Goal: Task Accomplishment & Management: Use online tool/utility

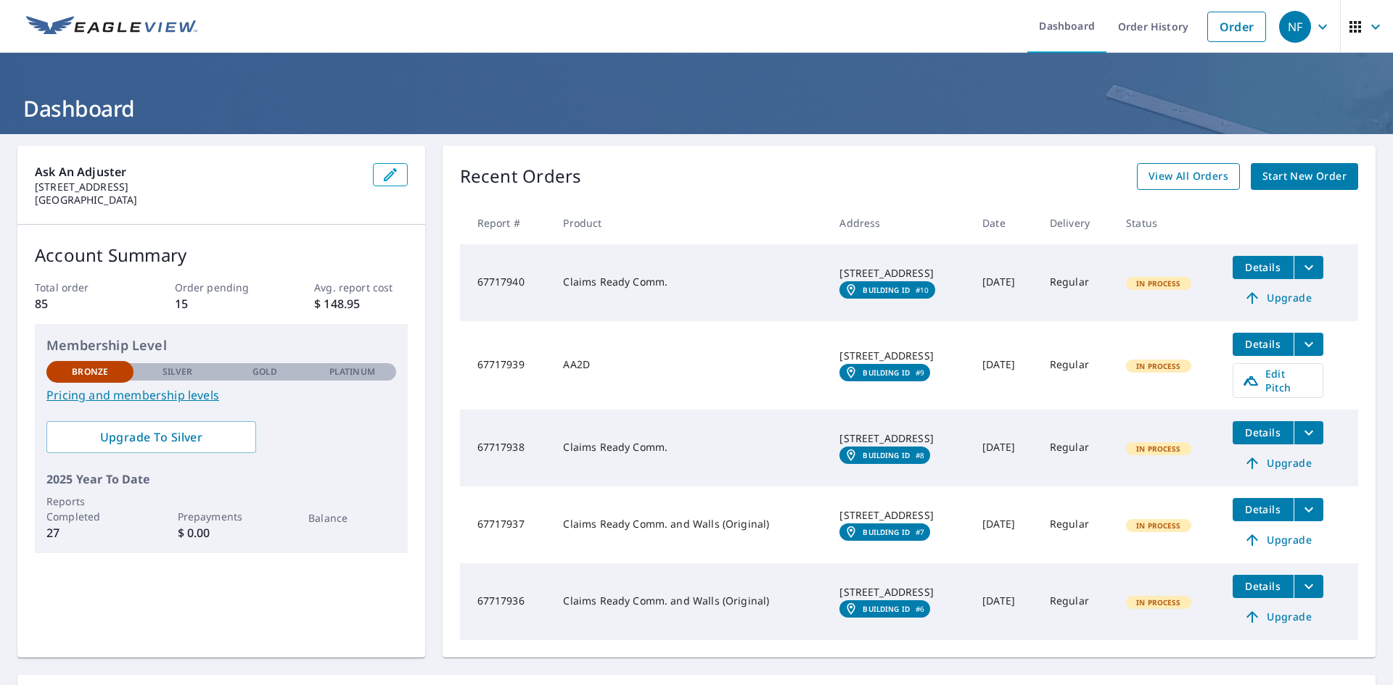
click at [1164, 165] on link "View All Orders" at bounding box center [1188, 176] width 103 height 27
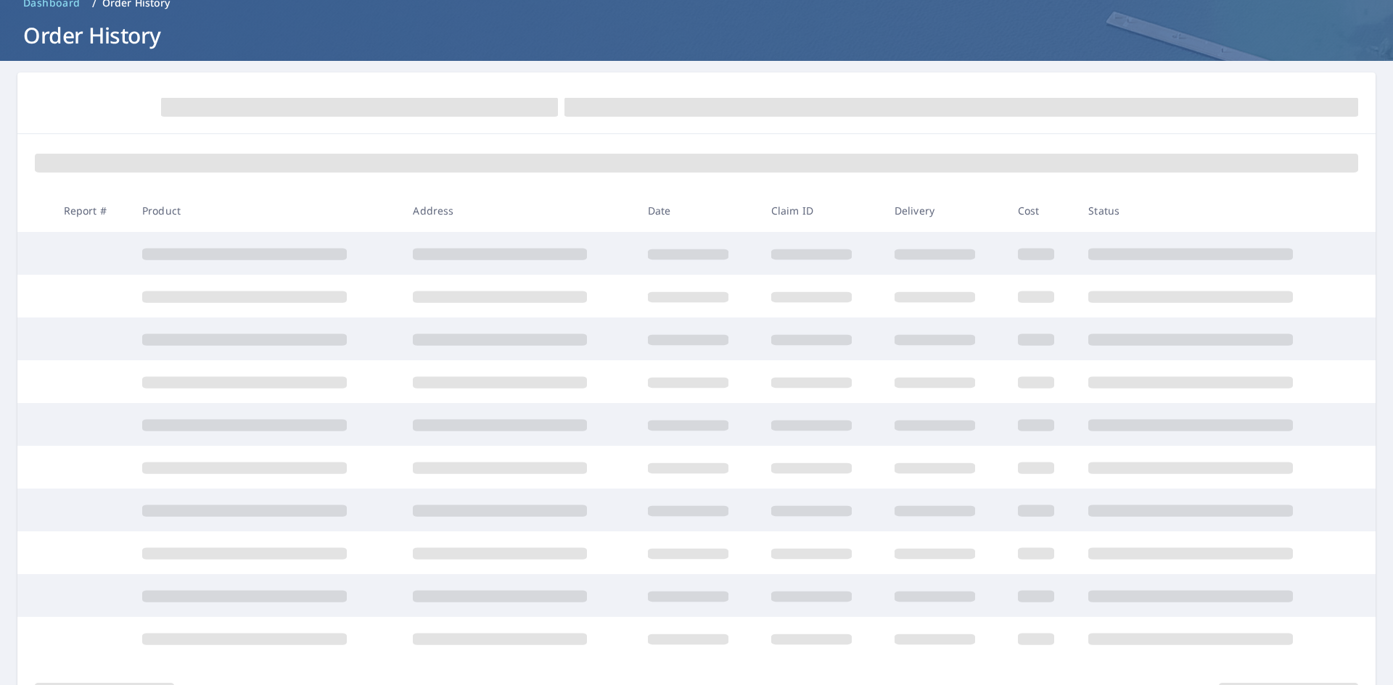
scroll to position [154, 0]
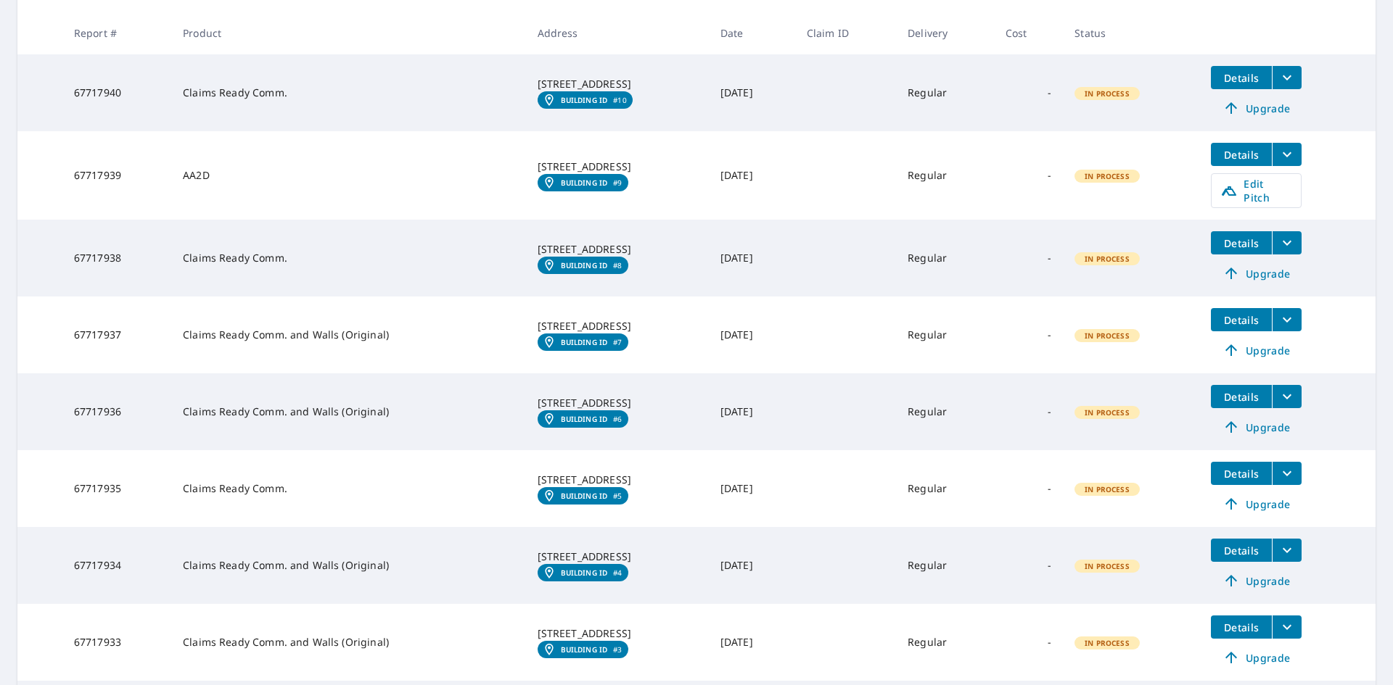
scroll to position [507, 0]
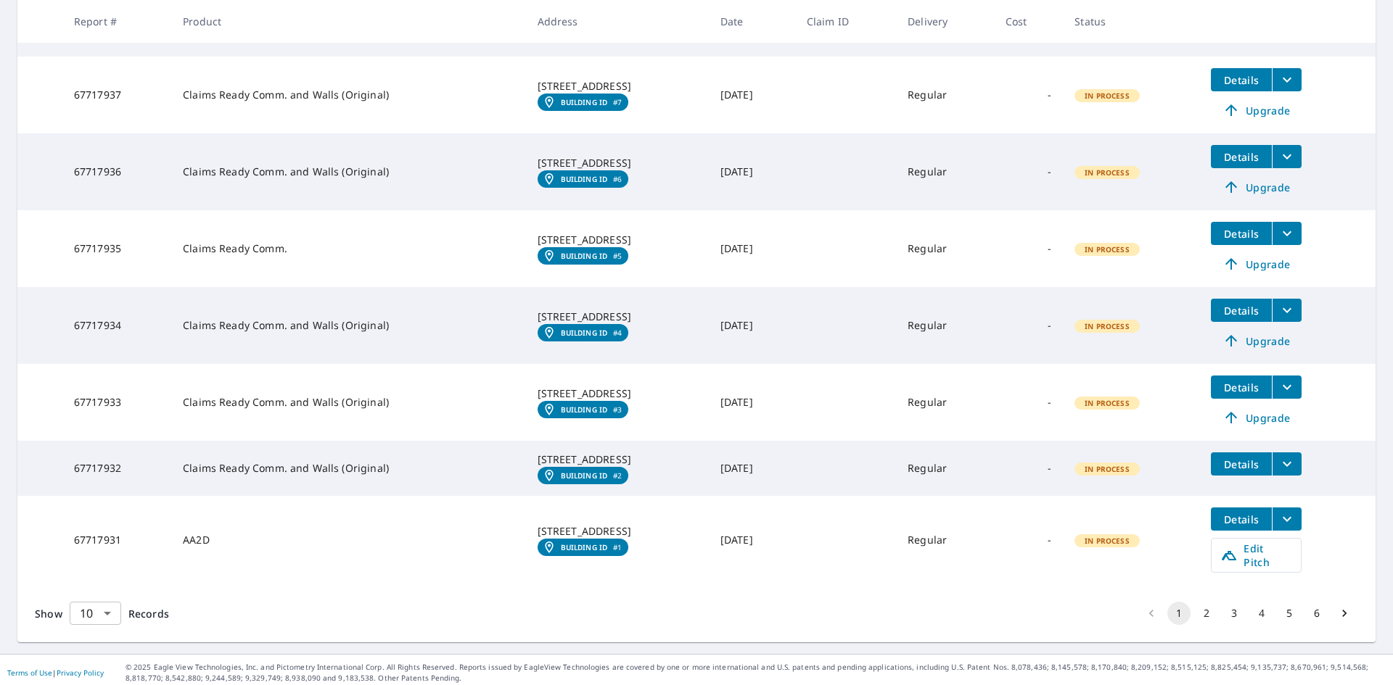
click at [113, 605] on body "NF NF Dashboard Order History Order NF Dashboard / Order History Order History …" at bounding box center [696, 342] width 1393 height 685
click at [92, 602] on li "25" at bounding box center [94, 603] width 51 height 26
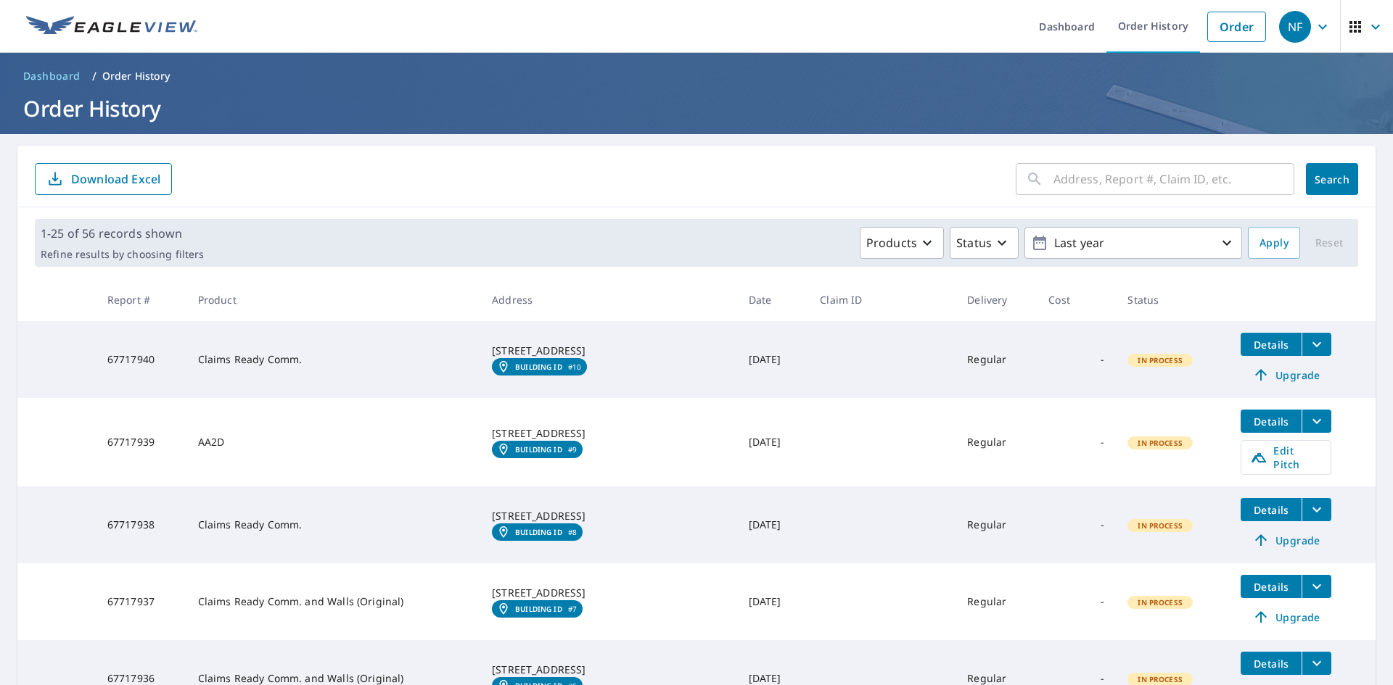
drag, startPoint x: 601, startPoint y: 558, endPoint x: 415, endPoint y: 250, distance: 359.6
click at [415, 250] on div "Products Status Last year" at bounding box center [726, 243] width 1032 height 32
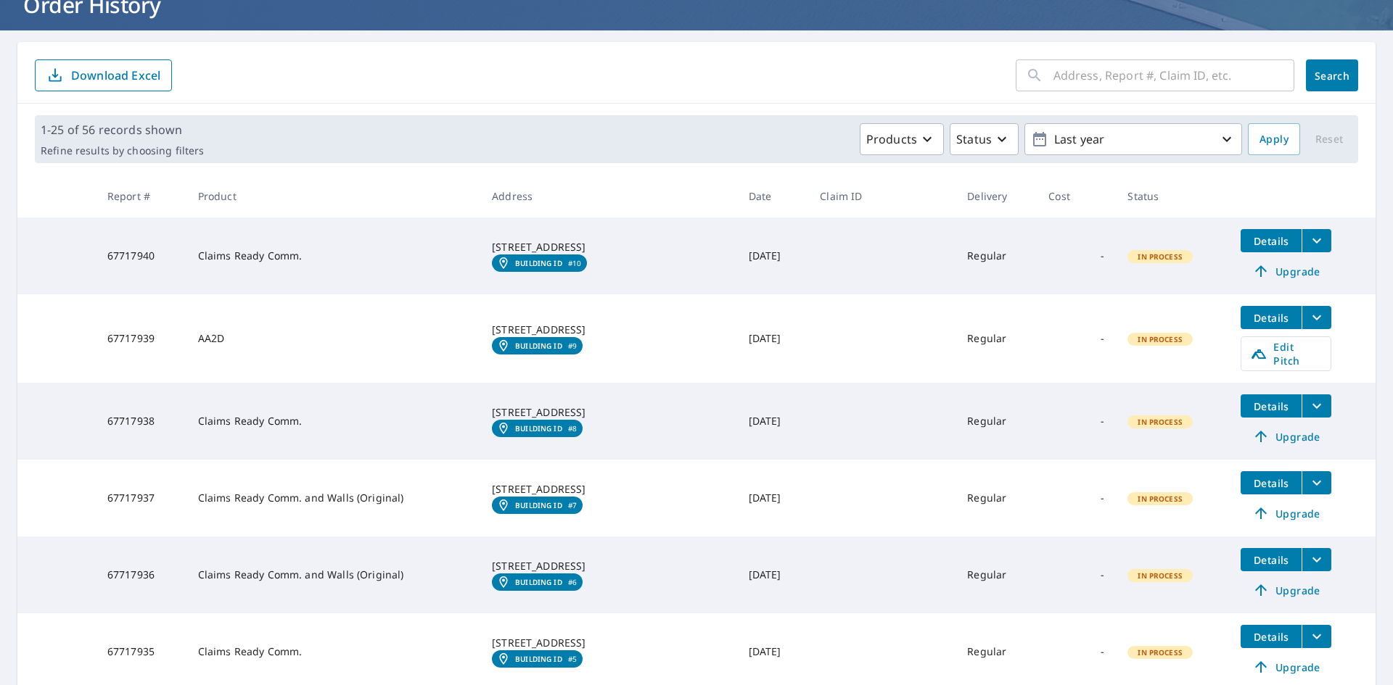
scroll to position [145, 0]
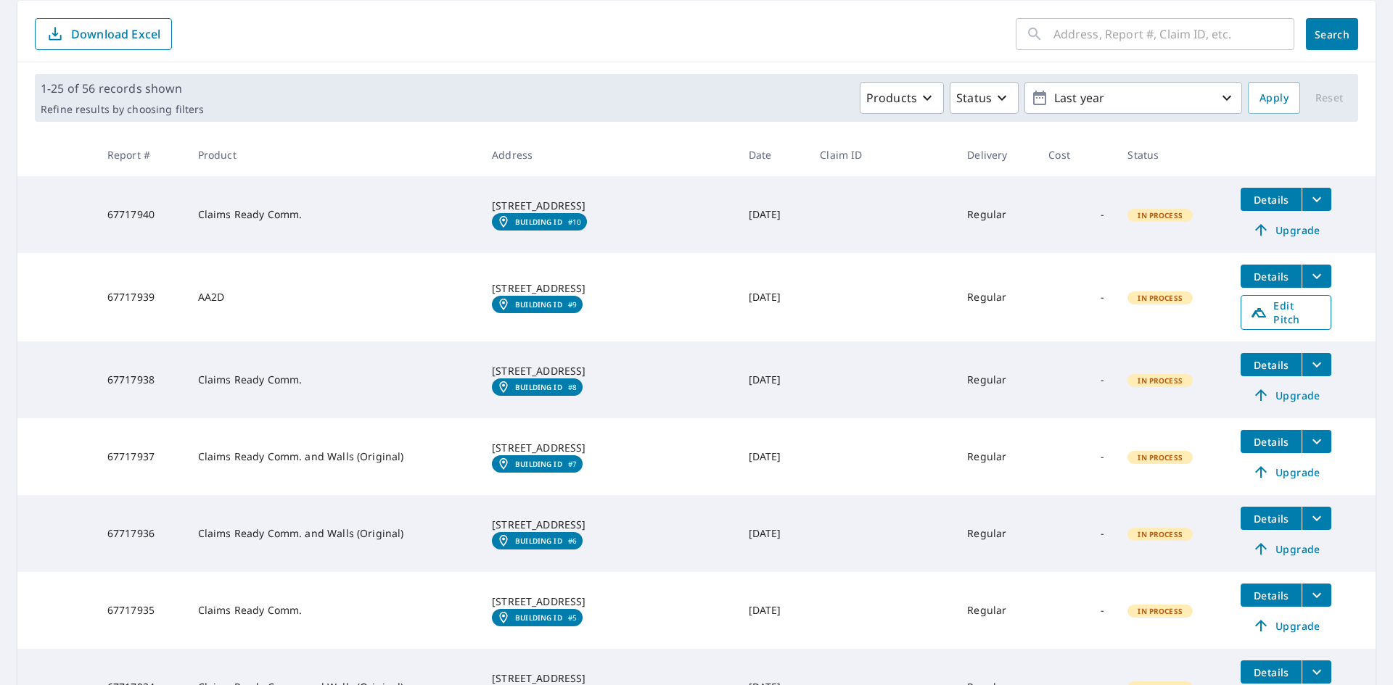
click at [1279, 302] on span "Edit Pitch" at bounding box center [1286, 313] width 72 height 28
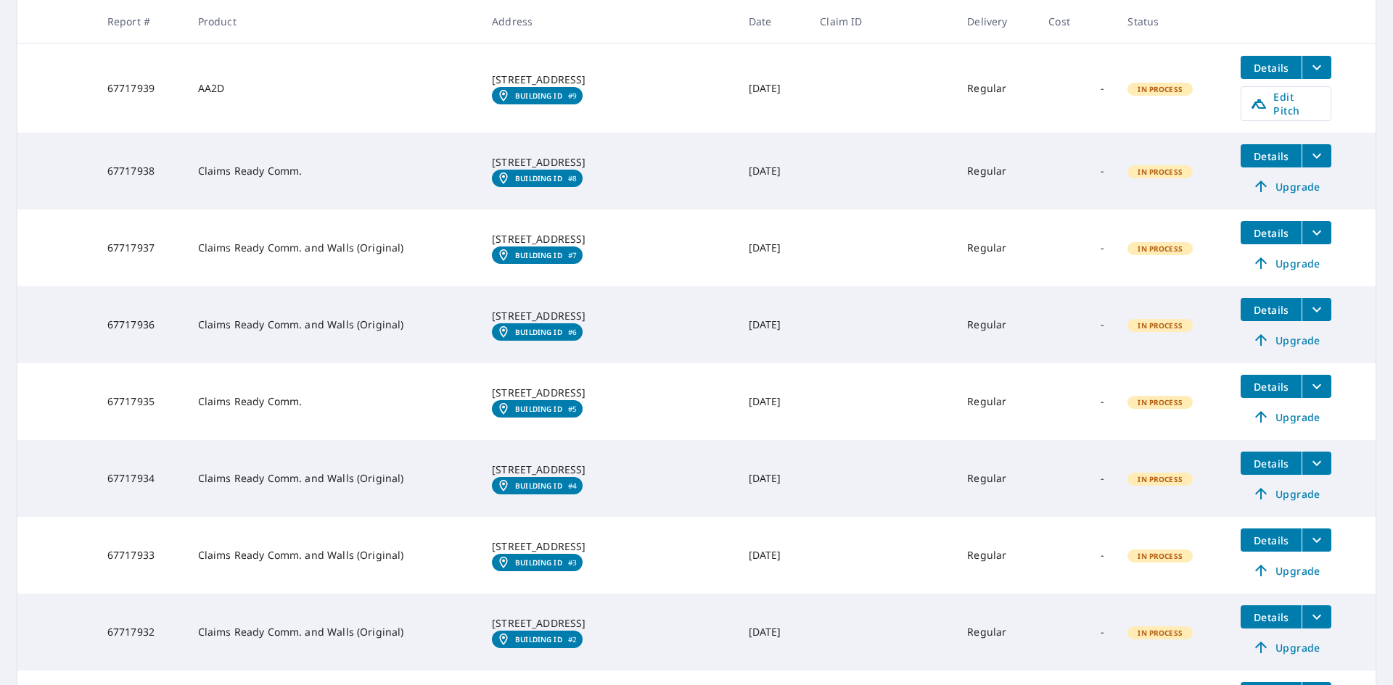
scroll to position [0, 0]
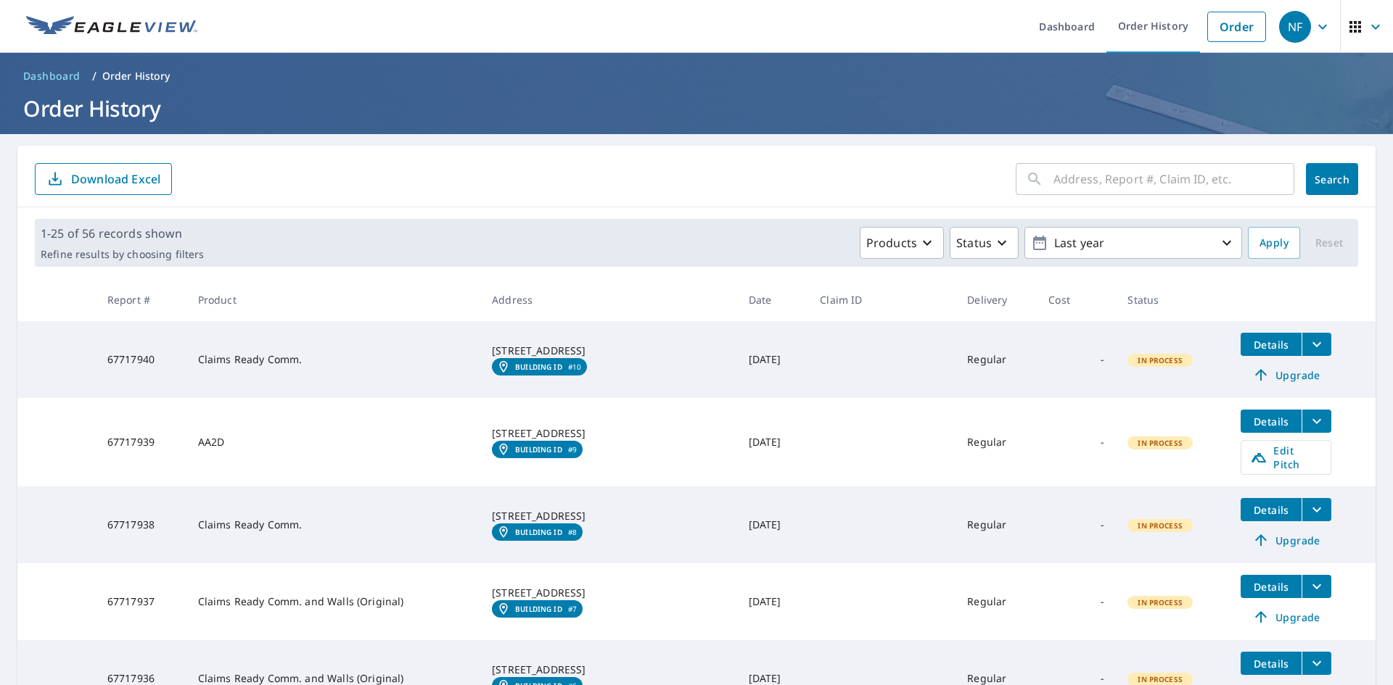
click at [1319, 25] on icon "button" at bounding box center [1322, 26] width 17 height 17
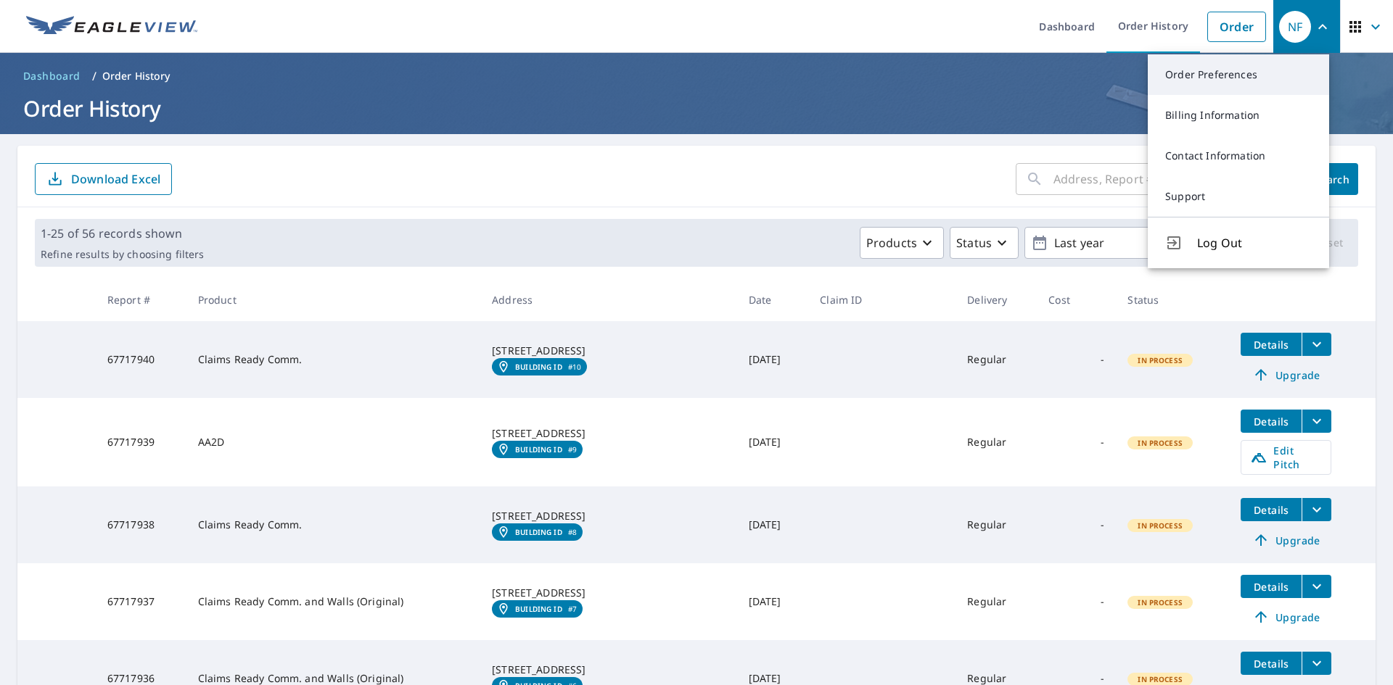
click at [1237, 77] on link "Order Preferences" at bounding box center [1237, 74] width 181 height 41
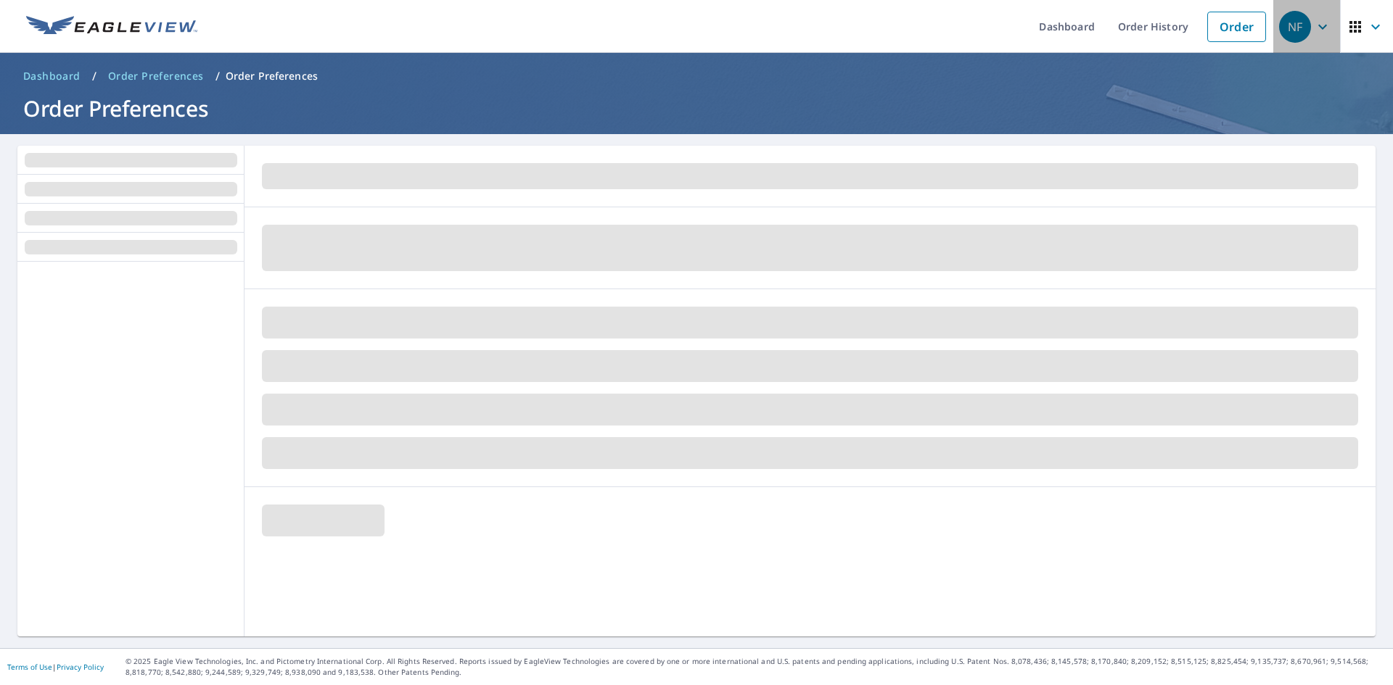
click at [1290, 32] on div "NF" at bounding box center [1295, 27] width 32 height 32
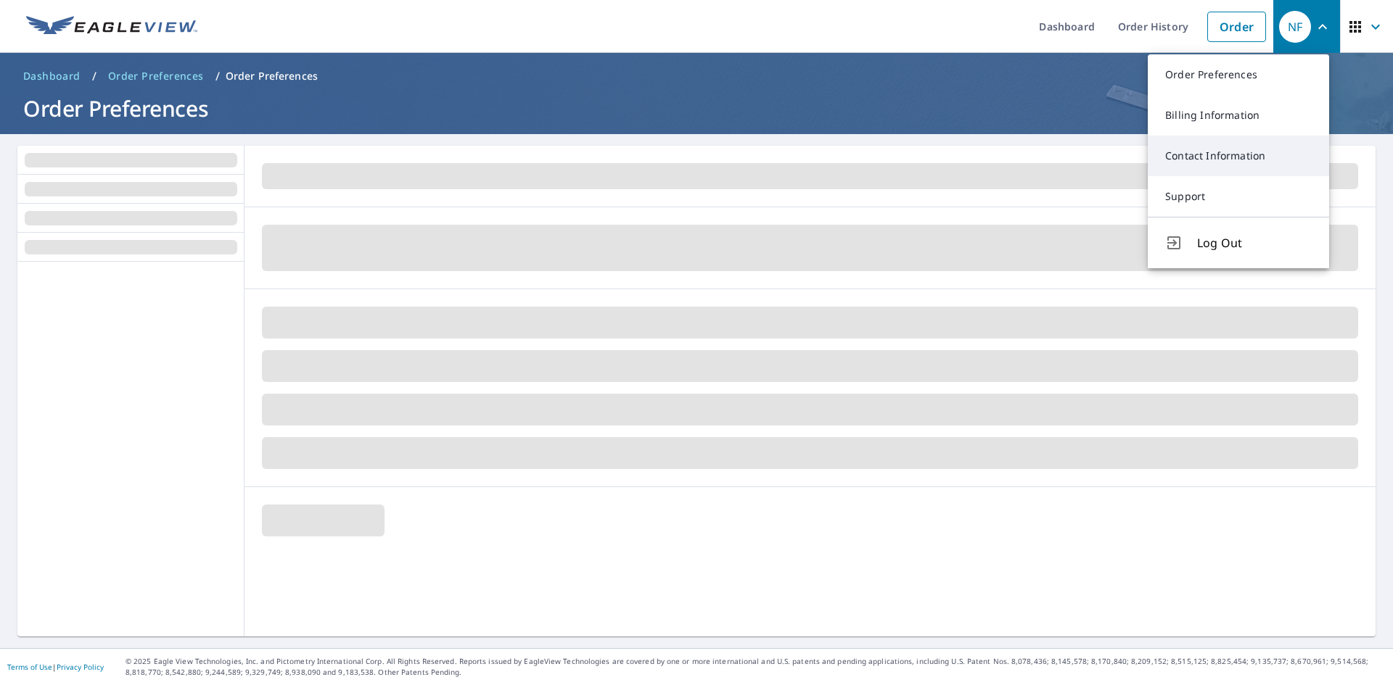
click at [1230, 164] on link "Contact Information" at bounding box center [1237, 156] width 181 height 41
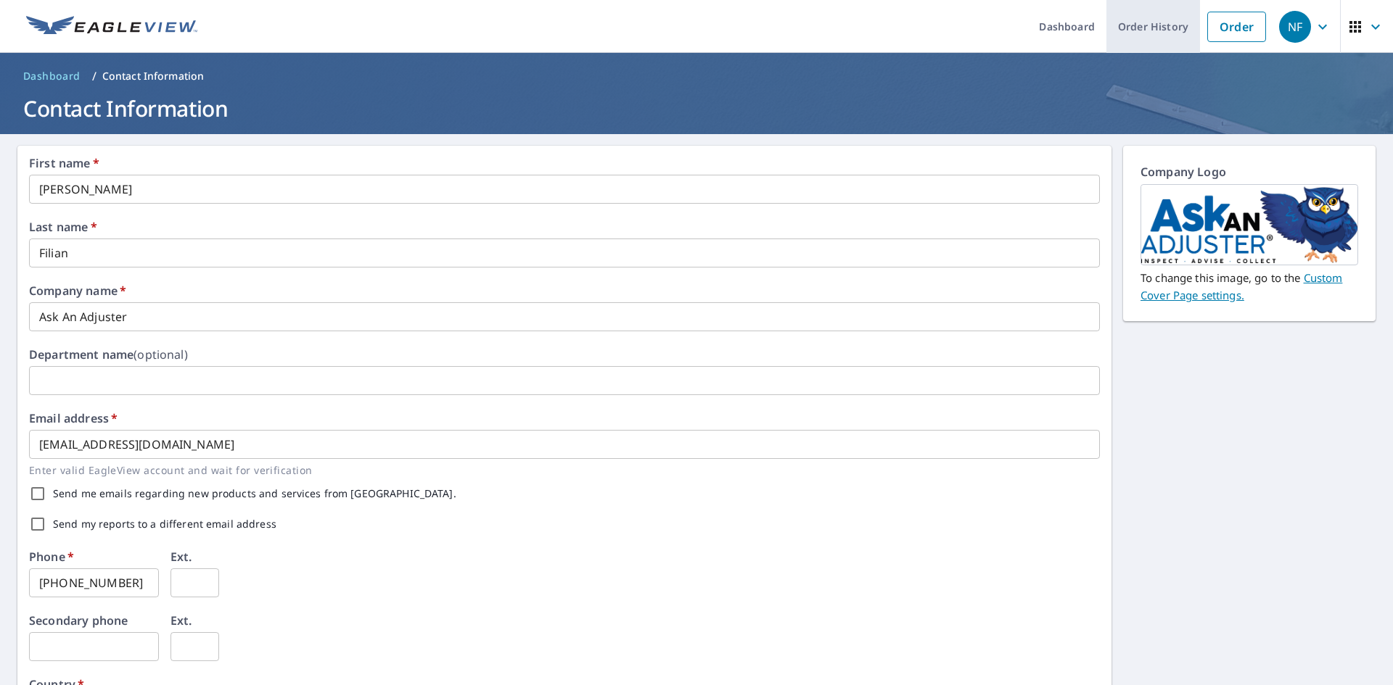
click at [1142, 25] on link "Order History" at bounding box center [1153, 26] width 94 height 53
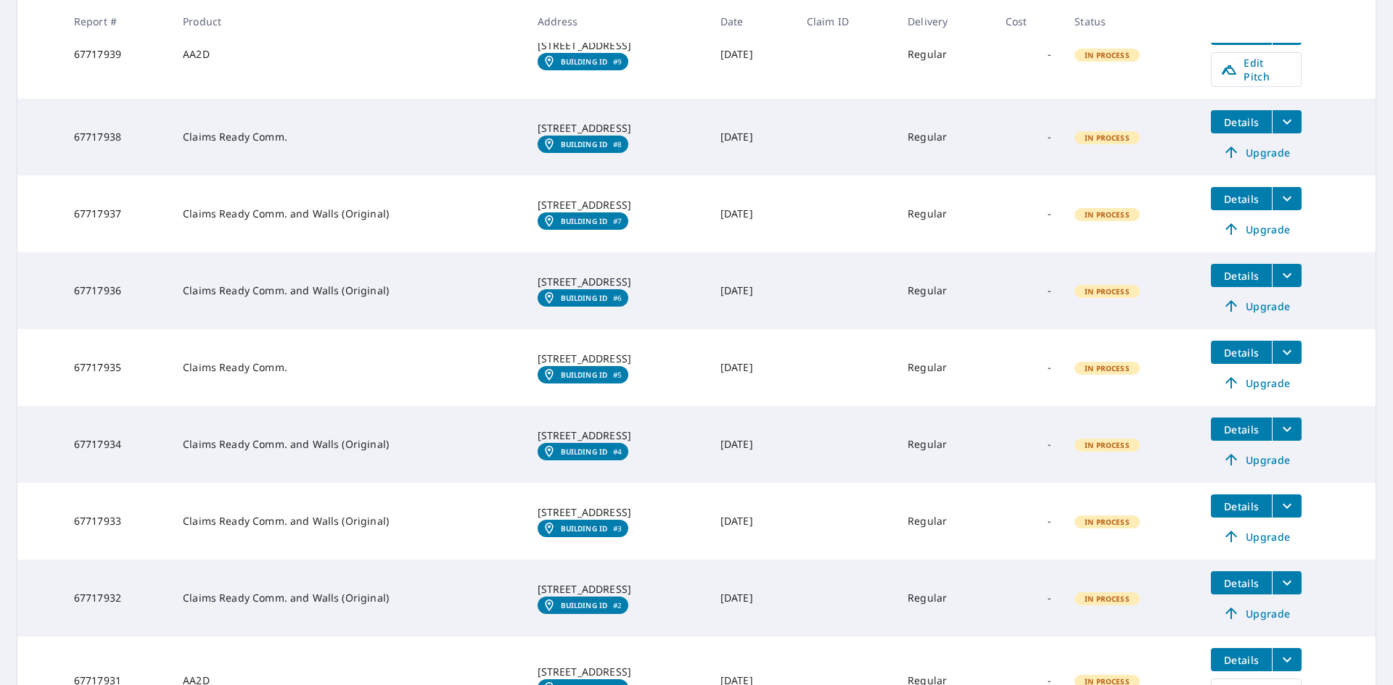
scroll to position [514, 0]
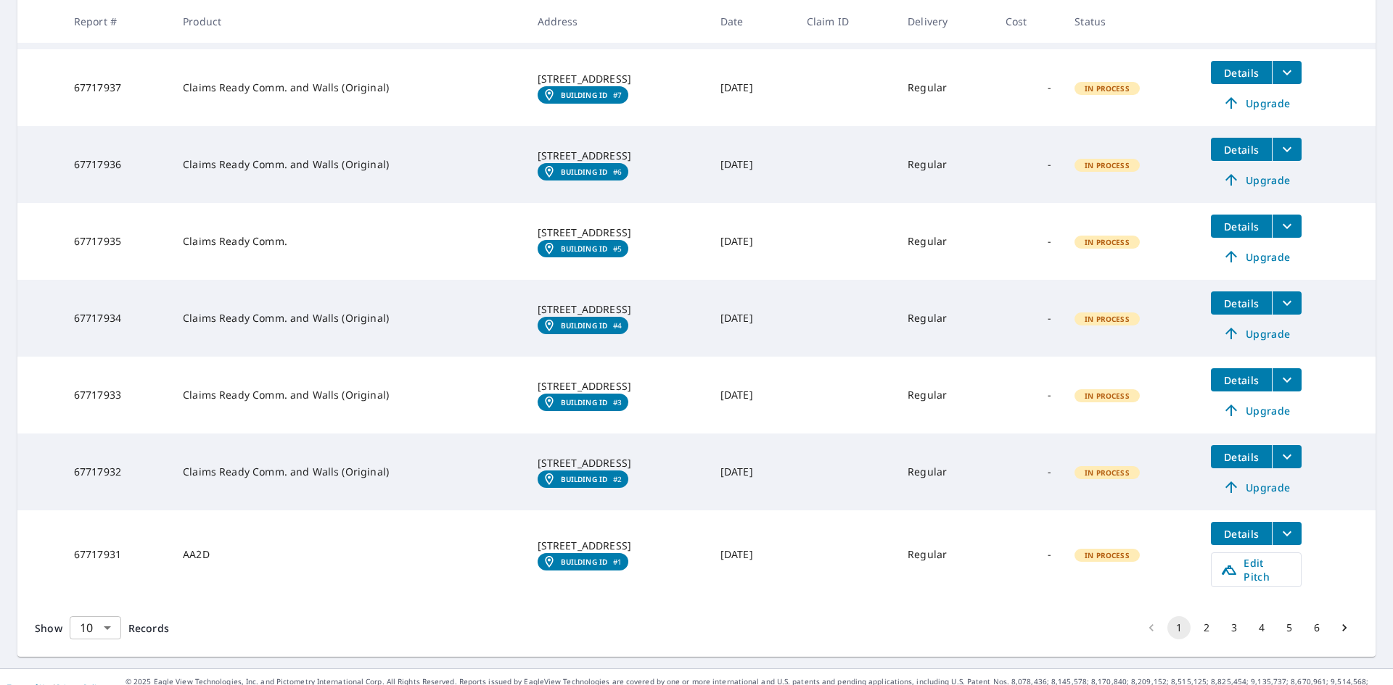
click at [112, 599] on body "NF NF Dashboard Order History Order NF Dashboard / Order History Order History …" at bounding box center [696, 342] width 1393 height 685
click at [97, 603] on li "25" at bounding box center [94, 603] width 51 height 26
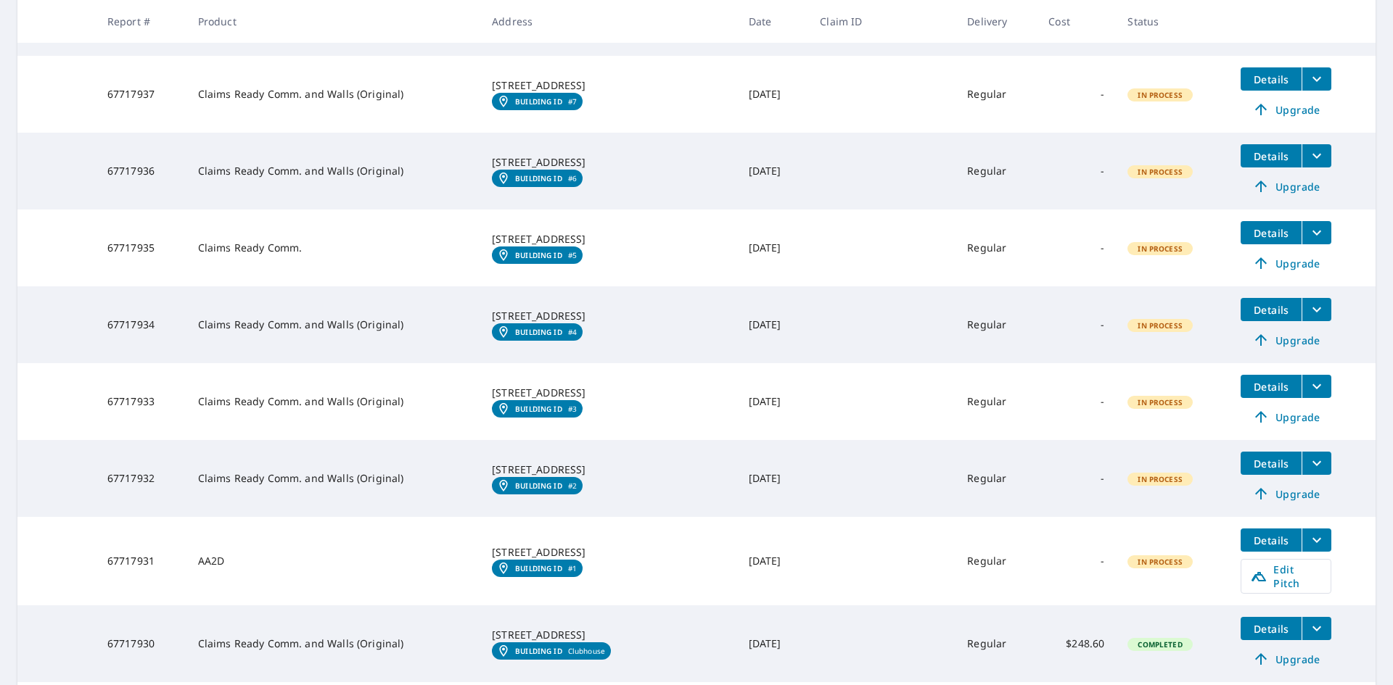
scroll to position [218, 0]
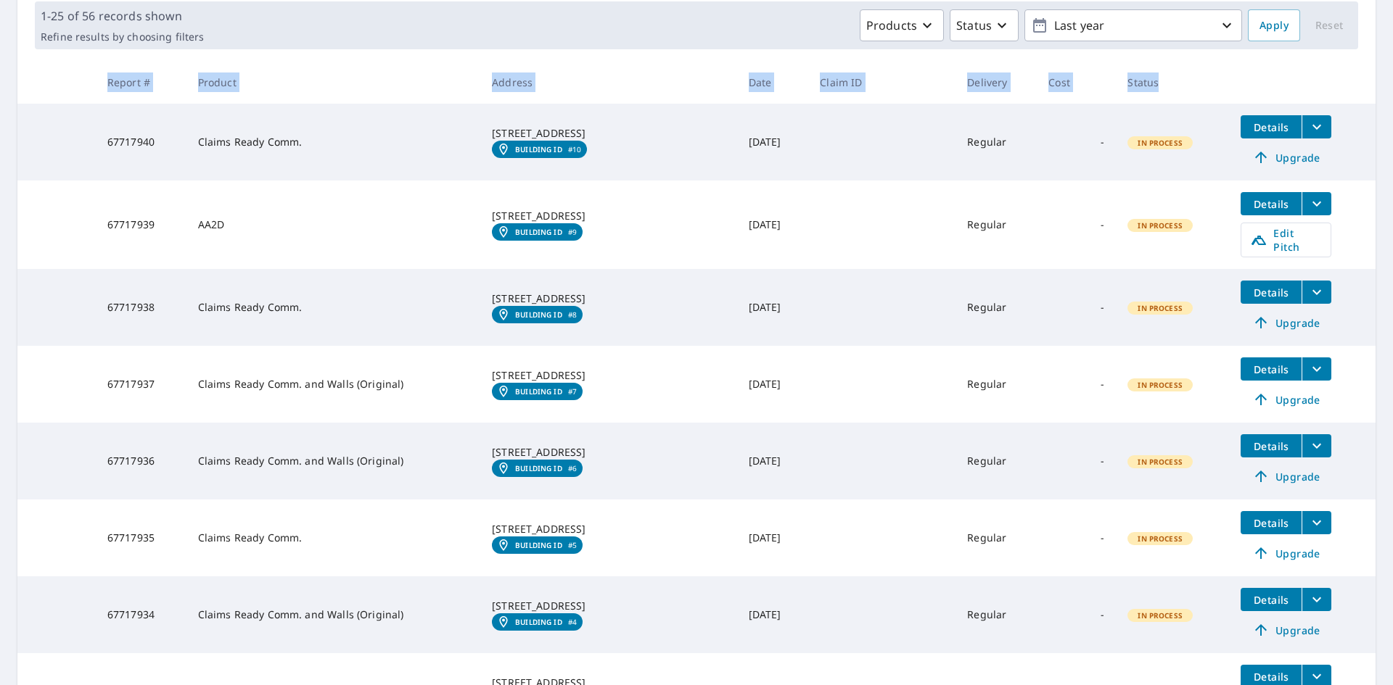
drag, startPoint x: 109, startPoint y: 82, endPoint x: 1143, endPoint y: 88, distance: 1034.3
click at [1141, 92] on tr "Report # Product Address Date Claim ID Delivery Cost Status" at bounding box center [696, 82] width 1358 height 43
click at [1153, 79] on th "Status" at bounding box center [1171, 82] width 113 height 43
drag, startPoint x: 110, startPoint y: 79, endPoint x: 1146, endPoint y: 83, distance: 1035.7
click at [1146, 83] on tr "Report # Product Address Date Claim ID Delivery Cost Status" at bounding box center [696, 82] width 1358 height 43
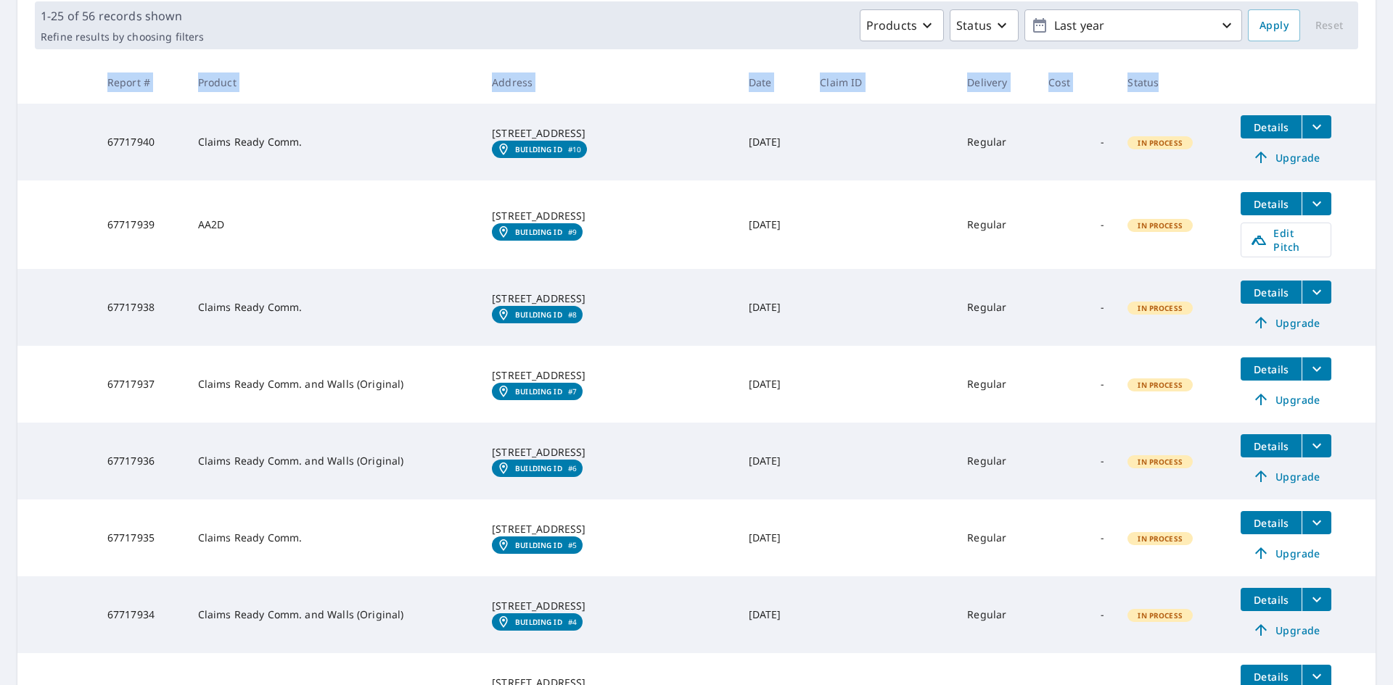
click at [1152, 83] on th "Status" at bounding box center [1171, 82] width 113 height 43
click at [781, 14] on div "Products Status Last year" at bounding box center [726, 25] width 1032 height 32
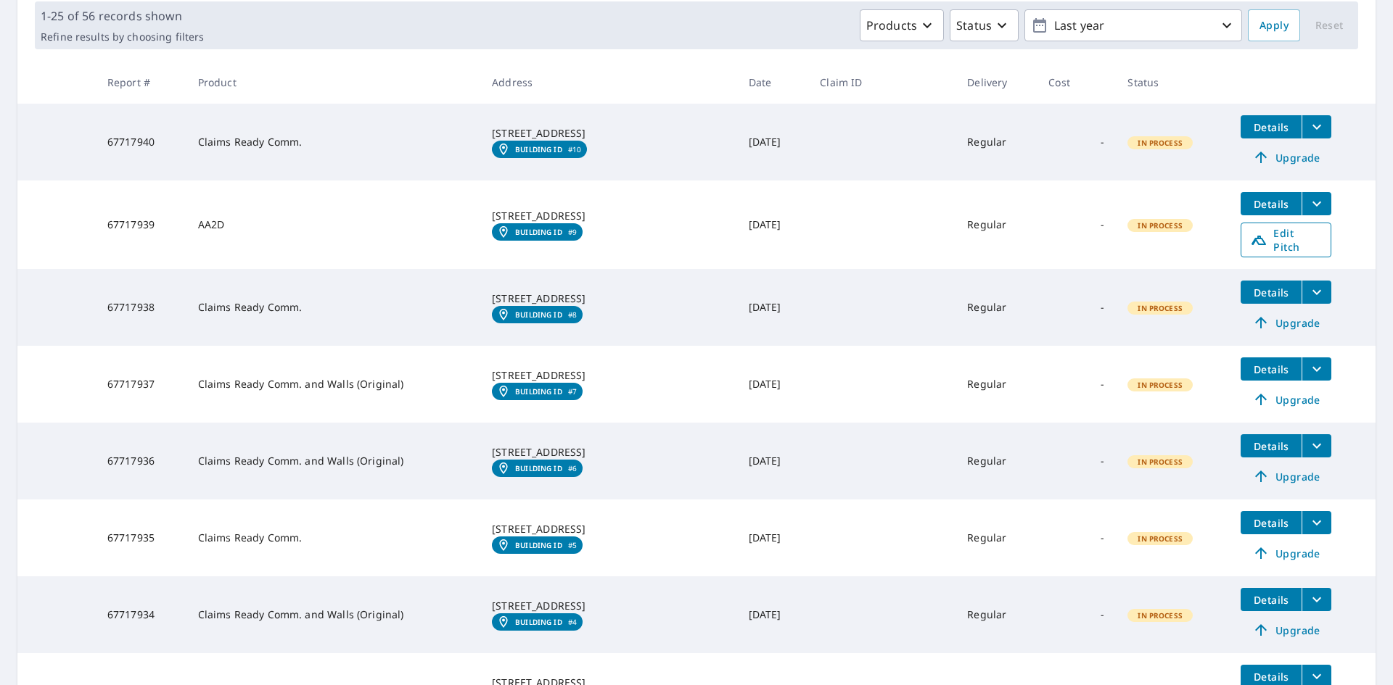
click at [1250, 242] on icon at bounding box center [1258, 239] width 17 height 17
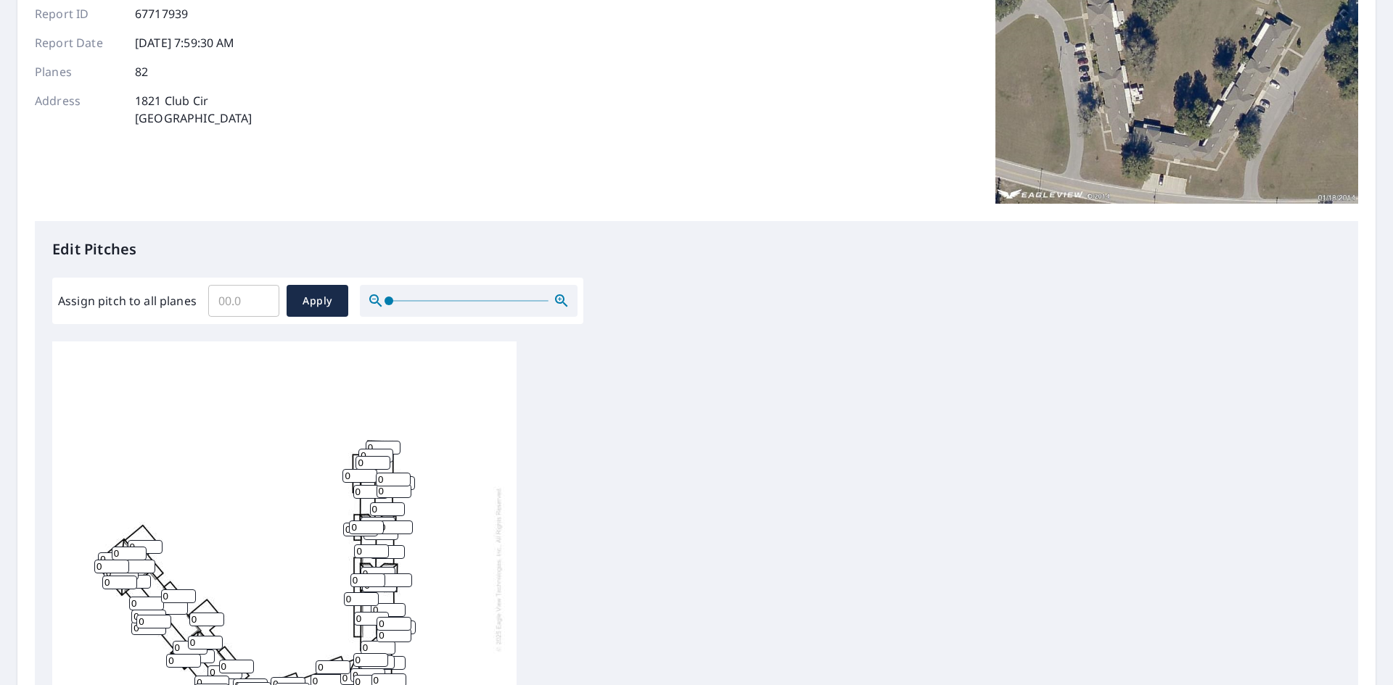
scroll to position [363, 0]
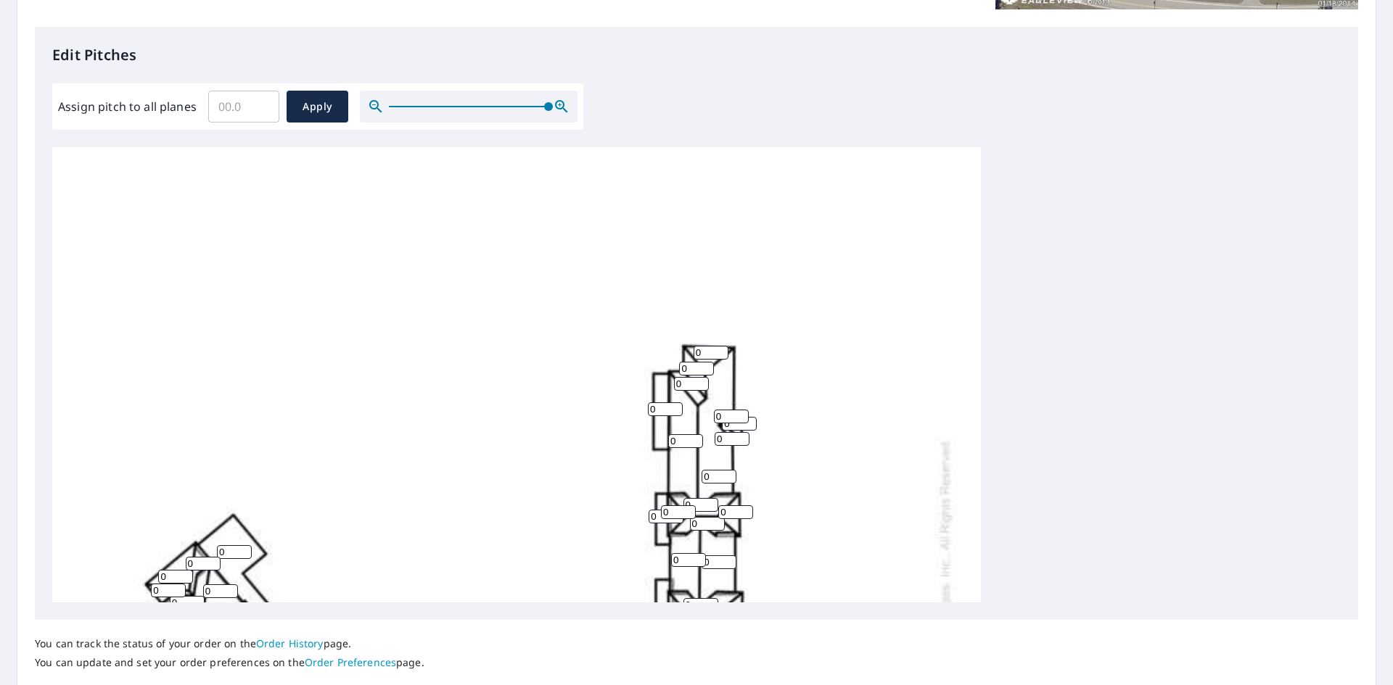
drag, startPoint x: 387, startPoint y: 107, endPoint x: 677, endPoint y: 147, distance: 292.9
click at [645, 120] on div "Edit Pitches Assign pitch to all planes ​ Apply 0 0 0 0 0 0 0 0 0 0 0 0 0 0 0 0…" at bounding box center [696, 323] width 1323 height 593
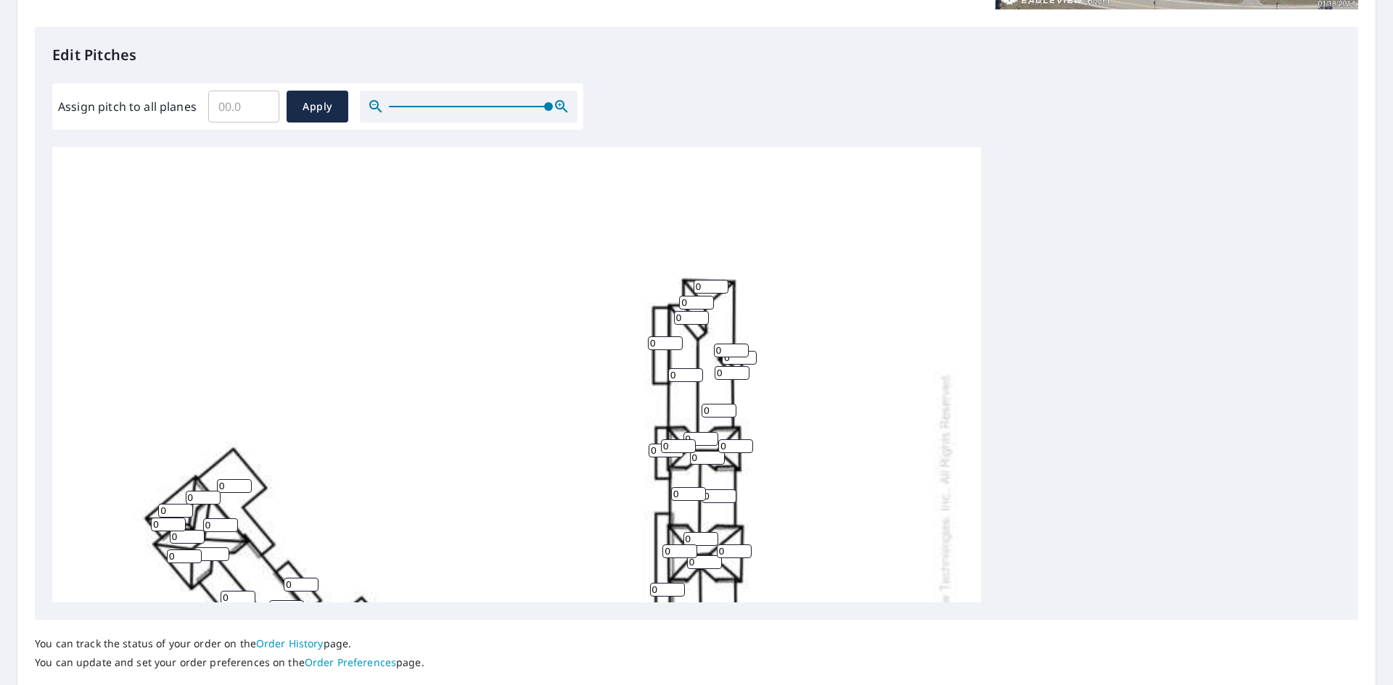
scroll to position [145, 0]
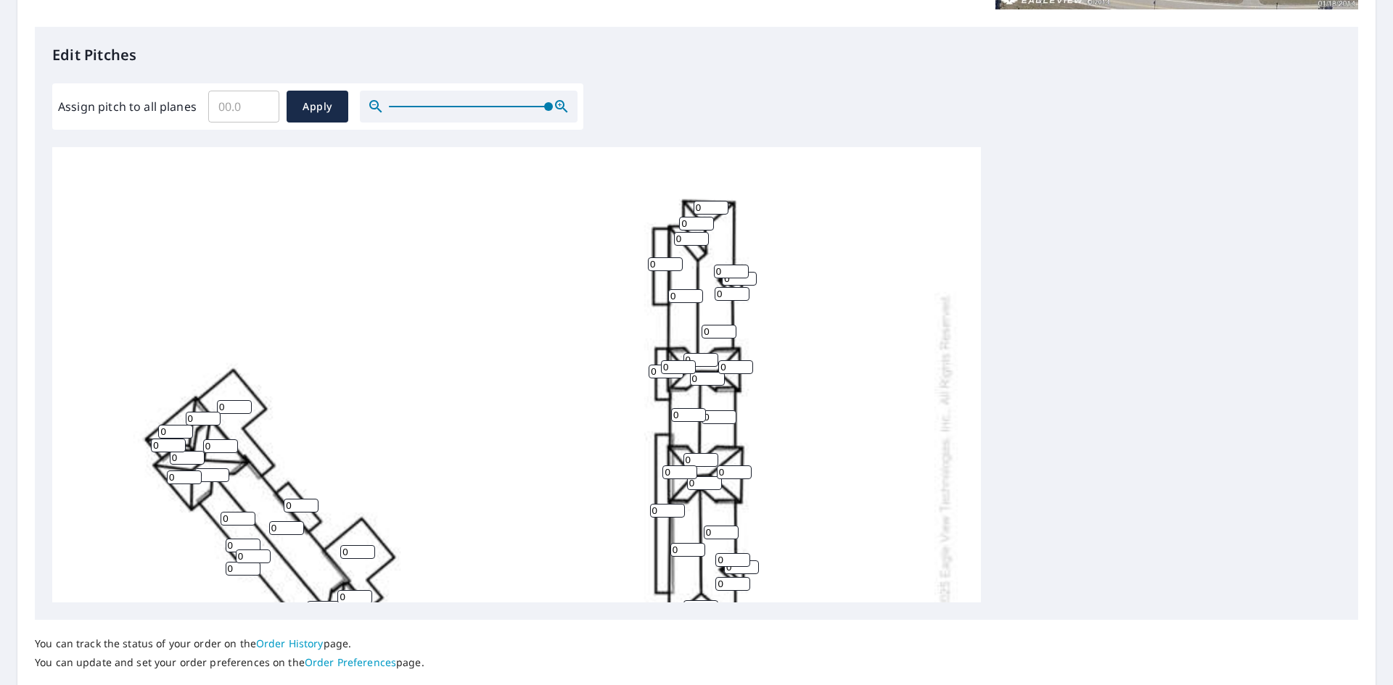
drag, startPoint x: 657, startPoint y: 260, endPoint x: 629, endPoint y: 261, distance: 28.3
click at [630, 261] on div "0 0 0 0 0 0 0 0 0 0 0 0 0 0 0 0 0 0 0 0 0 0 0 0 0 0 0 0 0 0 0 0 0 0 0 0 0 0 0 0…" at bounding box center [516, 457] width 928 height 911
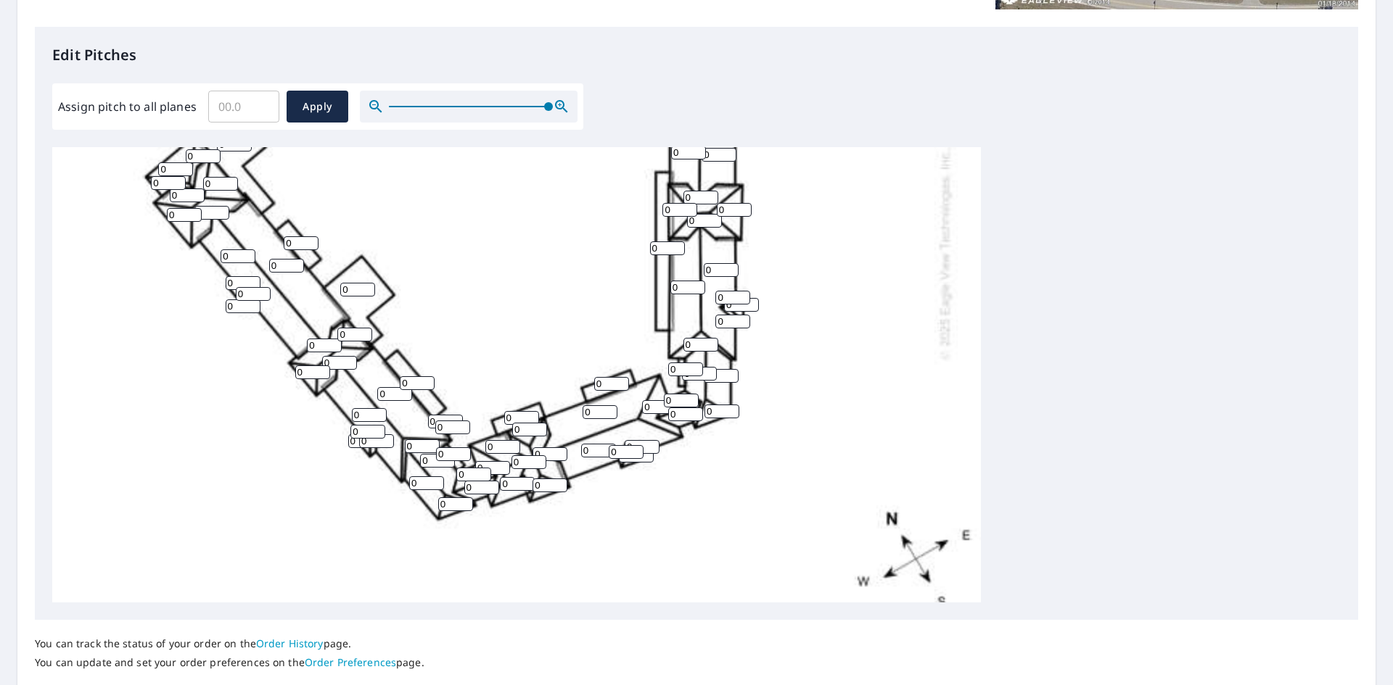
scroll to position [435, 0]
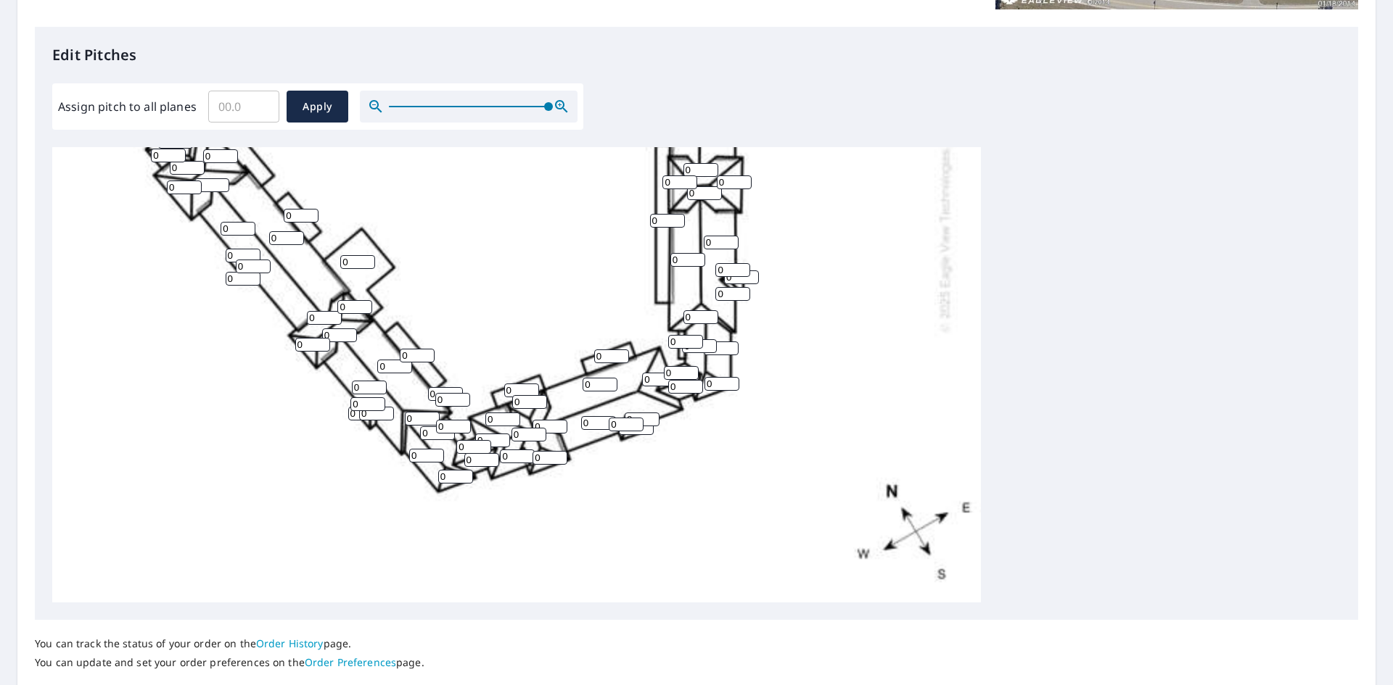
type input "1"
click at [1015, 363] on div "0 0 0 0 0 0 0 0 0 0 0 0 0 0 0 0 0 0 1 0 0 0 0 0 0 0 0 0 0 0 0 0 0 0 0 0 0 0 0 0…" at bounding box center [696, 374] width 1288 height 455
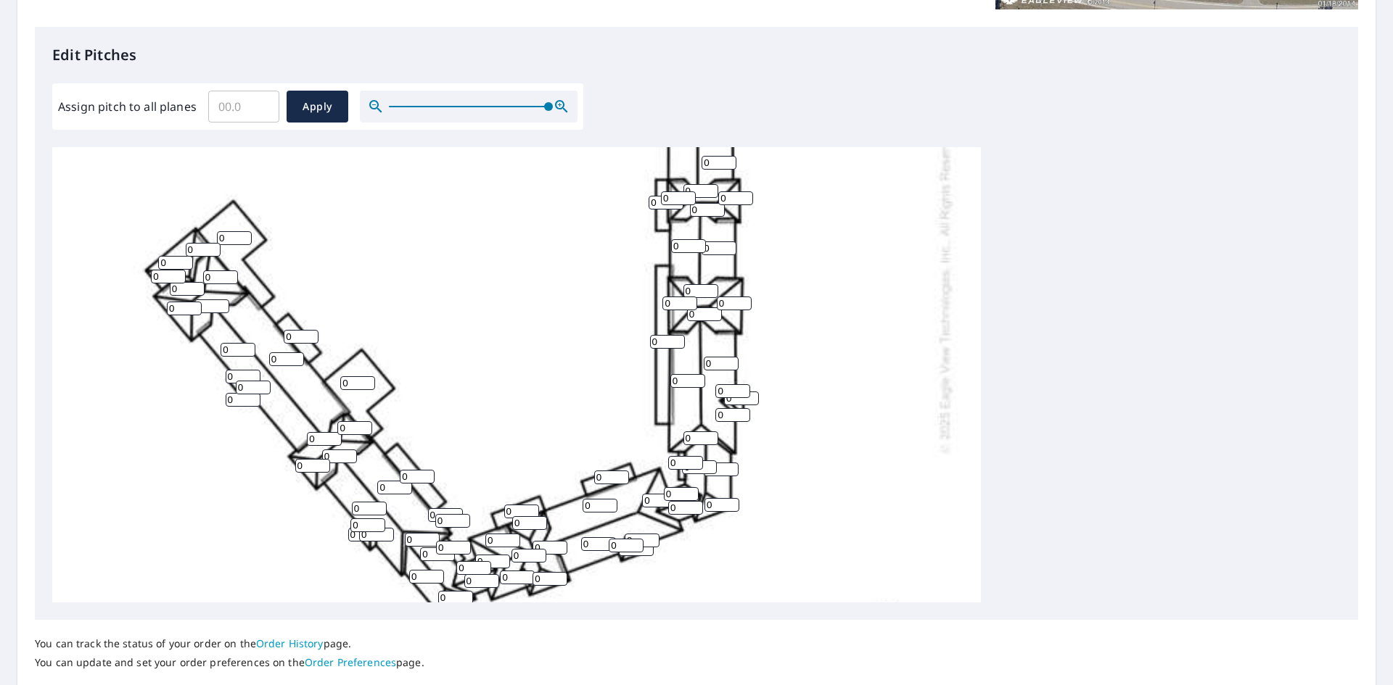
scroll to position [290, 0]
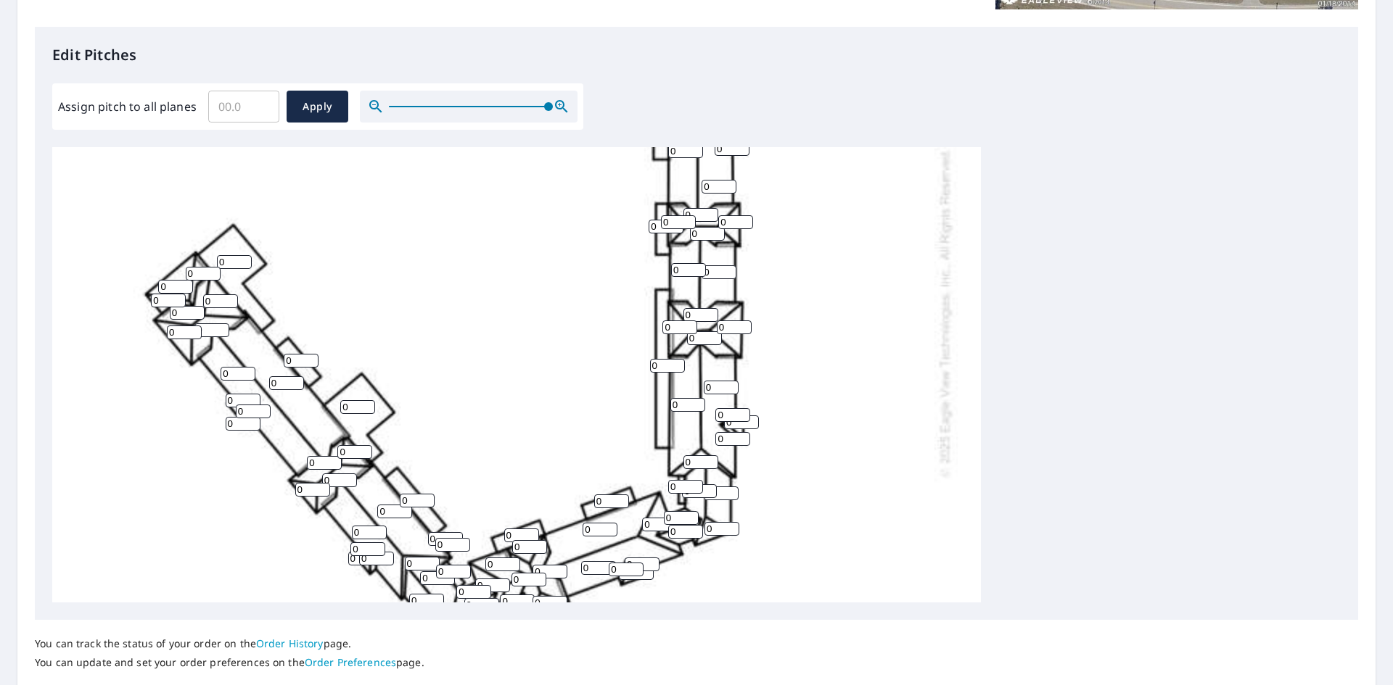
drag, startPoint x: 223, startPoint y: 262, endPoint x: 211, endPoint y: 260, distance: 12.5
click at [211, 260] on div "0 0 0 0 0 0 0 0 0 0 0 0 0 0 0 0 0 0 1 0 0 0 0 0 0 0 0 0 0 0 0 0 0 0 0 0 0 0 0 0…" at bounding box center [516, 312] width 928 height 911
type input "1"
drag, startPoint x: 297, startPoint y: 356, endPoint x: 273, endPoint y: 353, distance: 24.8
click at [273, 353] on div "0 0 0 0 0 0 1 0 0 0 0 0 0 0 0 0 0 0 1 0 0 0 0 0 0 0 0 0 0 0 0 0 0 0 0 0 0 0 0 0…" at bounding box center [516, 312] width 928 height 911
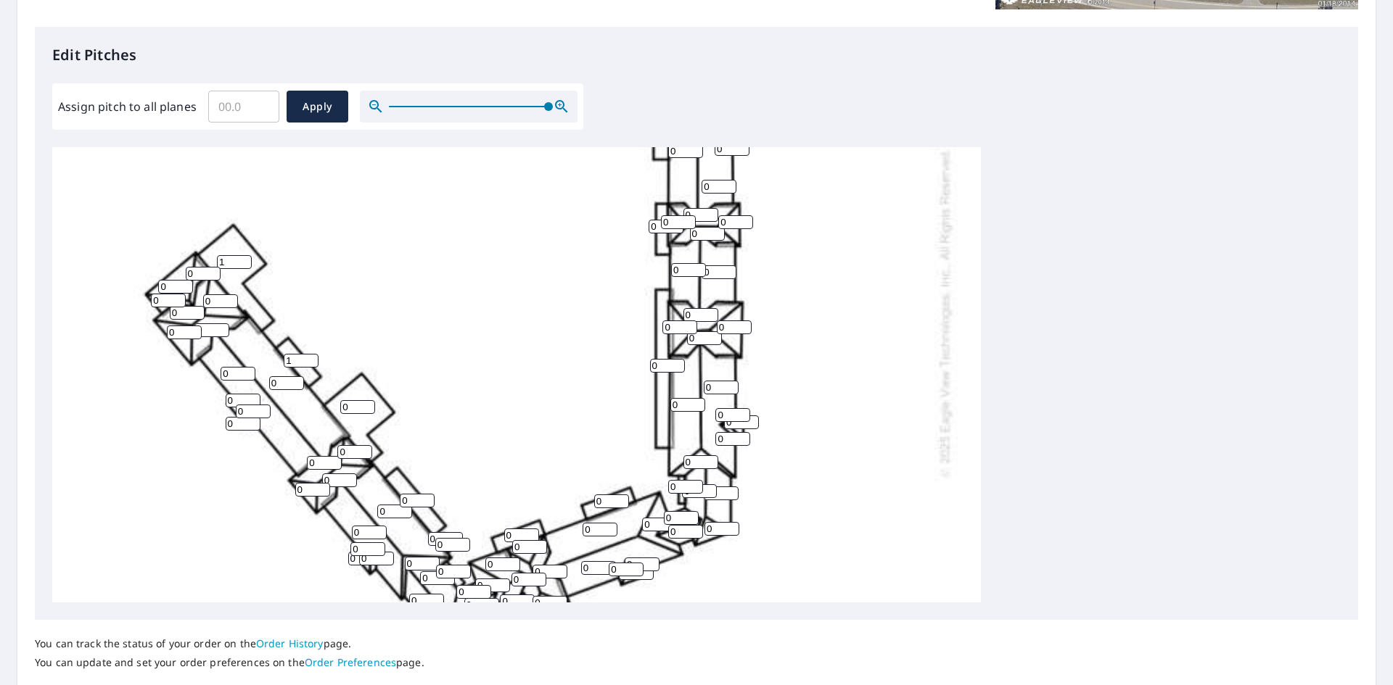
type input "1"
drag, startPoint x: 352, startPoint y: 408, endPoint x: 325, endPoint y: 407, distance: 27.6
click at [323, 406] on div "0 0 0 0 0 0 1 0 0 0 0 0 0 0 0 0 0 0 1 0 0 0 0 0 0 0 0 0 0 0 1 0 0 0 0 0 0 0 0 0…" at bounding box center [516, 312] width 928 height 911
type input "1"
drag, startPoint x: 407, startPoint y: 495, endPoint x: 394, endPoint y: 493, distance: 13.2
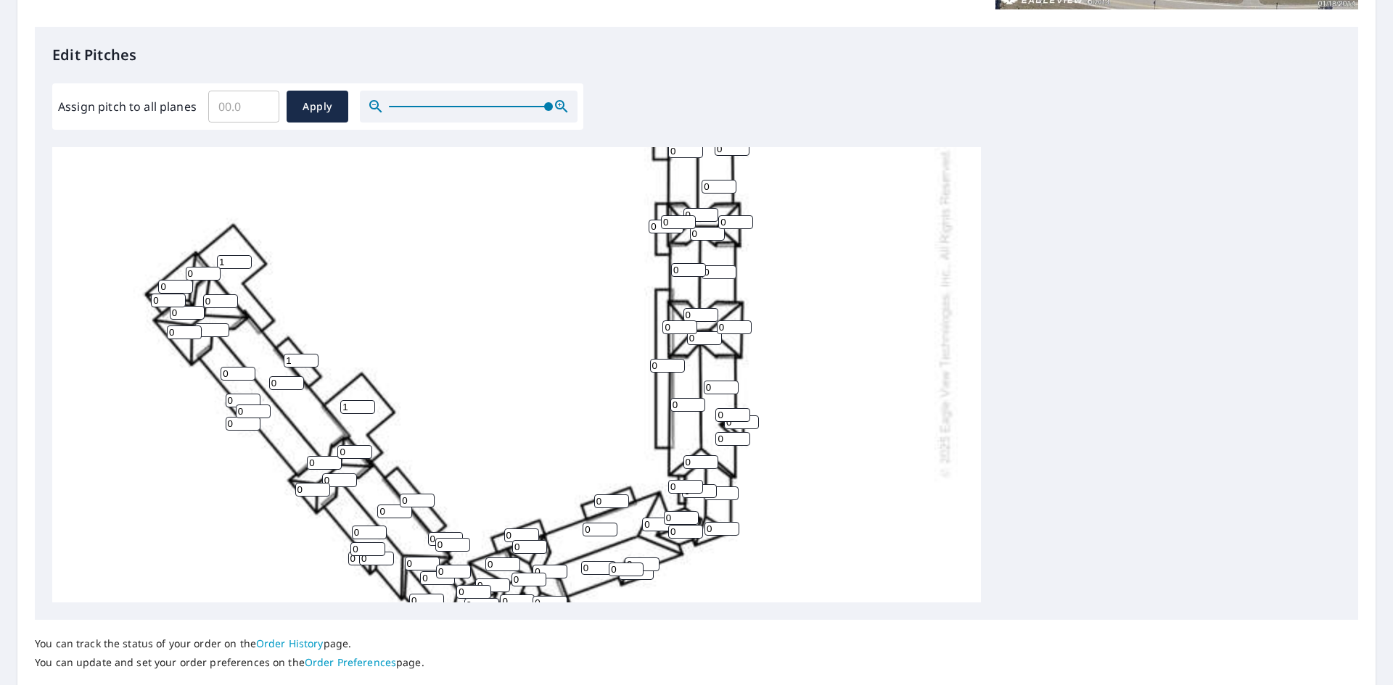
click at [395, 495] on div "0 0 0 0 0 0 1 0 0 0 1 0 0 0 0 0 0 0 1 0 0 0 0 0 0 0 0 0 0 0 1 0 0 0 0 0 0 0 0 0…" at bounding box center [516, 312] width 928 height 911
type input "1"
drag, startPoint x: 516, startPoint y: 537, endPoint x: 521, endPoint y: 521, distance: 16.7
click at [487, 532] on div "0 0 0 0 0 0 1 0 0 0 1 0 0 0 0 0 1 0 1 0 0 0 0 0 0 0 0 0 0 0 1 0 0 0 0 0 0 0 0 0…" at bounding box center [516, 312] width 928 height 911
type input "1"
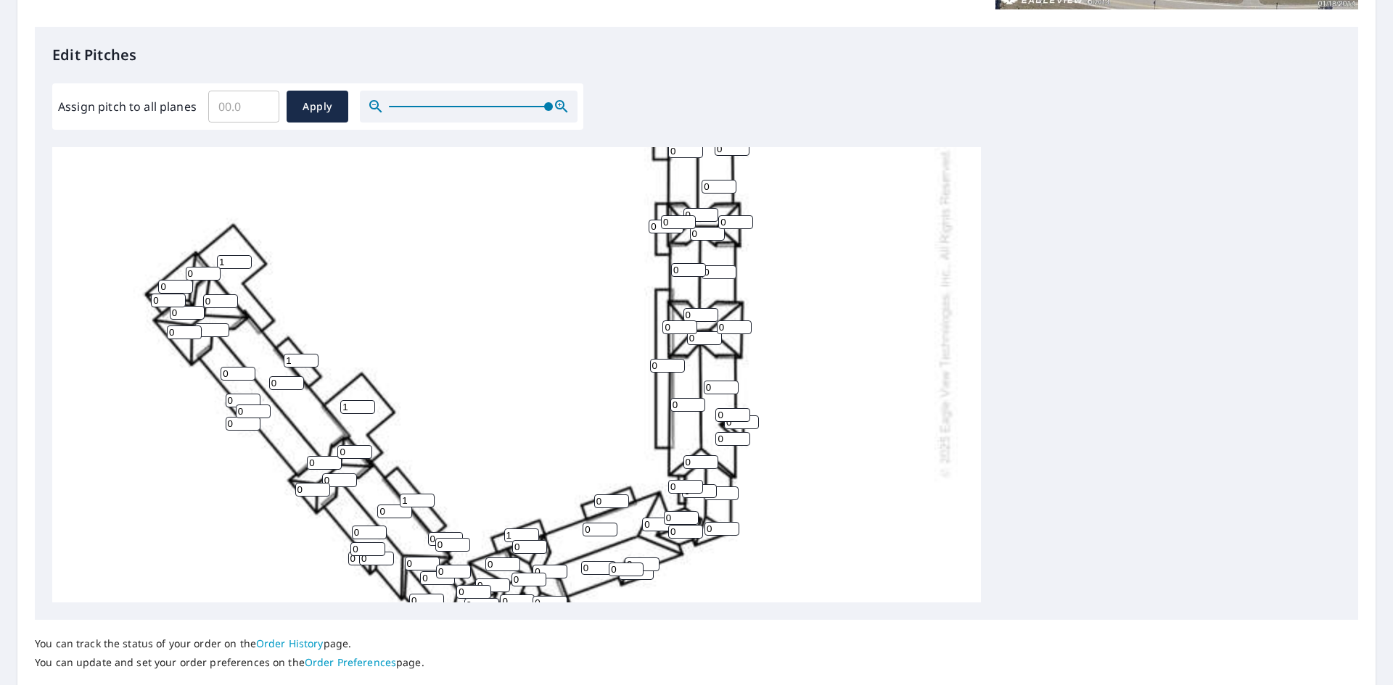
drag, startPoint x: 606, startPoint y: 499, endPoint x: 564, endPoint y: 495, distance: 42.2
click at [564, 495] on div "0 0 0 0 0 0 1 0 0 0 1 0 0 0 0 0 1 0 1 0 0 0 0 0 0 0 0 0 0 0 1 0 0 1 0 0 0 0 0 0…" at bounding box center [516, 312] width 928 height 911
type input "1"
drag, startPoint x: 660, startPoint y: 366, endPoint x: 628, endPoint y: 363, distance: 32.0
click at [628, 363] on div "0 0 0 0 0 0 1 0 0 0 1 0 0 0 0 0 1 0 1 0 0 0 0 0 0 0 0 0 0 0 1 0 0 1 0 0 1 0 0 0…" at bounding box center [516, 312] width 928 height 911
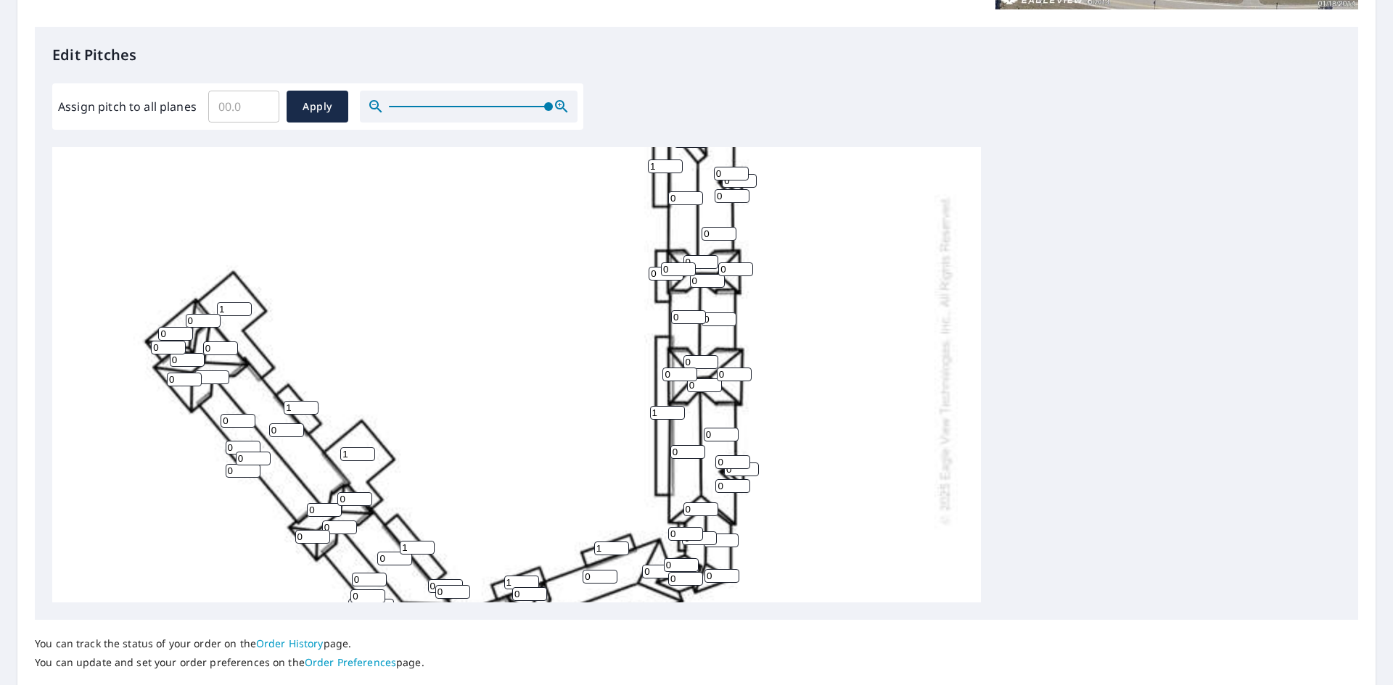
scroll to position [218, 0]
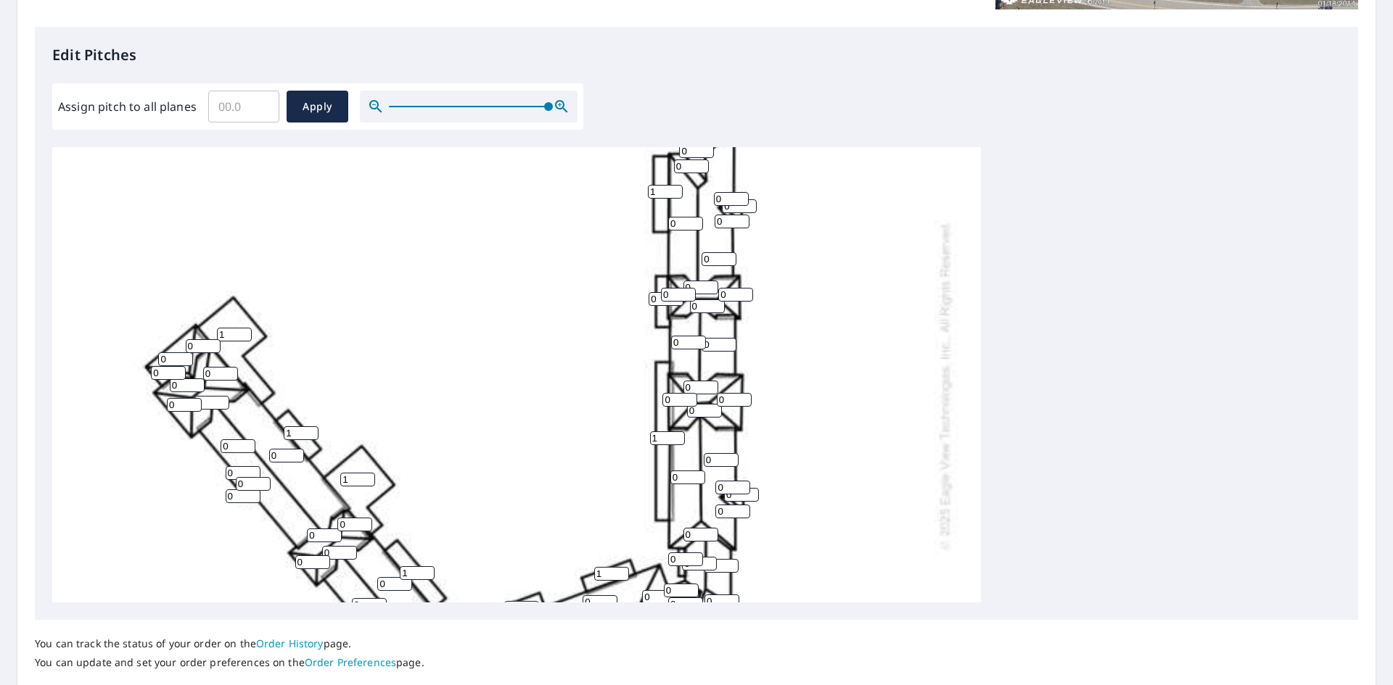
type input "1"
drag, startPoint x: 657, startPoint y: 300, endPoint x: 635, endPoint y: 297, distance: 22.7
click at [635, 297] on div "0 0 0 0 0 0 1 0 0 0 1 0 1 0 0 0 1 0 1 0 0 0 0 0 0 0 0 0 0 0 1 0 0 1 0 0 1 0 0 0…" at bounding box center [516, 385] width 928 height 911
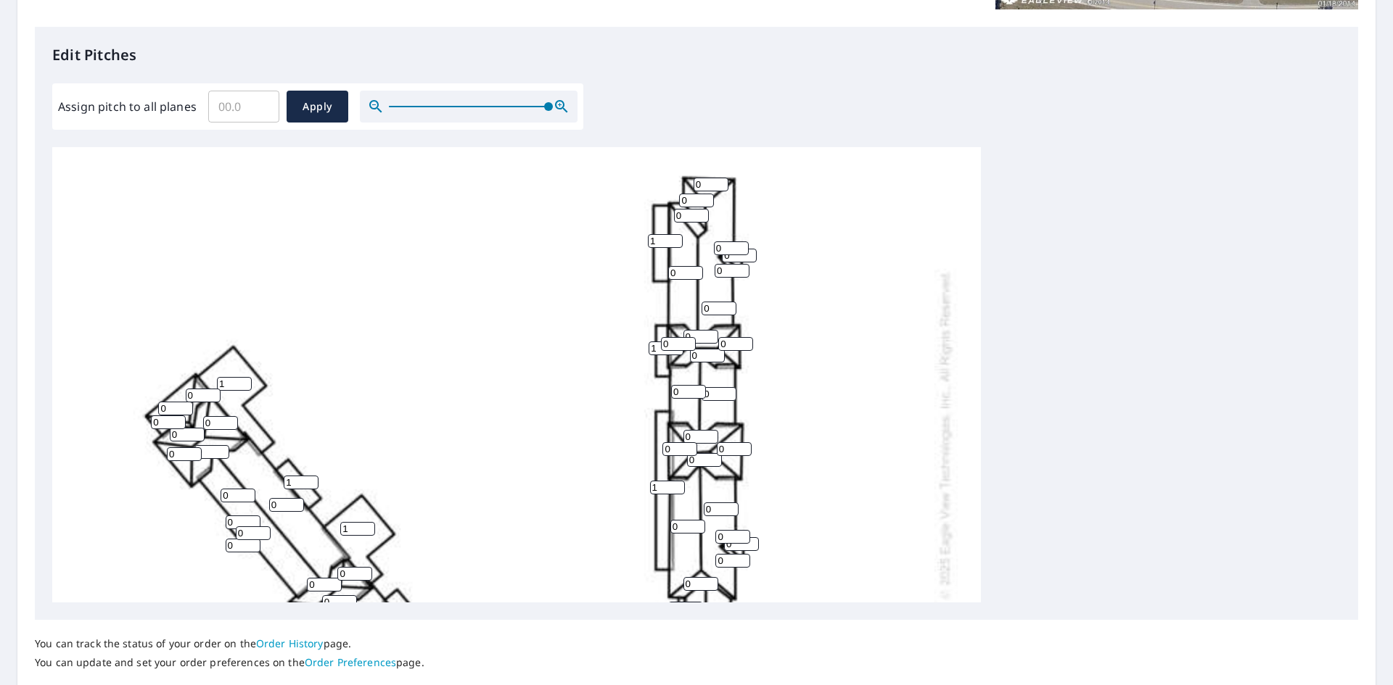
scroll to position [145, 0]
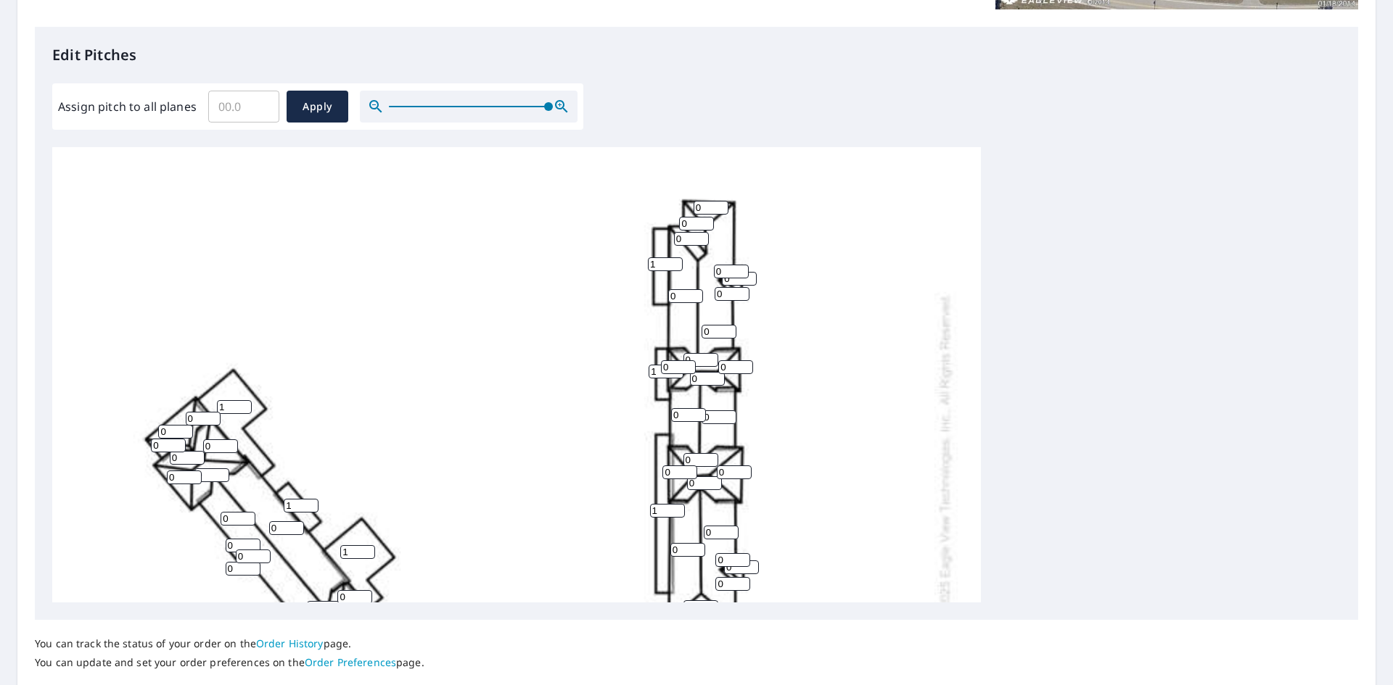
type input "1"
drag, startPoint x: 706, startPoint y: 209, endPoint x: 672, endPoint y: 207, distance: 33.4
click at [672, 207] on div "0 0 0 0 0 0 1 0 0 0 1 0 1 0 0 0 1 0 1 0 0 0 0 0 0 0 0 0 0 0 1 0 0 1 0 0 1 0 0 0…" at bounding box center [516, 457] width 928 height 911
type input "5"
drag, startPoint x: 688, startPoint y: 226, endPoint x: 664, endPoint y: 226, distance: 23.9
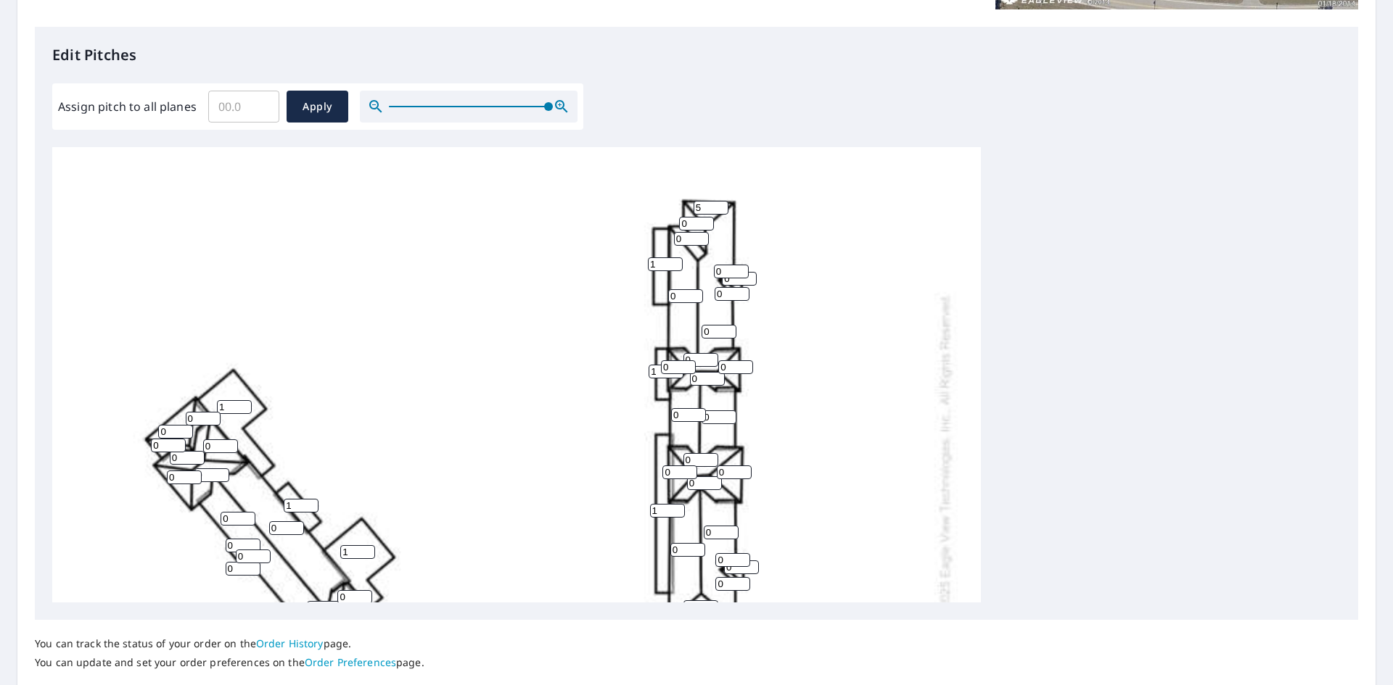
click at [664, 226] on div "0 0 0 0 0 0 1 0 0 0 1 0 1 0 0 0 1 0 1 0 0 0 0 0 0 0 0 0 0 0 1 0 0 1 0 0 1 0 0 0…" at bounding box center [516, 457] width 928 height 911
type input "5"
drag, startPoint x: 684, startPoint y: 237, endPoint x: 664, endPoint y: 237, distance: 19.6
click at [664, 237] on div "0 0 0 0 0 0 1 0 0 0 1 0 1 0 0 0 1 0 1 0 0 0 0 0 0 0 0 0 0 0 1 0 0 1 0 0 1 0 0 0…" at bounding box center [516, 457] width 928 height 911
type input "5"
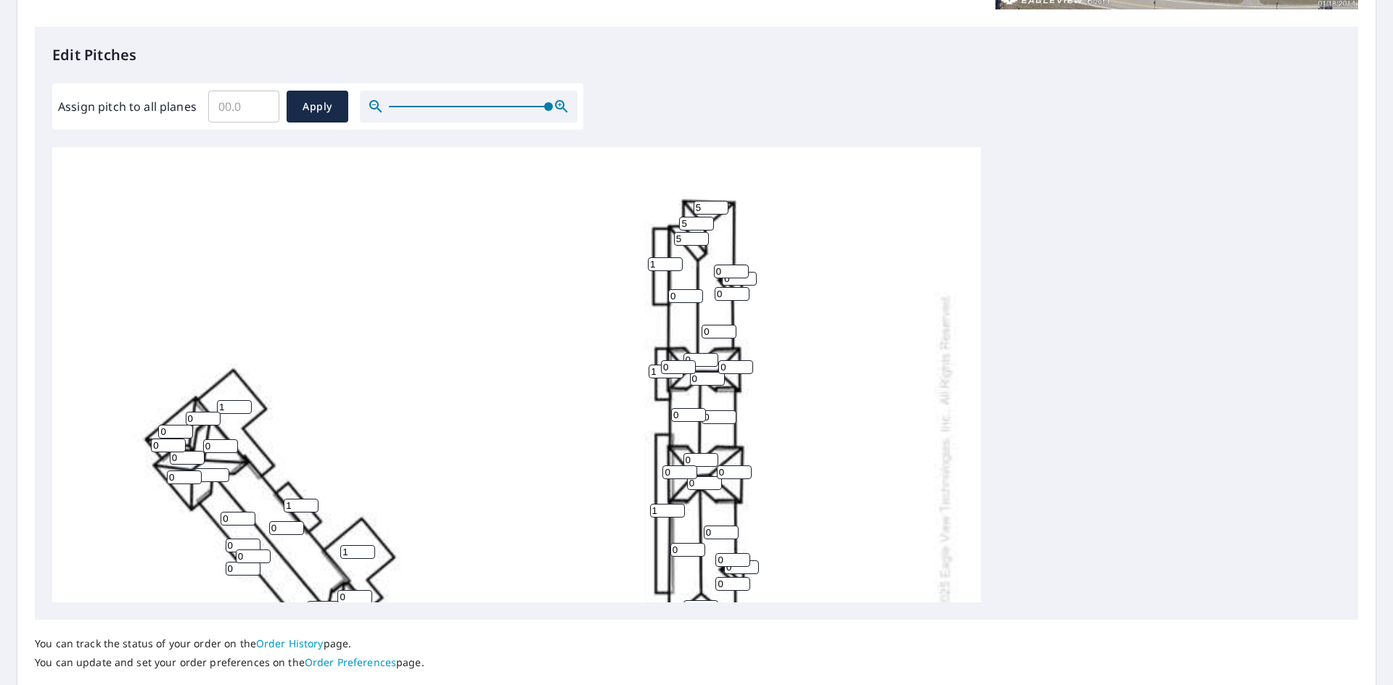
drag, startPoint x: 727, startPoint y: 273, endPoint x: 710, endPoint y: 270, distance: 17.6
click at [710, 269] on div "0 0 0 0 0 0 1 0 0 0 1 0 1 0 0 0 1 0 1 0 0 0 0 0 0 0 0 0 0 0 1 0 0 1 0 0 1 0 0 0…" at bounding box center [516, 457] width 928 height 911
type input "5"
drag, startPoint x: 730, startPoint y: 283, endPoint x: 720, endPoint y: 281, distance: 9.5
click at [720, 281] on div "0 0 0 0 0 0 1 0 0 0 1 0 1 0 0 0 1 0 1 0 0 0 0 0 0 0 0 0 0 0 1 0 0 1 0 0 1 0 0 0…" at bounding box center [516, 457] width 928 height 911
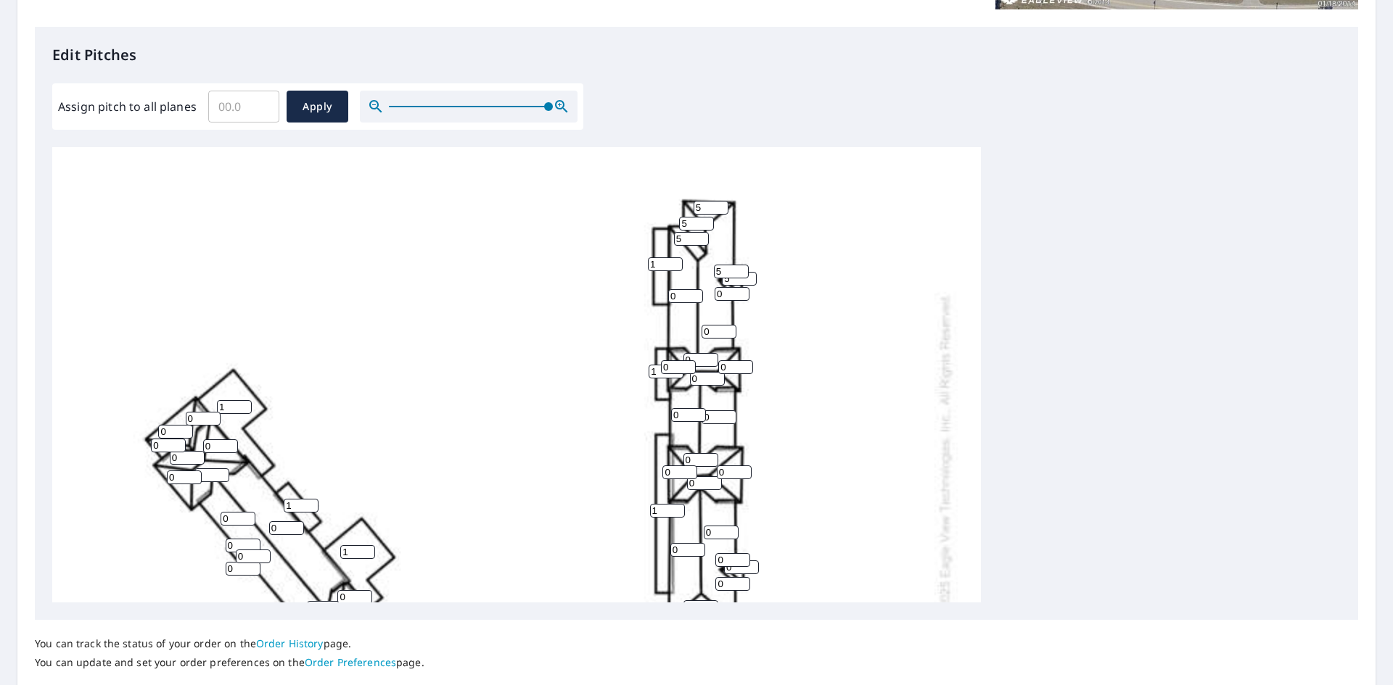
type input "5"
drag, startPoint x: 712, startPoint y: 298, endPoint x: 704, endPoint y: 297, distance: 8.7
click at [704, 297] on div "0 0 0 0 0 0 1 0 0 0 1 0 1 0 0 0 1 0 1 0 0 0 0 0 0 0 0 0 0 0 1 0 0 1 0 0 1 0 0 0…" at bounding box center [516, 457] width 928 height 911
type input "5"
drag, startPoint x: 677, startPoint y: 294, endPoint x: 646, endPoint y: 297, distance: 32.0
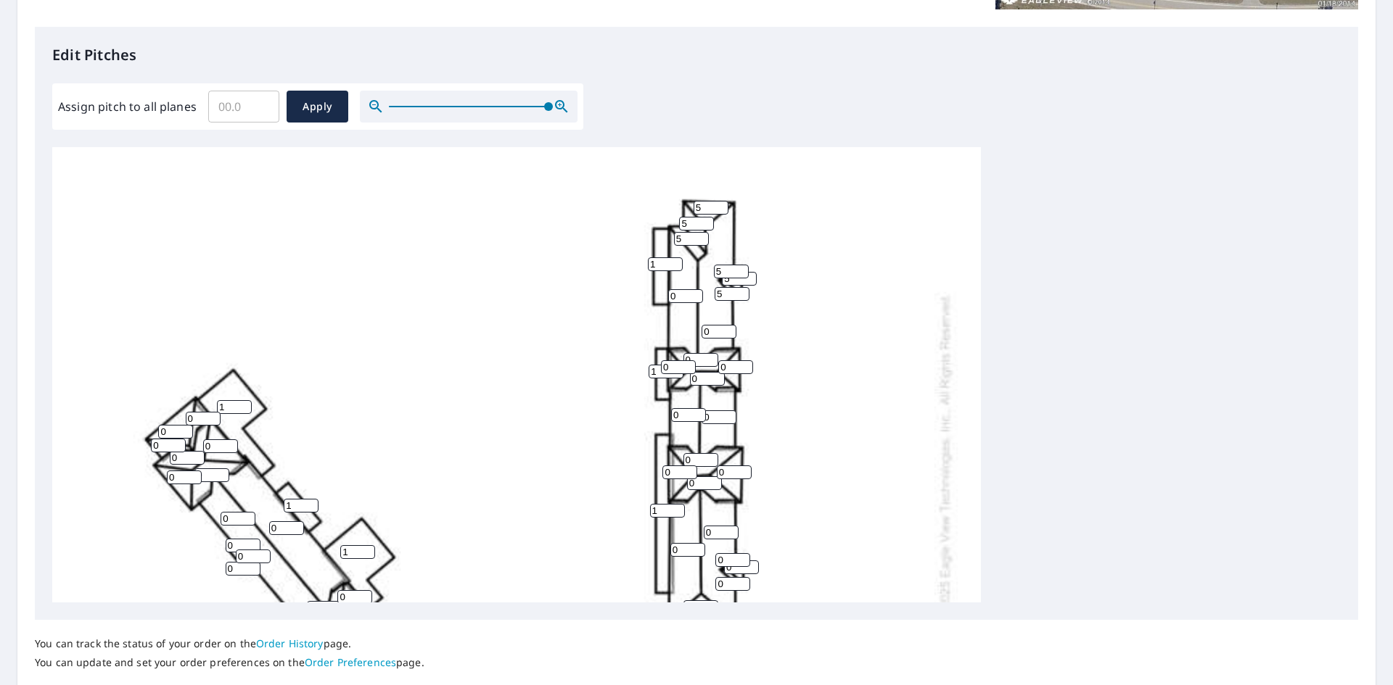
click at [646, 297] on div "0 0 0 0 0 0 1 0 0 0 1 0 1 0 0 0 1 0 1 0 0 0 0 0 0 0 0 0 0 0 1 0 0 1 0 0 1 0 0 0…" at bounding box center [516, 457] width 928 height 911
type input "5"
drag, startPoint x: 712, startPoint y: 334, endPoint x: 689, endPoint y: 331, distance: 22.7
click at [689, 331] on div "0 0 0 0 0 0 1 0 0 5 1 0 1 0 0 0 1 0 1 0 0 0 0 0 0 0 0 0 0 0 1 0 0 1 0 0 1 0 0 0…" at bounding box center [516, 457] width 928 height 911
type input "5"
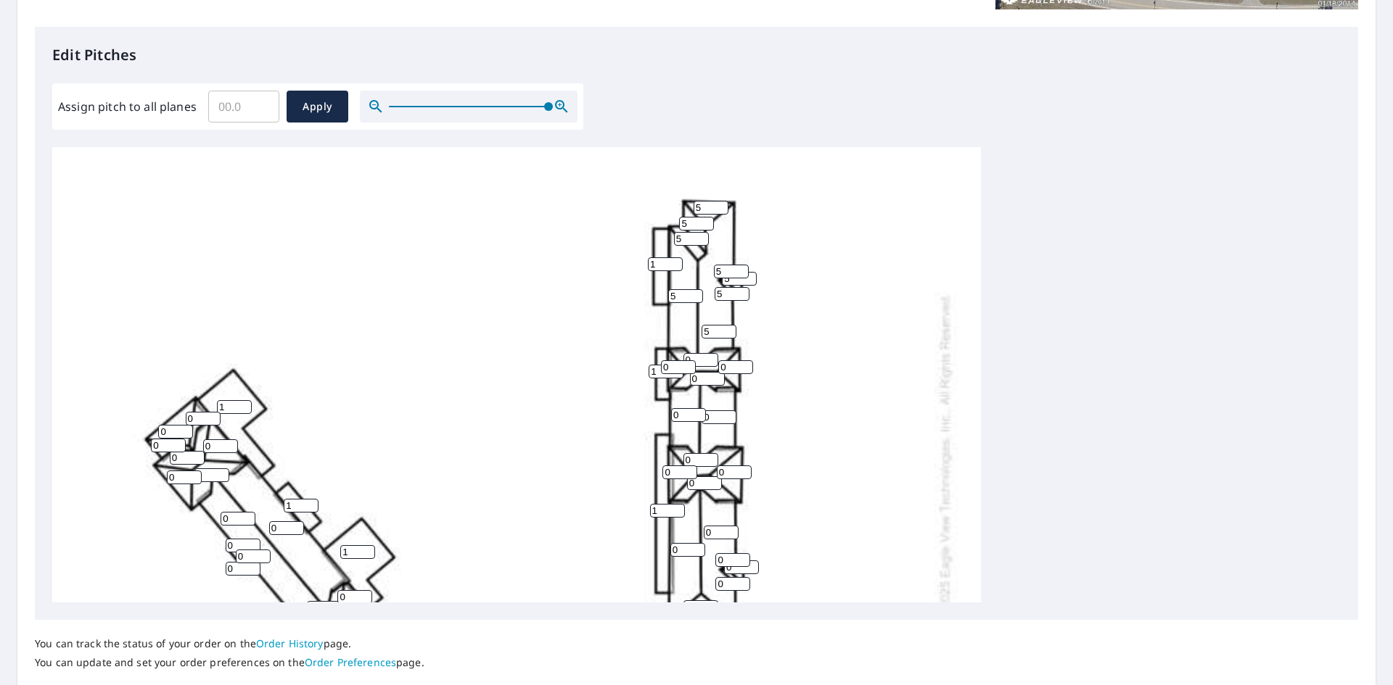
drag, startPoint x: 729, startPoint y: 367, endPoint x: 706, endPoint y: 362, distance: 23.8
click at [706, 365] on div "0 0 5 0 0 0 1 0 0 5 1 0 1 0 0 0 1 0 1 0 0 0 0 0 0 0 0 0 0 0 1 0 0 1 0 0 1 0 0 0…" at bounding box center [516, 457] width 928 height 911
type input "5"
drag, startPoint x: 696, startPoint y: 356, endPoint x: 665, endPoint y: 358, distance: 30.5
click at [665, 358] on div "0 0 5 0 0 0 1 0 0 5 1 0 1 0 0 0 1 0 1 0 0 0 0 0 0 0 0 0 0 0 1 0 0 1 0 0 1 0 0 0…" at bounding box center [516, 457] width 928 height 911
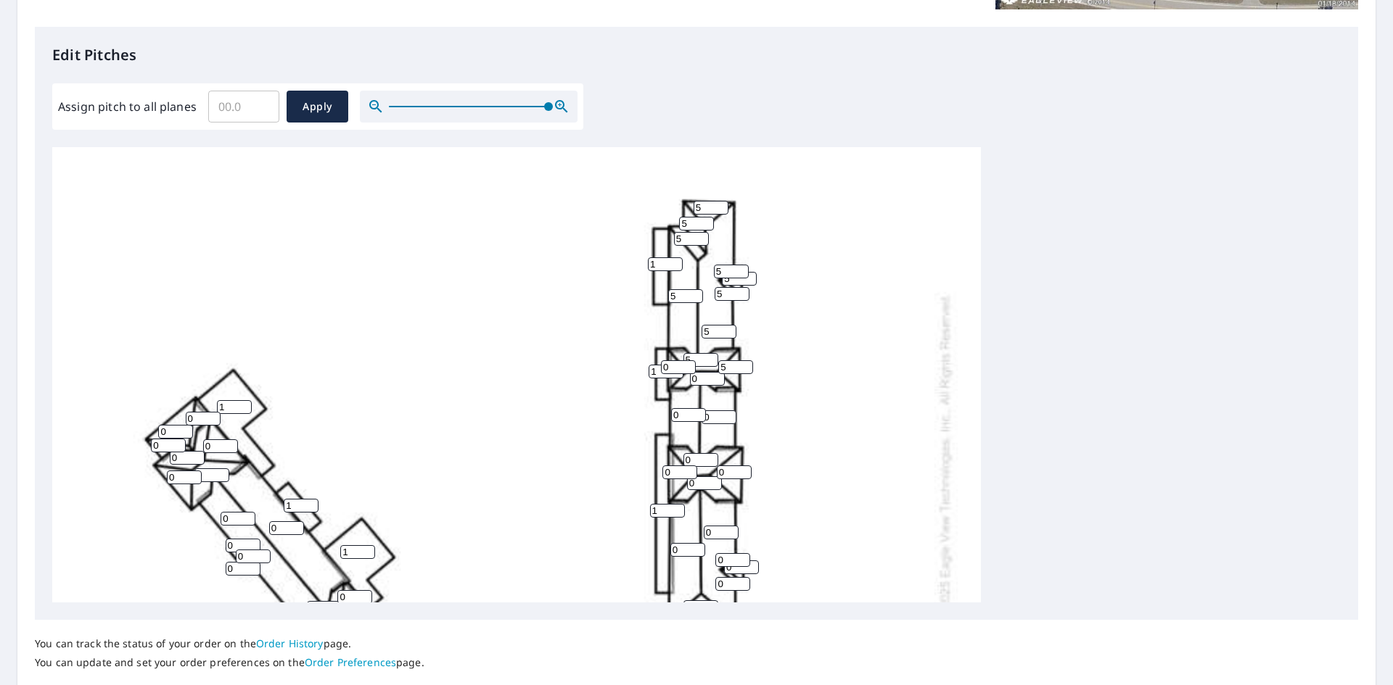
type input "5"
click at [1034, 318] on div "0 0 5 0 0 0 1 0 0 5 1 0 1 0 0 0 1 0 1 0 0 0 0 0 0 0 0 5 0 0 1 0 0 1 0 0 1 0 0 0…" at bounding box center [696, 374] width 1288 height 455
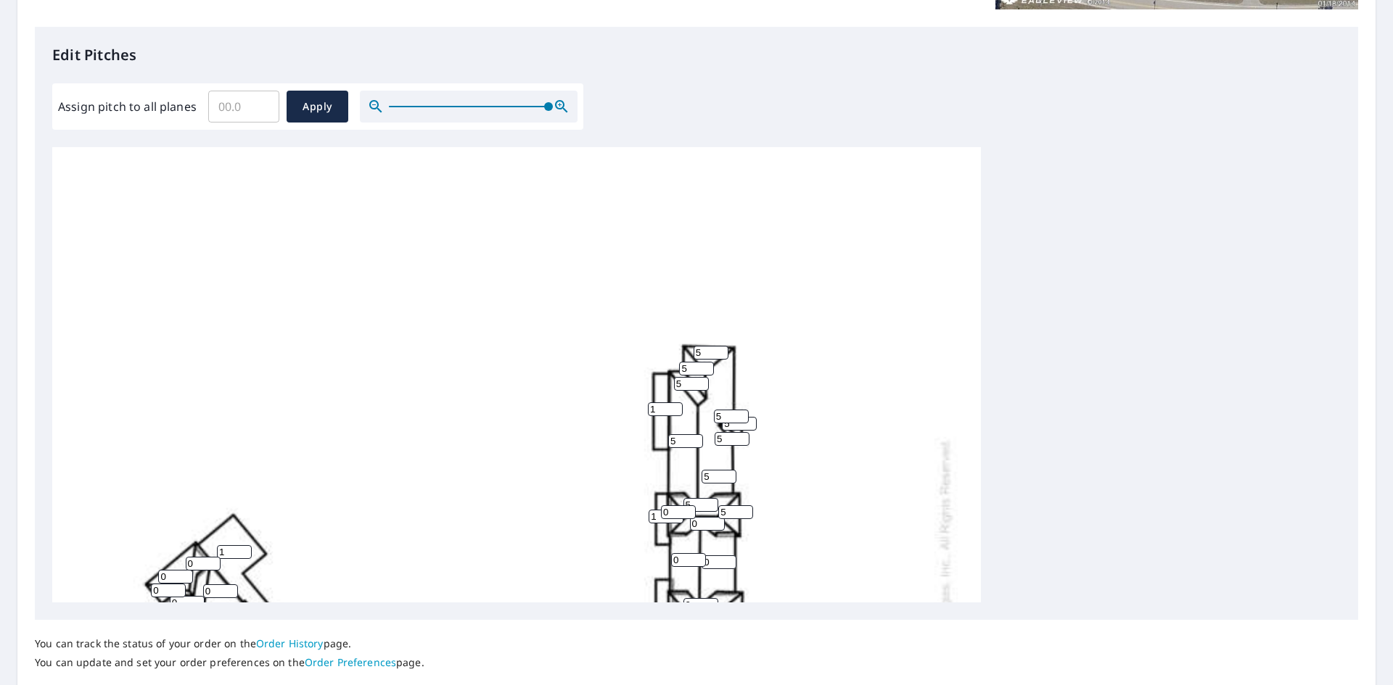
drag, startPoint x: 1034, startPoint y: 318, endPoint x: 1031, endPoint y: 308, distance: 10.6
drag, startPoint x: 1031, startPoint y: 308, endPoint x: 1076, endPoint y: 213, distance: 105.1
click at [1076, 213] on div "0 0 5 0 0 0 1 0 0 5 1 0 1 0 0 0 1 0 1 0 0 0 0 0 0 0 0 5 0 0 1 0 0 1 0 0 1 0 0 0…" at bounding box center [696, 374] width 1288 height 455
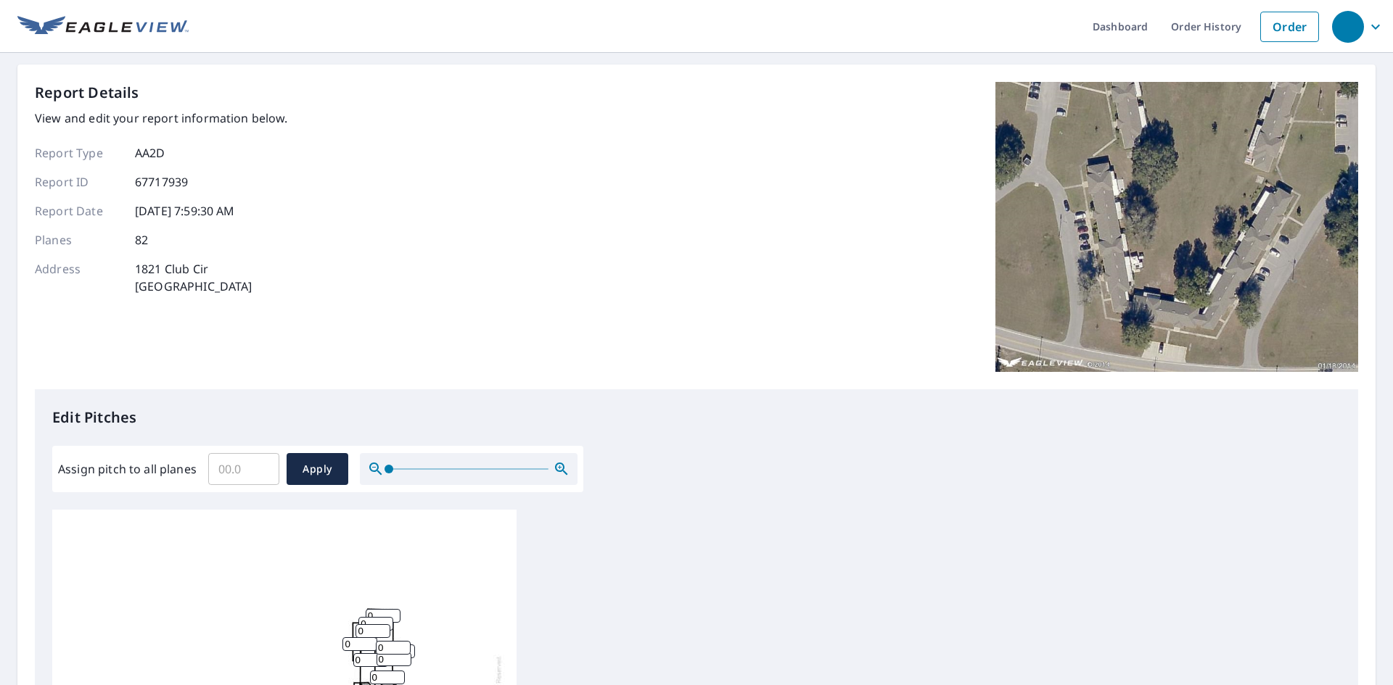
scroll to position [290, 0]
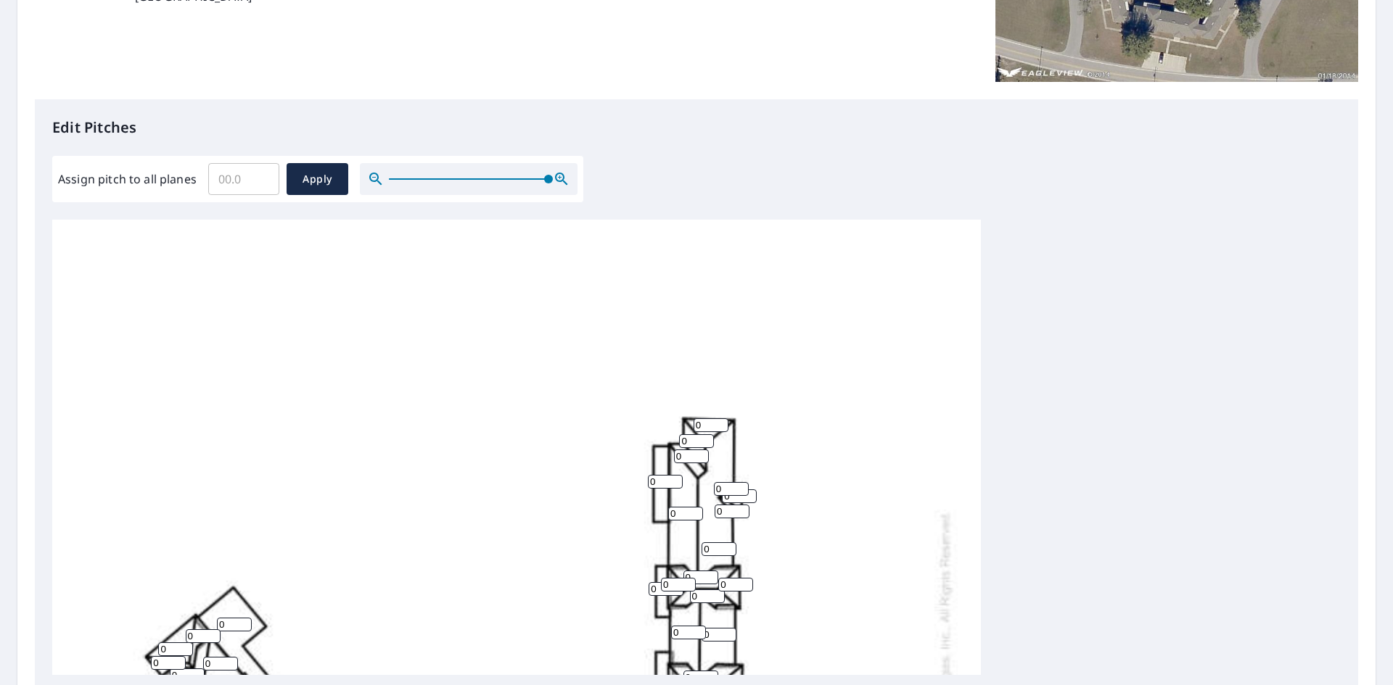
drag, startPoint x: 413, startPoint y: 178, endPoint x: 768, endPoint y: 217, distance: 356.7
click at [730, 204] on div "Edit Pitches Assign pitch to all planes ​ Apply 0 0 0 0 0 0 0 0 0 0 0 0 0 0 0 0…" at bounding box center [696, 395] width 1323 height 593
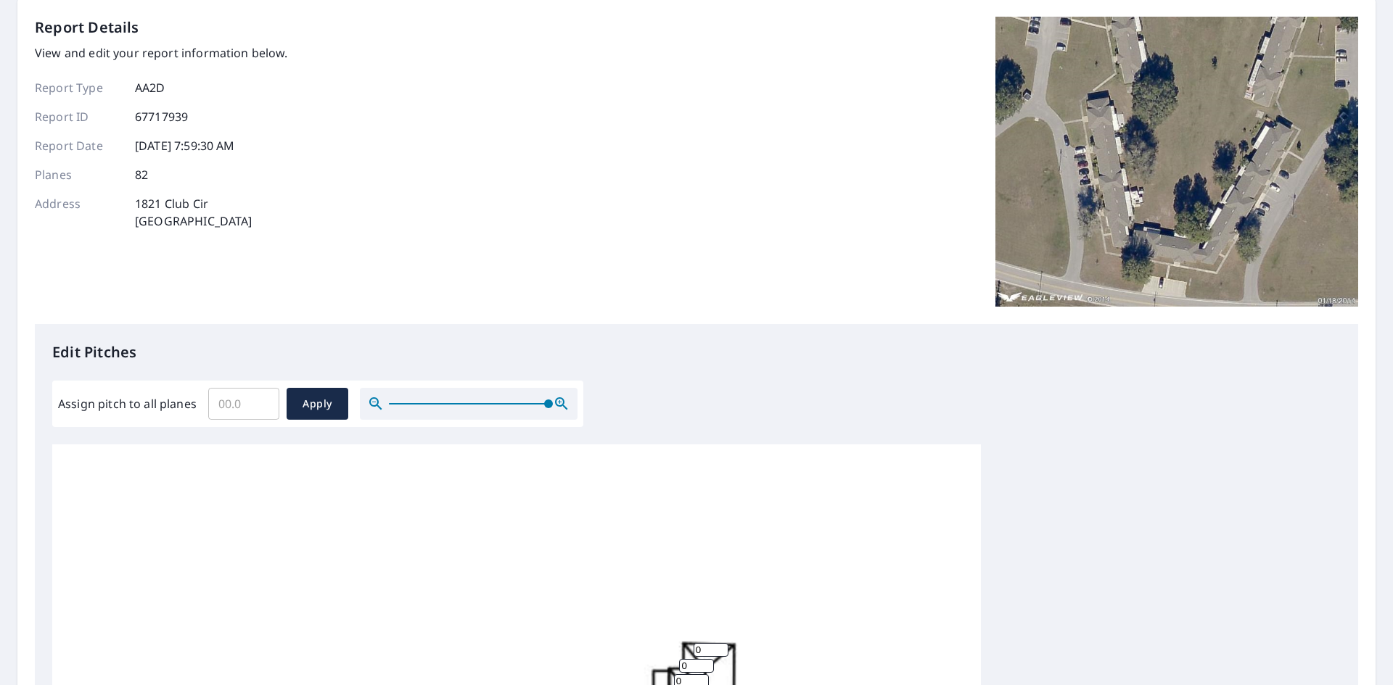
scroll to position [0, 0]
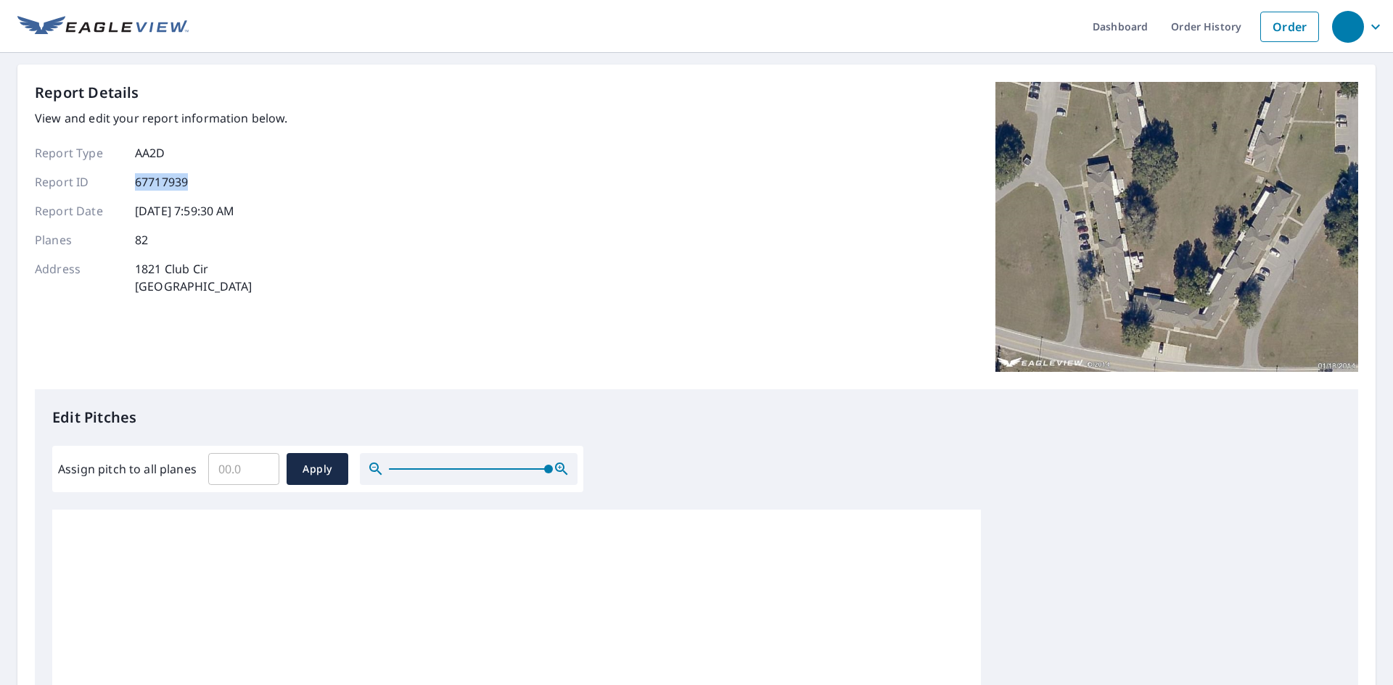
drag, startPoint x: 189, startPoint y: 182, endPoint x: 136, endPoint y: 184, distance: 53.7
click at [136, 184] on div "Report ID 67717939" at bounding box center [161, 181] width 253 height 17
click at [261, 181] on div "Report ID 67717939" at bounding box center [161, 181] width 253 height 17
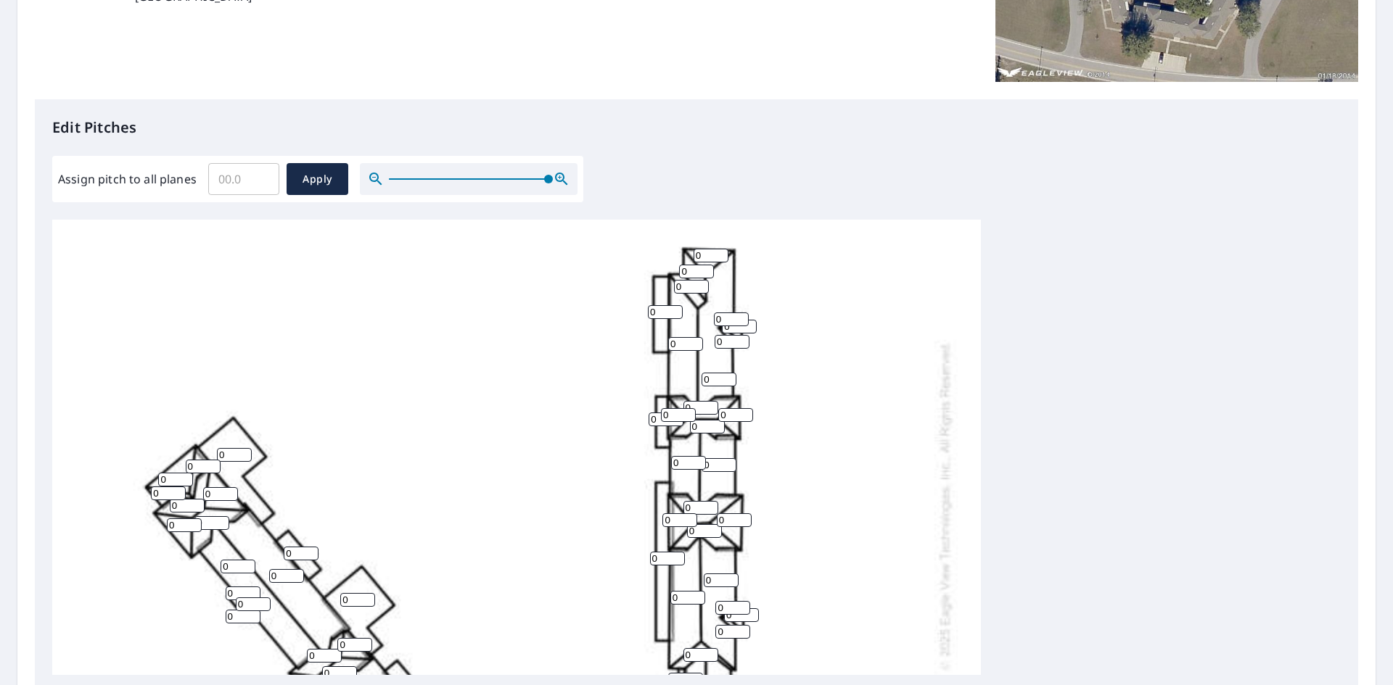
scroll to position [168, 0]
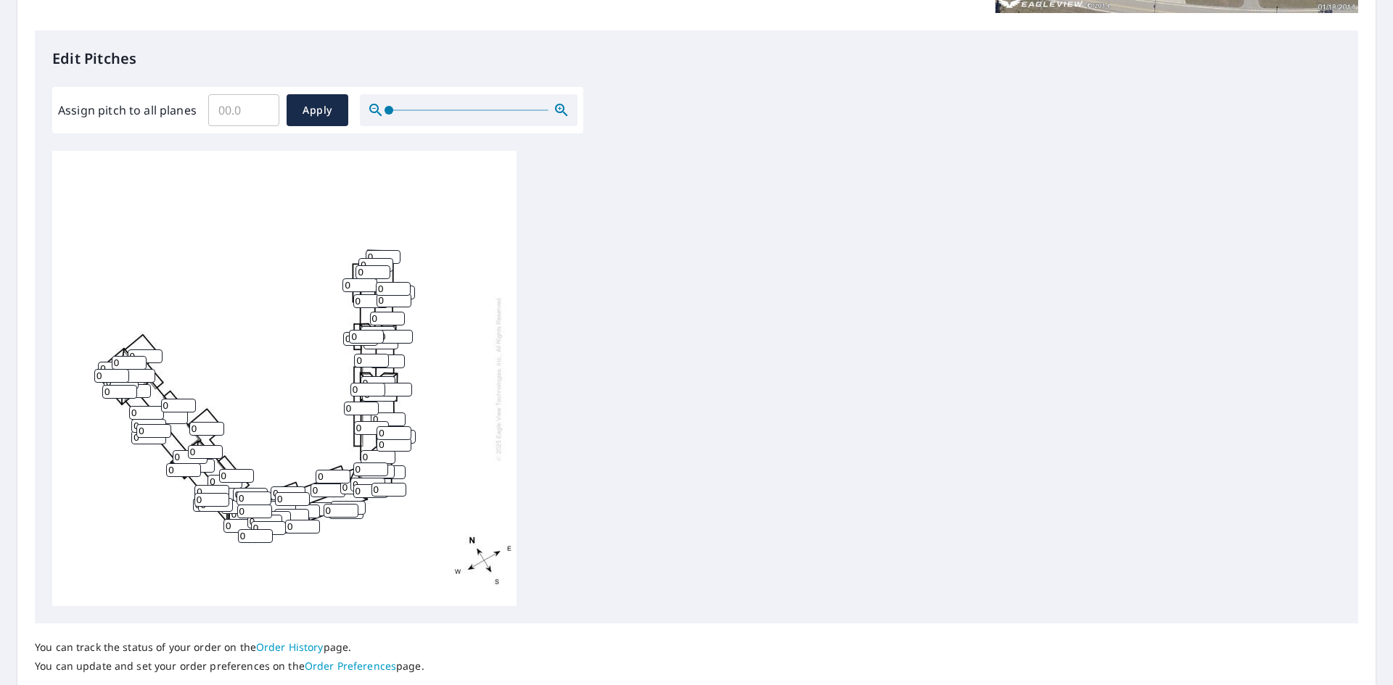
scroll to position [363, 0]
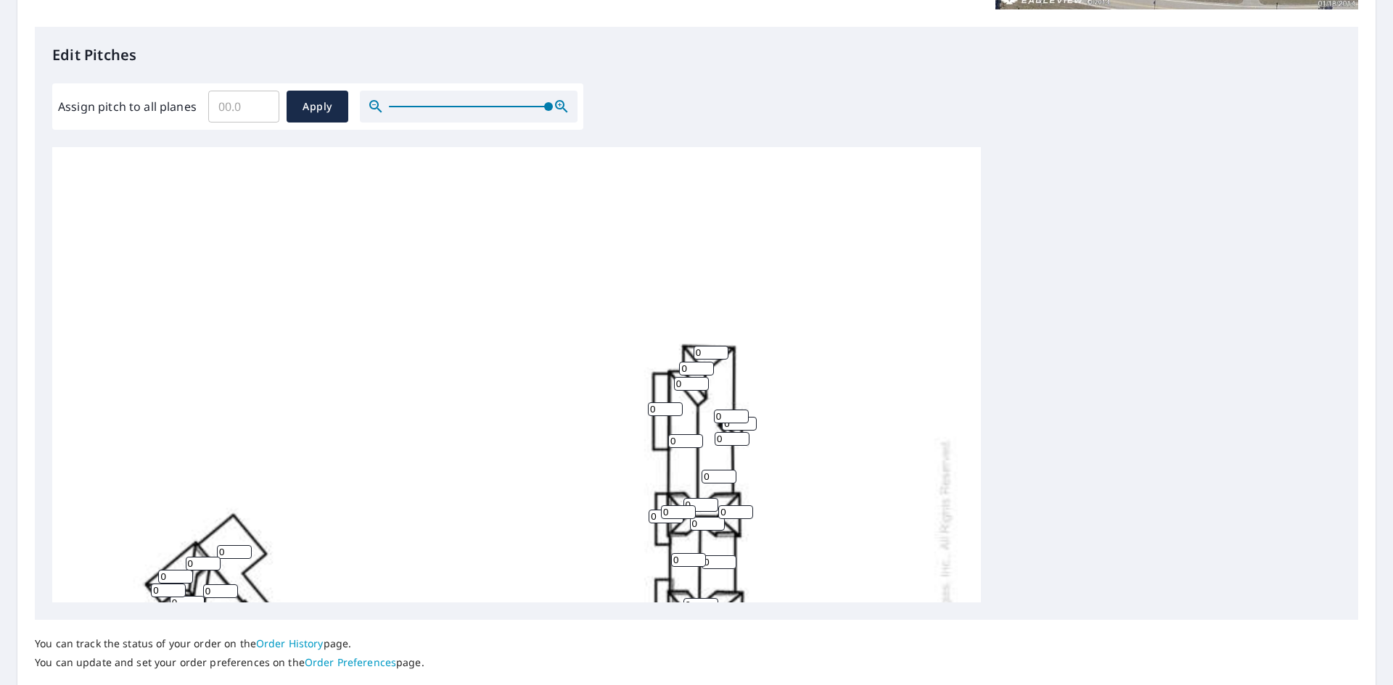
drag, startPoint x: 384, startPoint y: 110, endPoint x: 740, endPoint y: 158, distance: 359.4
click at [705, 140] on div "Edit Pitches Assign pitch to all planes ​ Apply 0 0 0 0 0 0 0 0 0 0 0 0 0 0 0 0…" at bounding box center [696, 323] width 1323 height 593
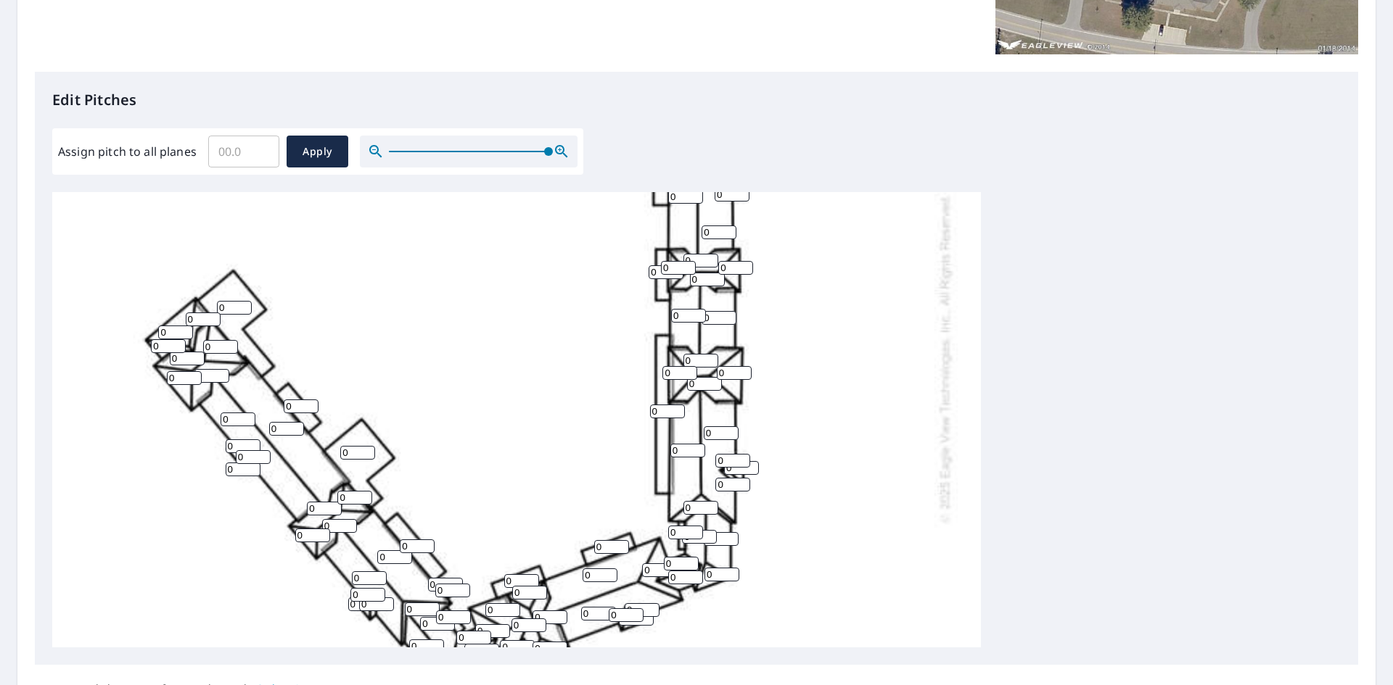
scroll to position [275, 0]
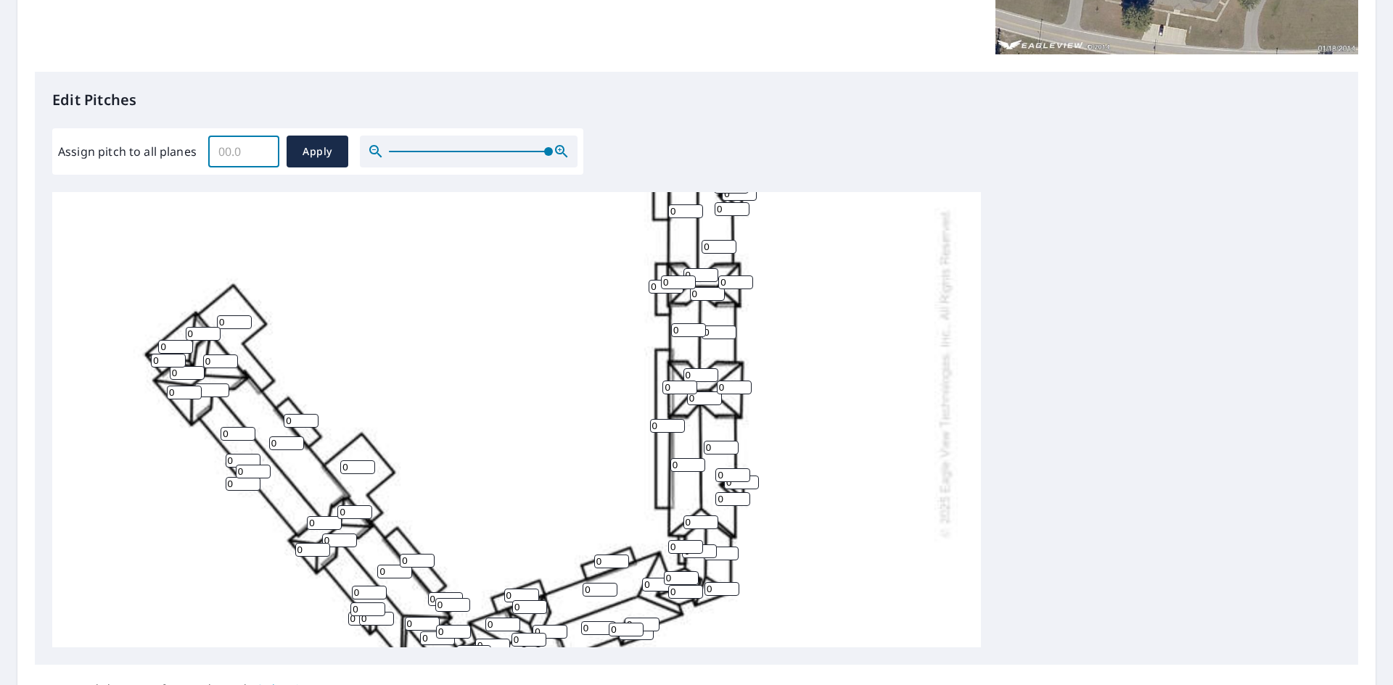
click at [237, 149] on input "Assign pitch to all planes" at bounding box center [243, 151] width 71 height 41
type input "5"
click at [324, 154] on span "Apply" at bounding box center [317, 152] width 38 height 18
type input "5"
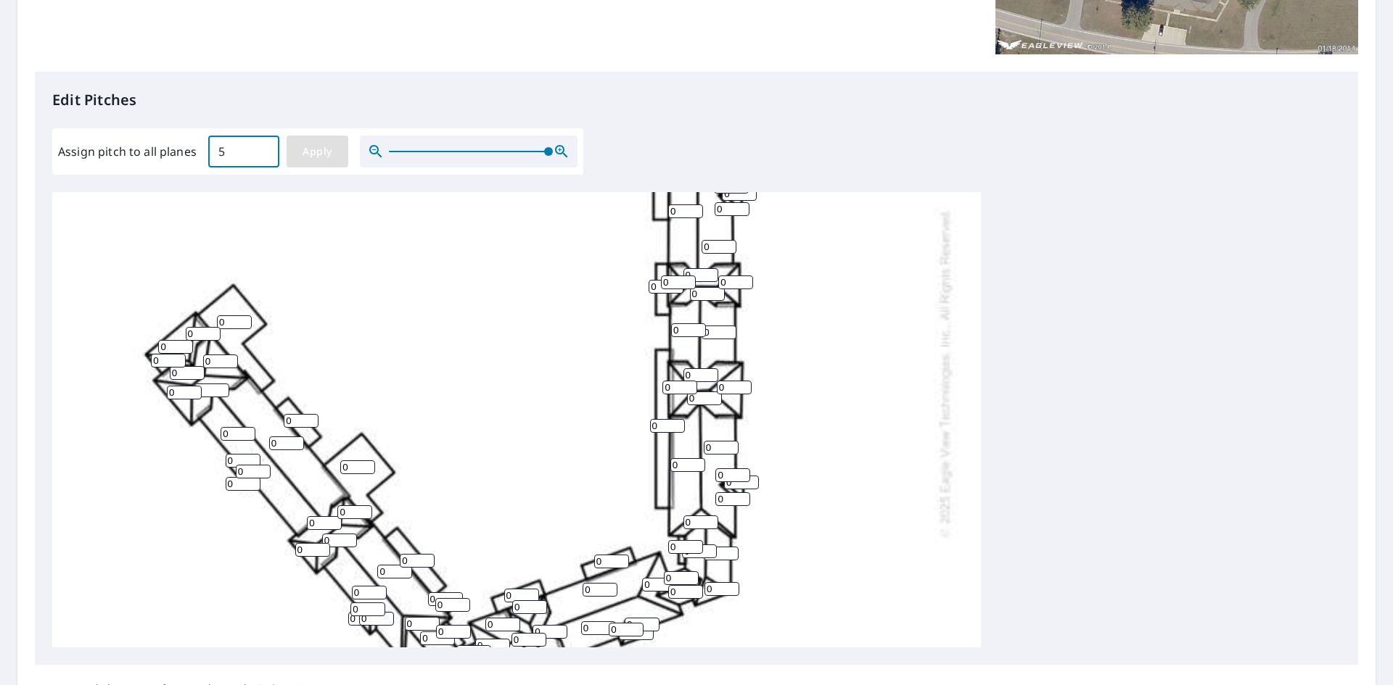
type input "5"
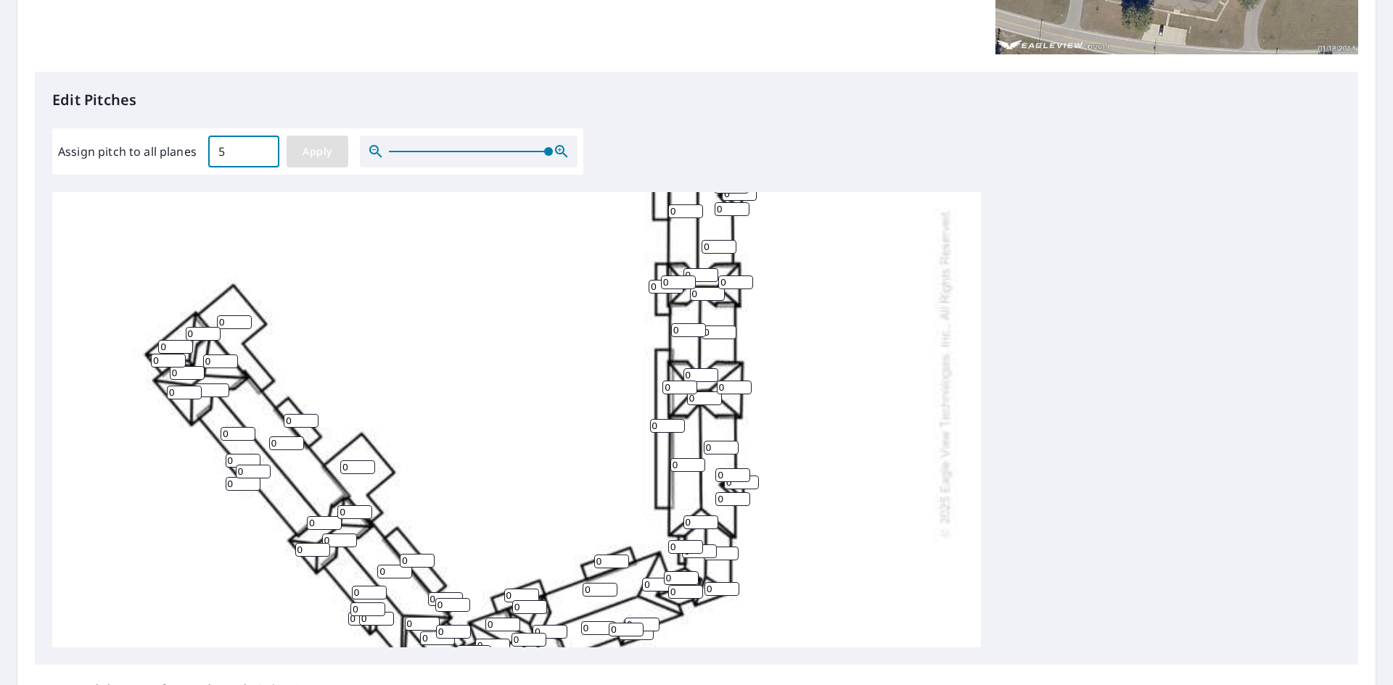
type input "5"
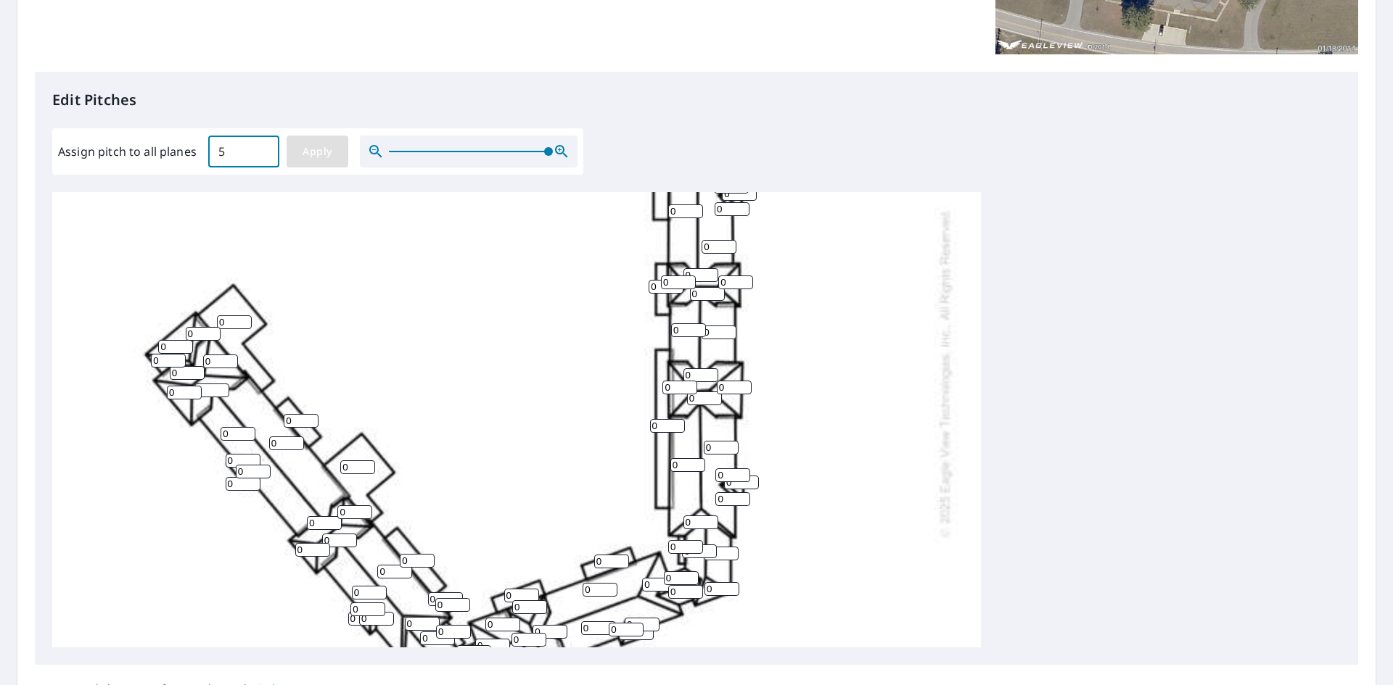
type input "5"
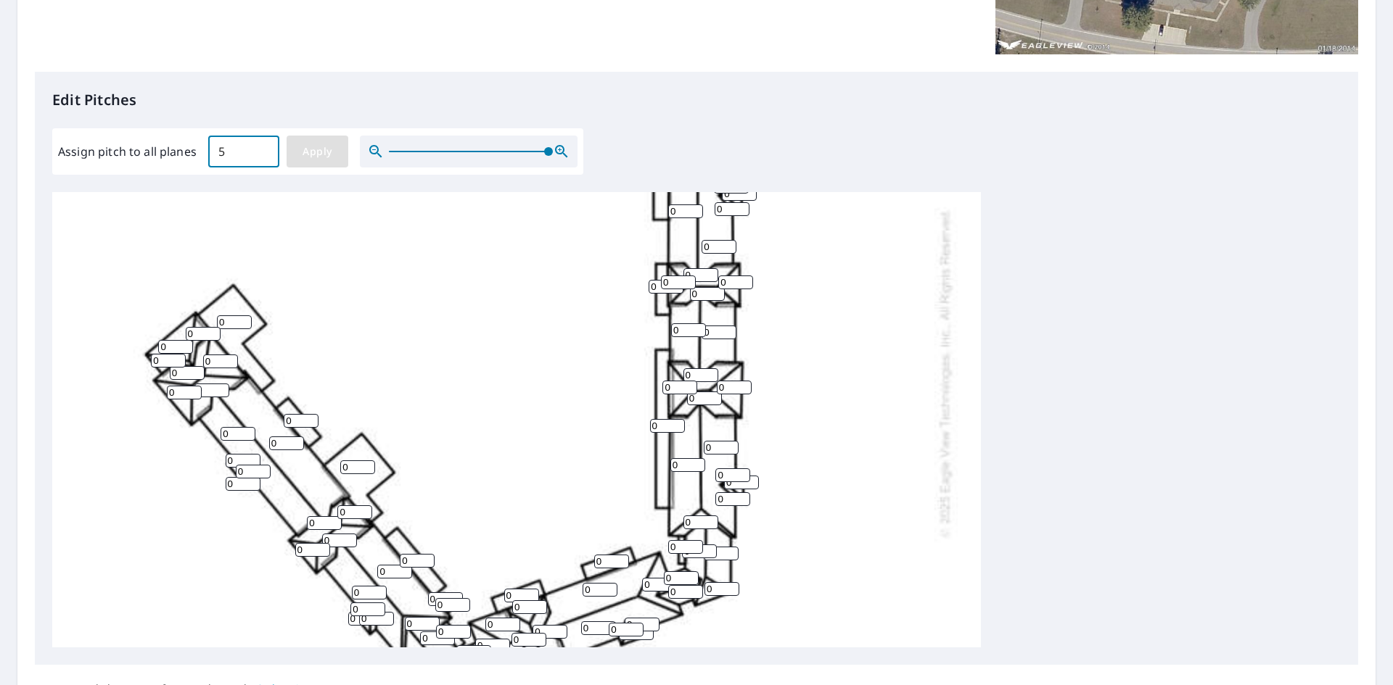
type input "5"
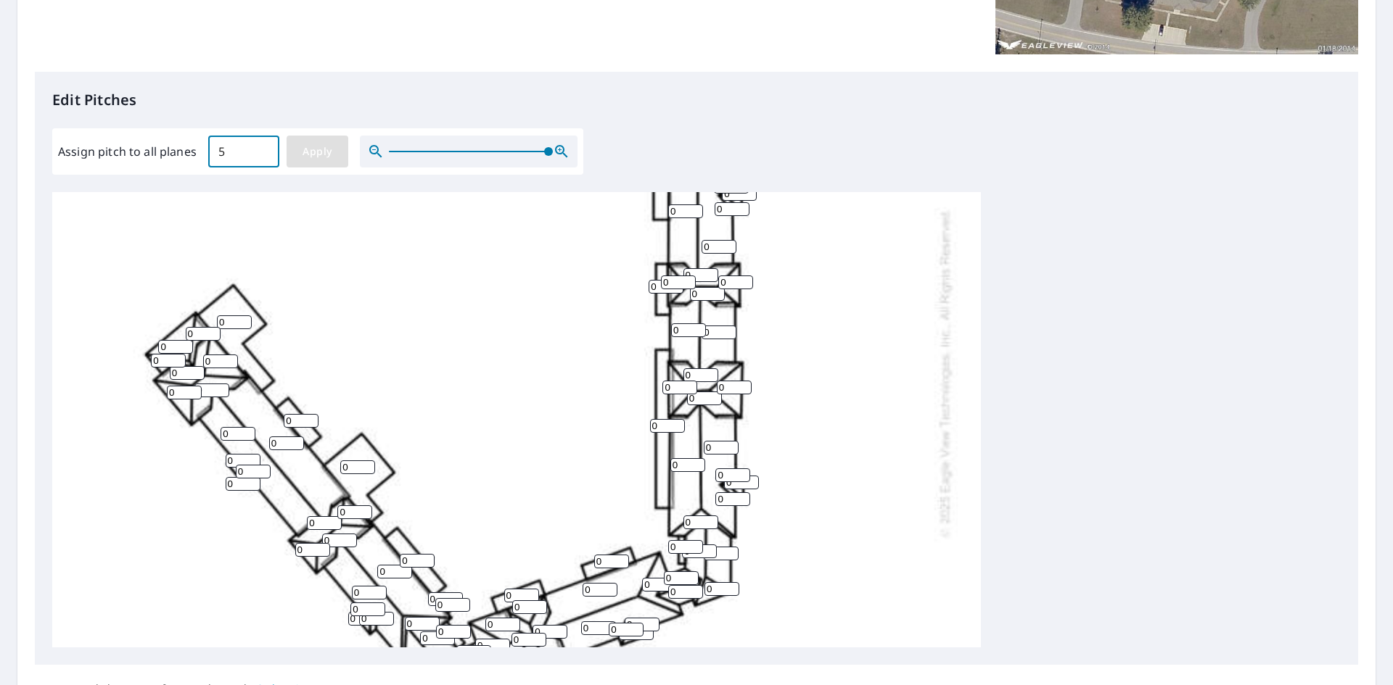
type input "5"
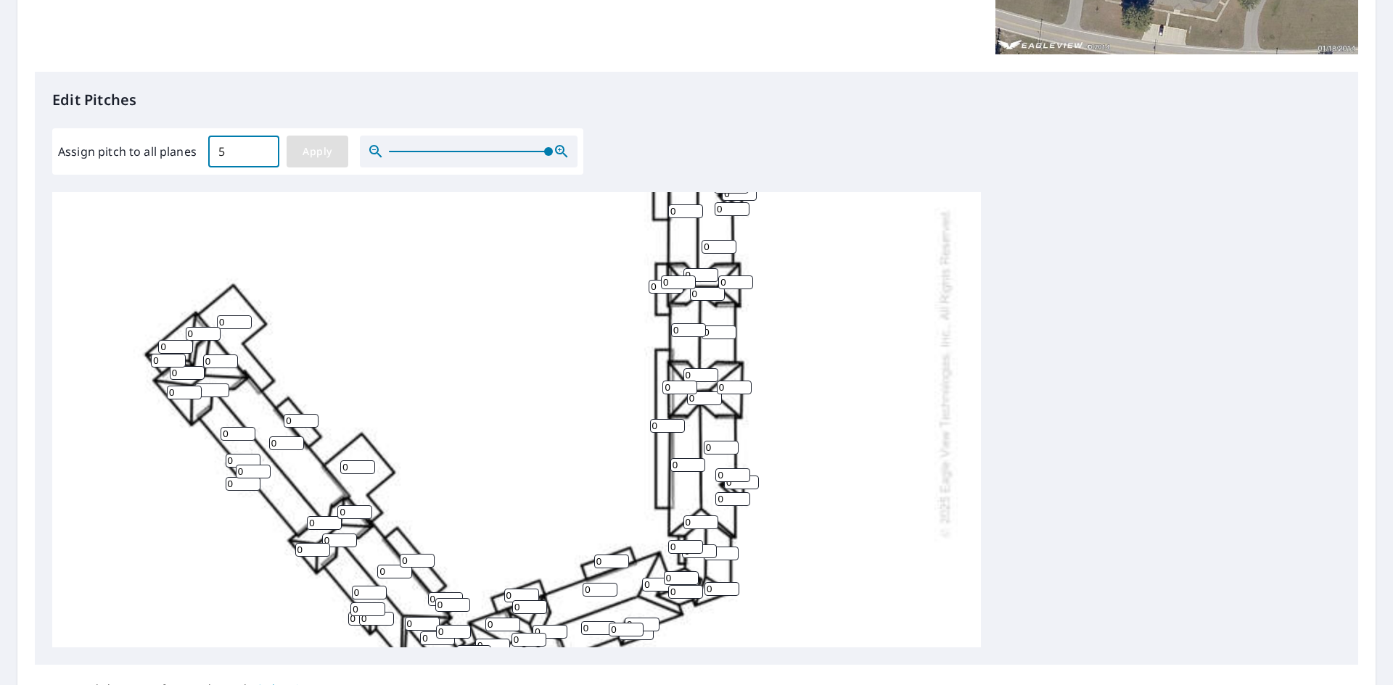
type input "5"
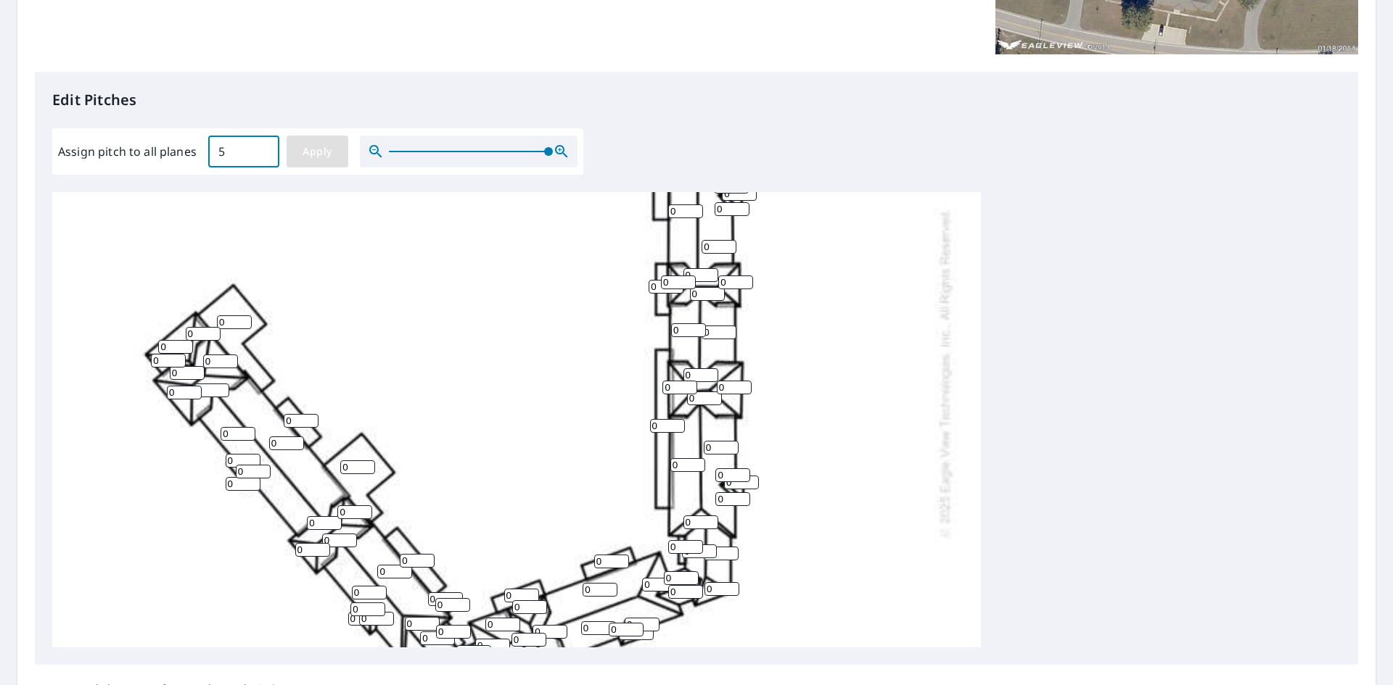
type input "5"
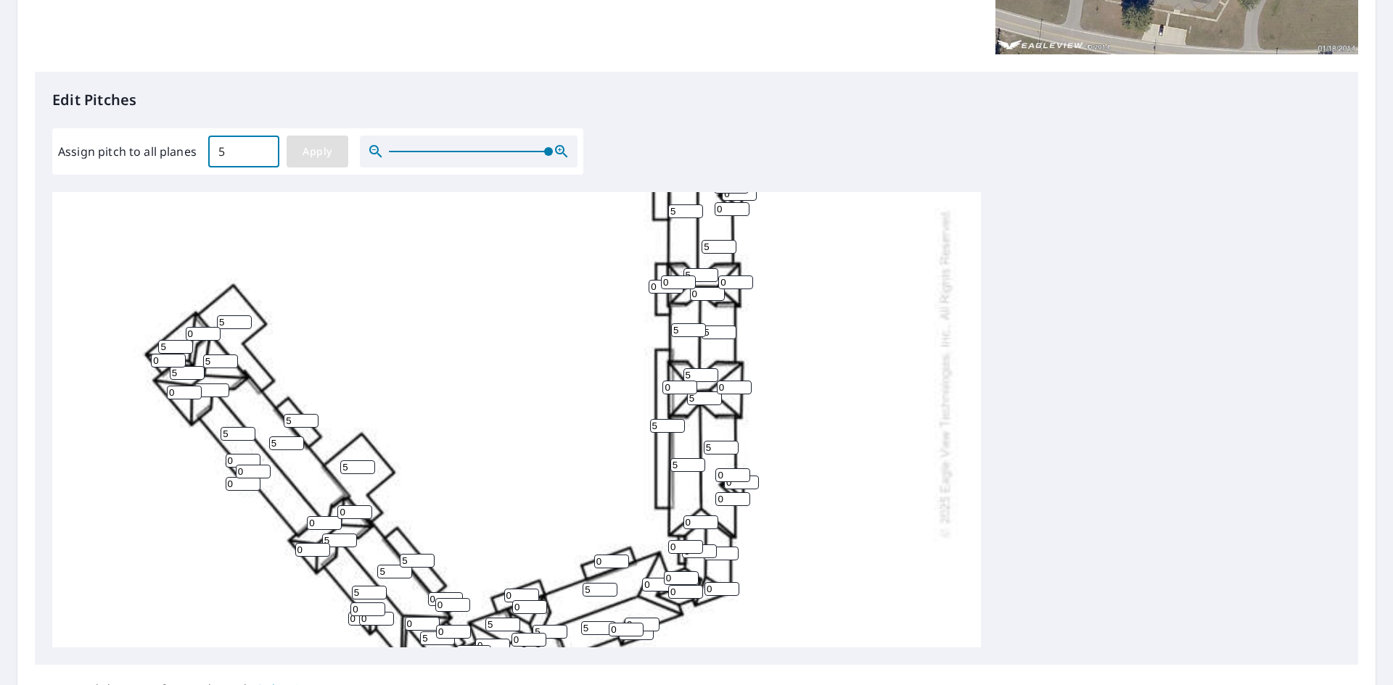
type input "5"
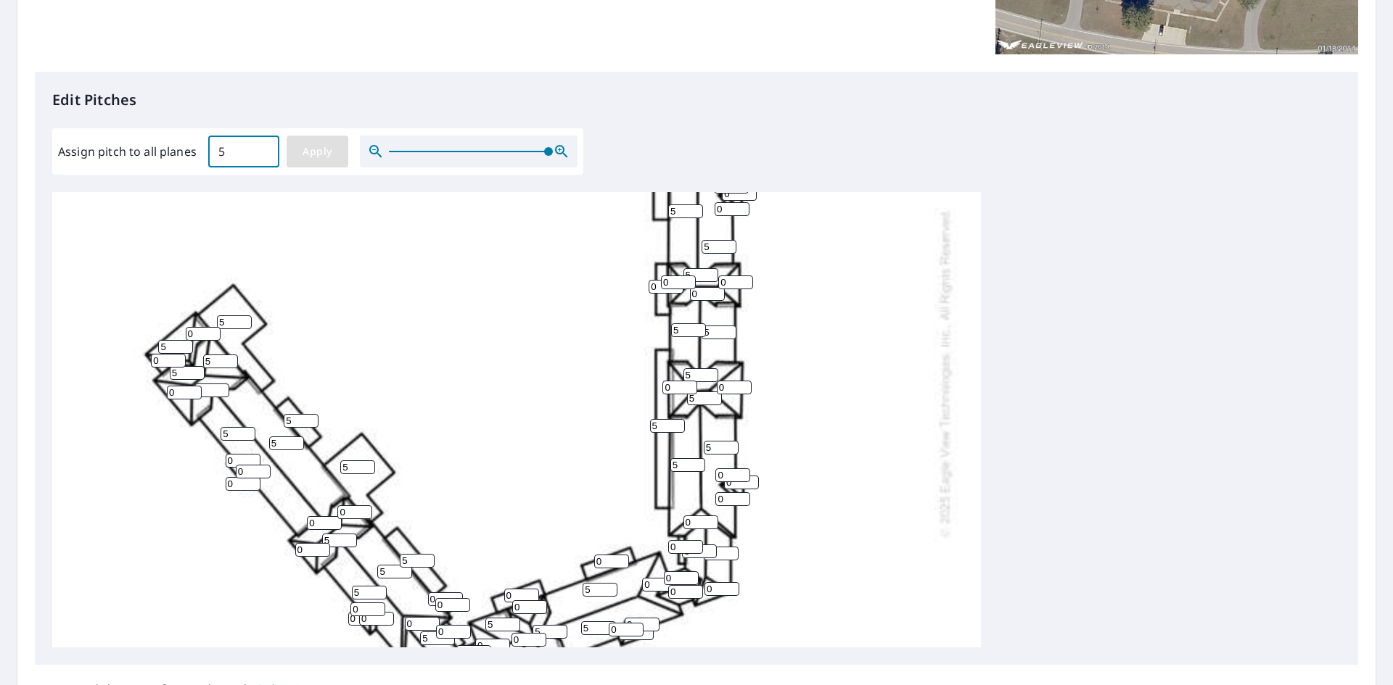
type input "5"
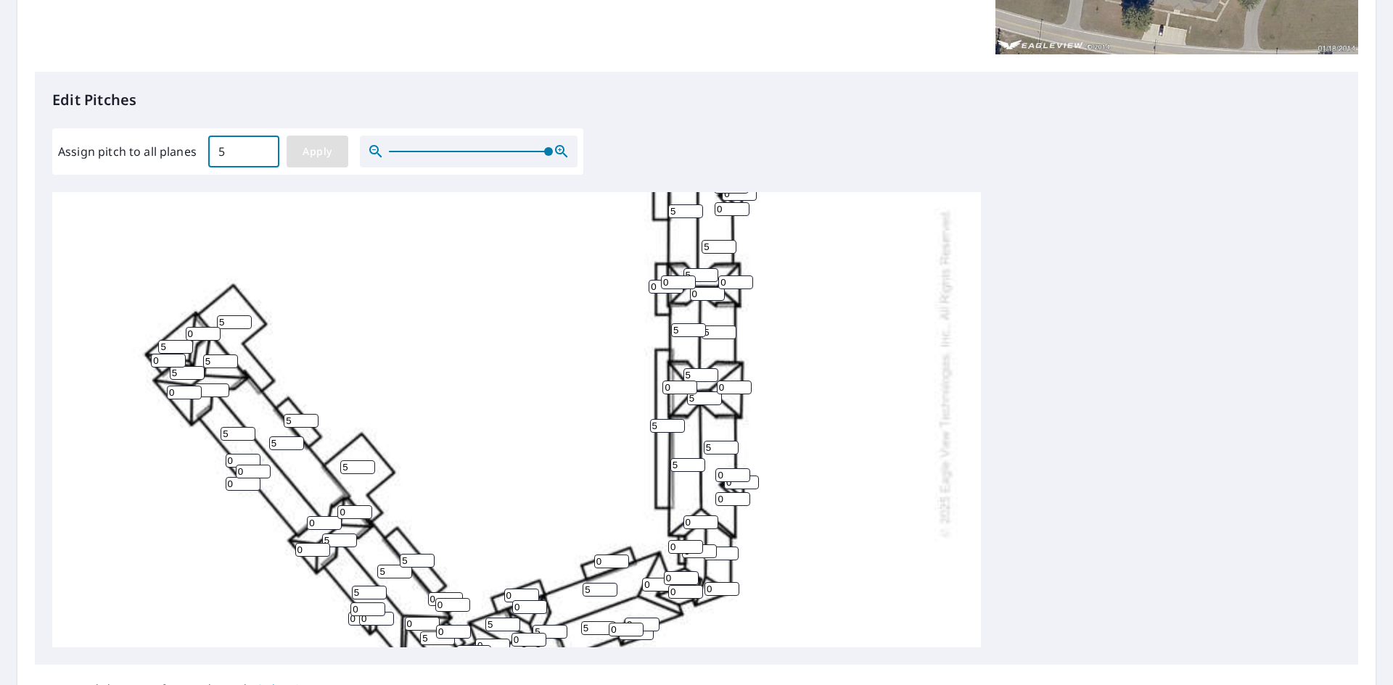
type input "5"
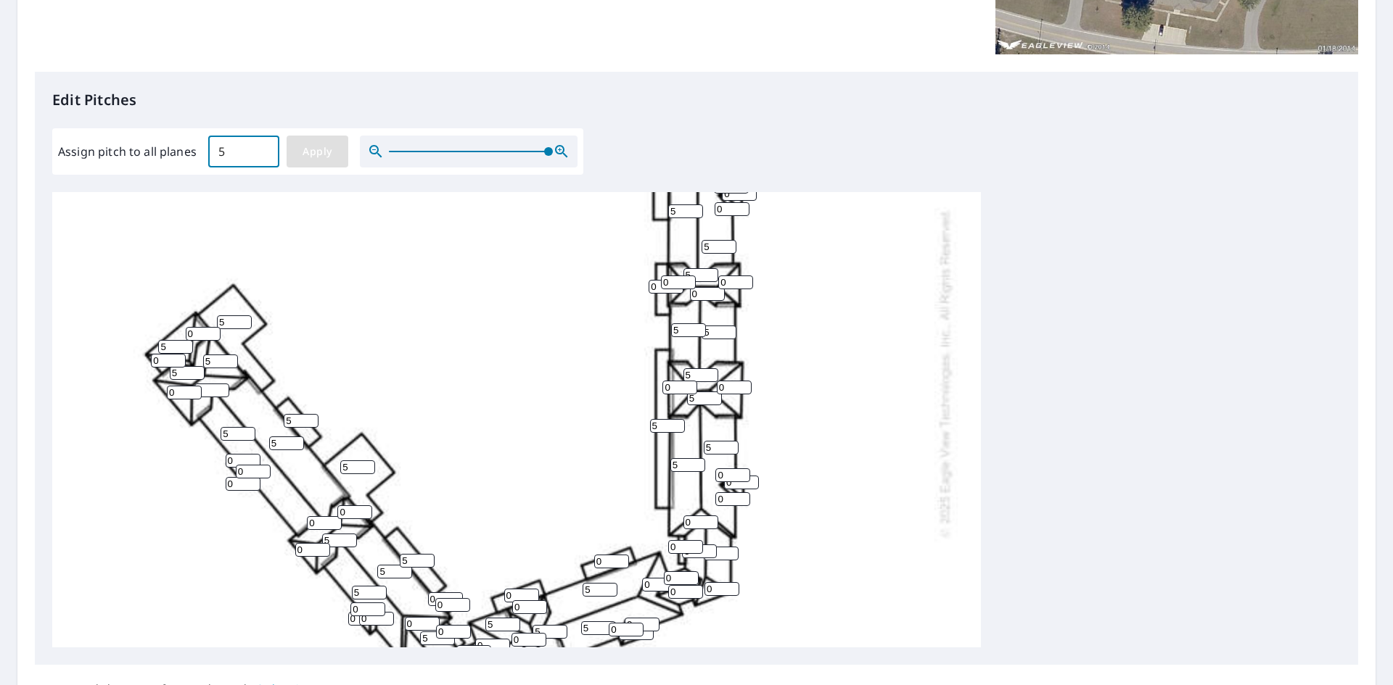
type input "5"
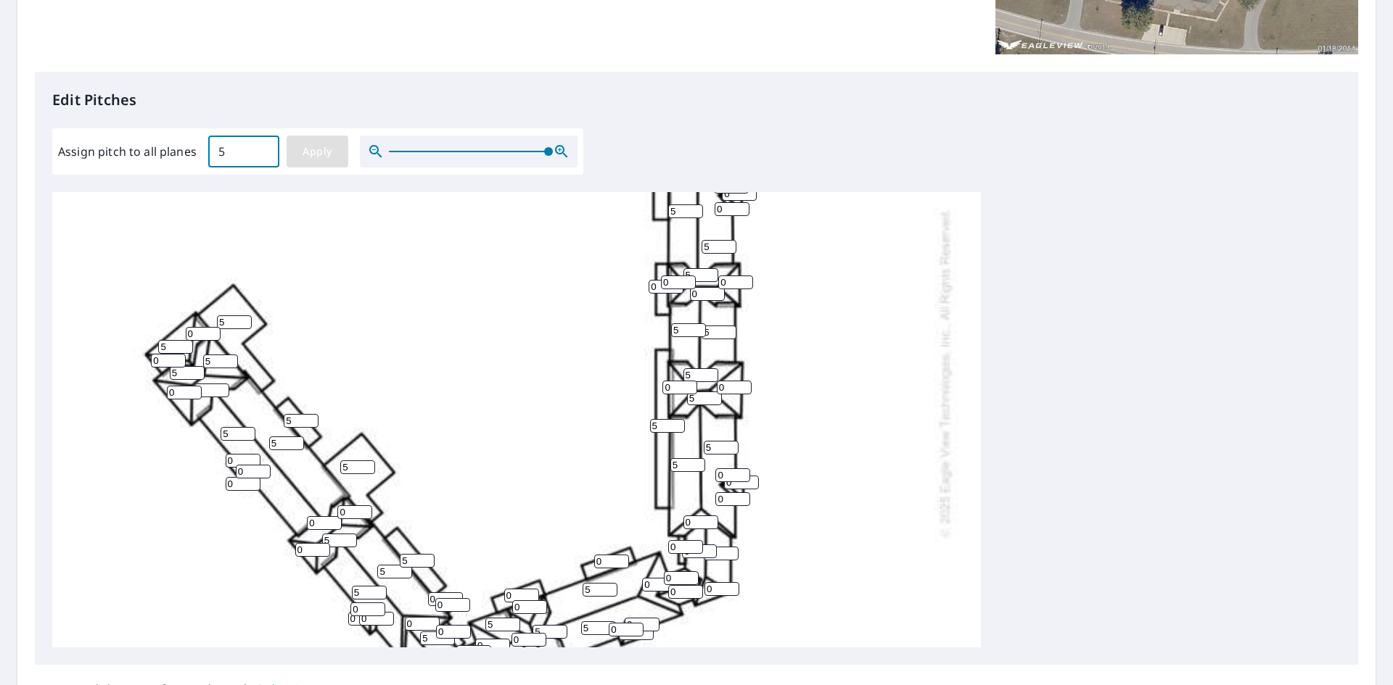
type input "5"
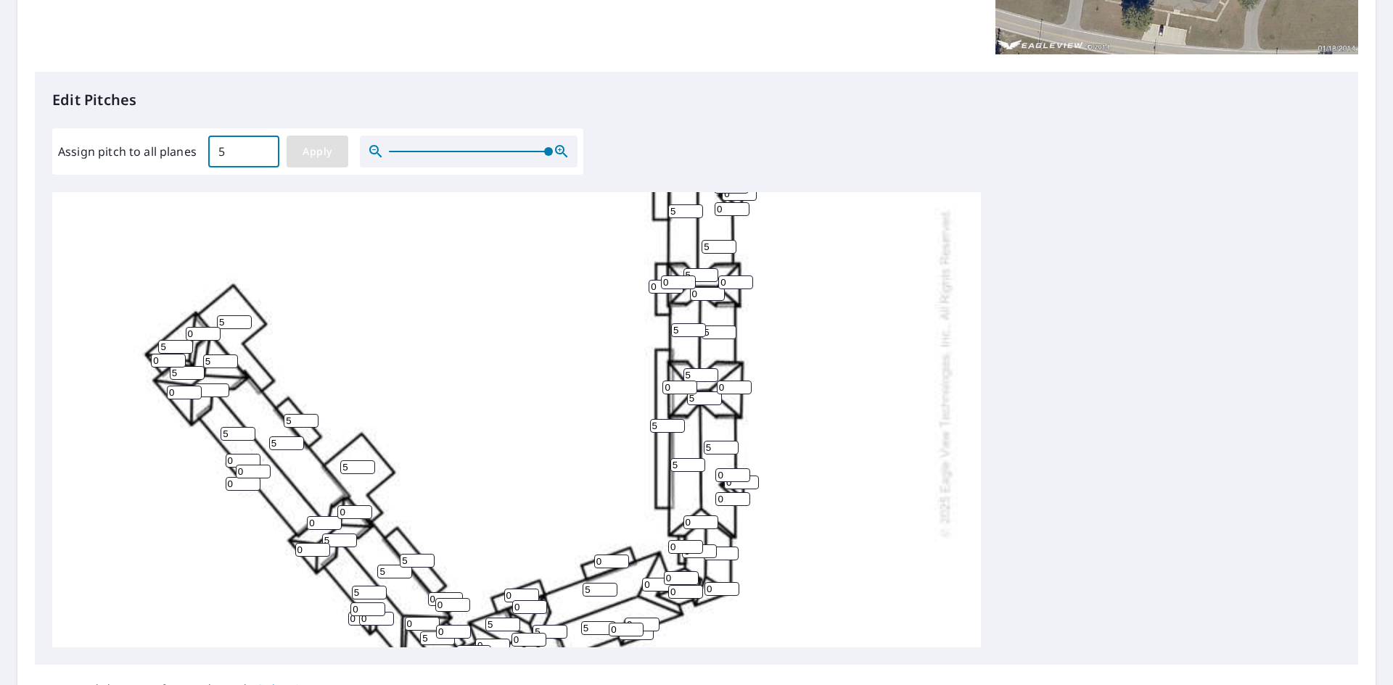
type input "5"
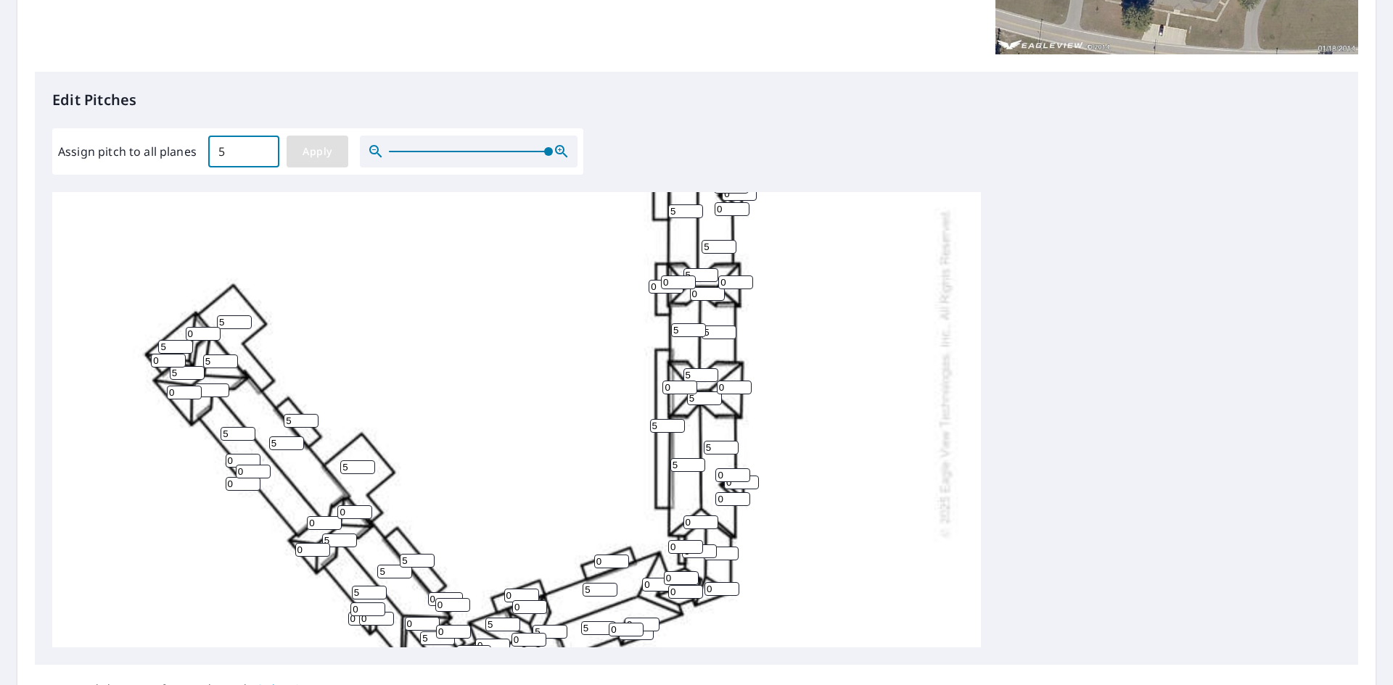
type input "5"
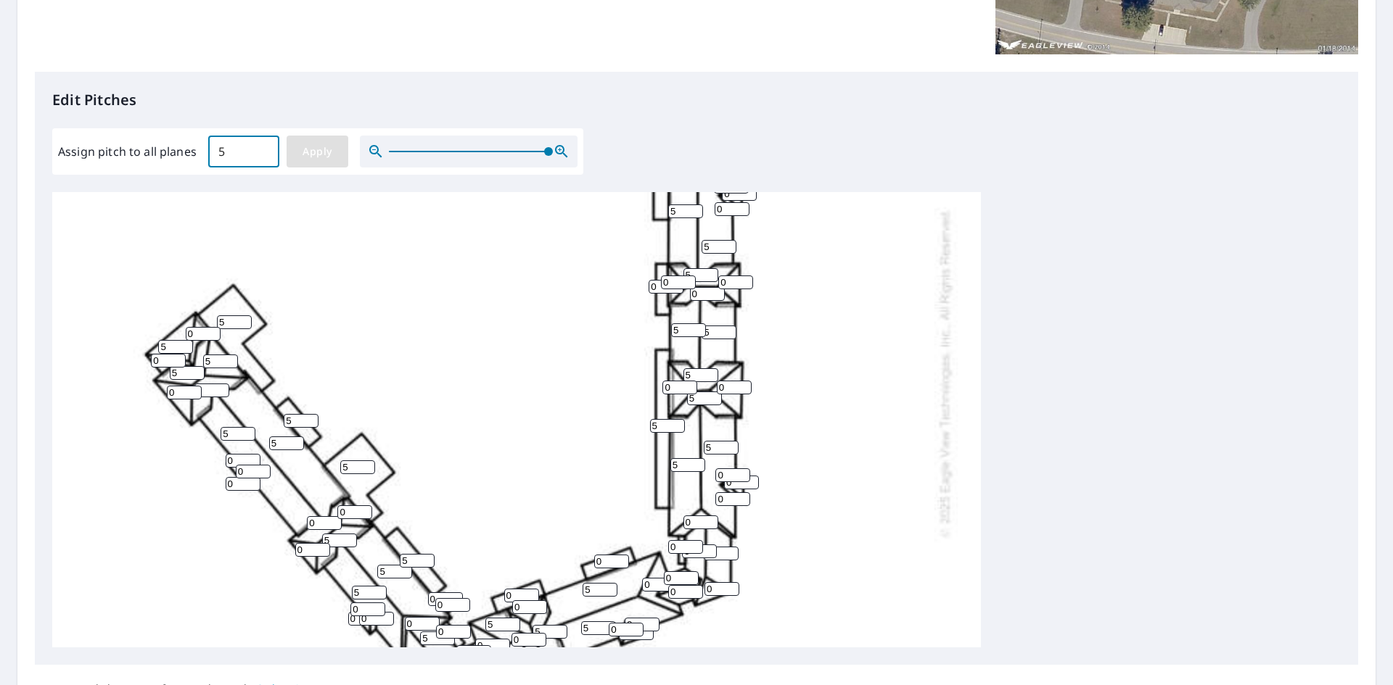
type input "5"
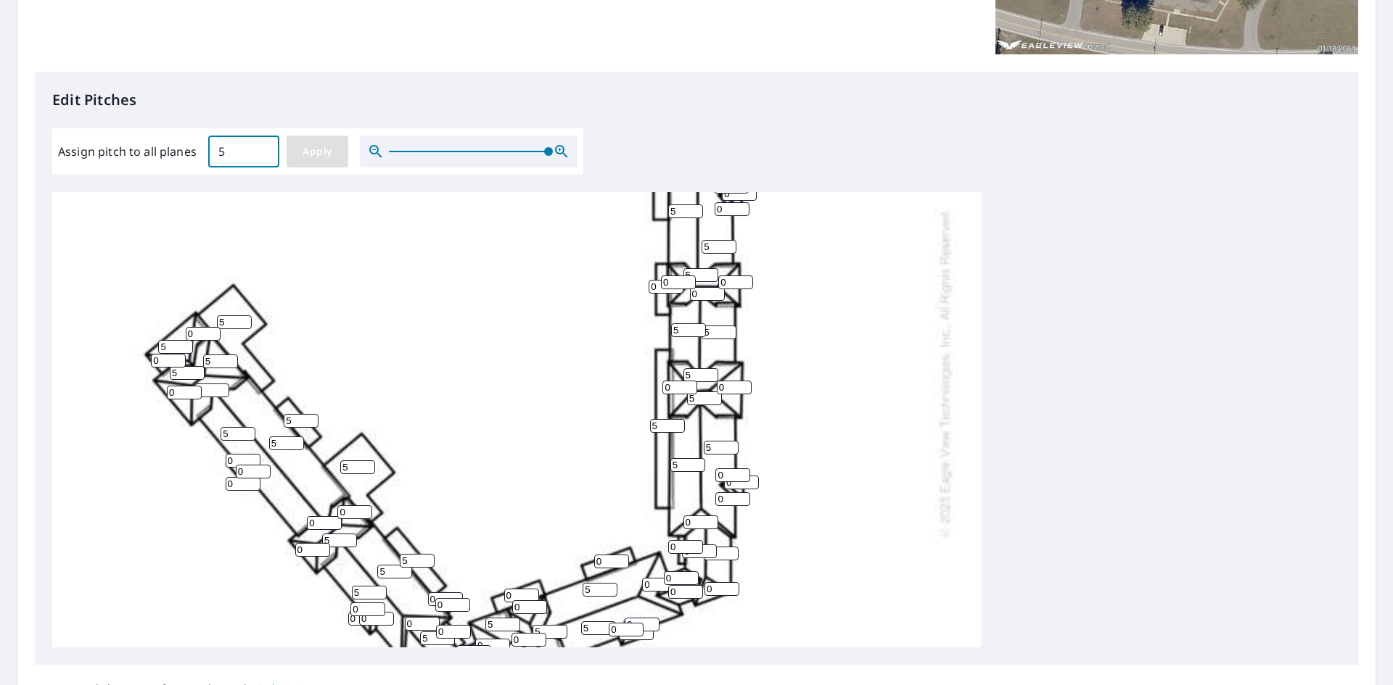
type input "5"
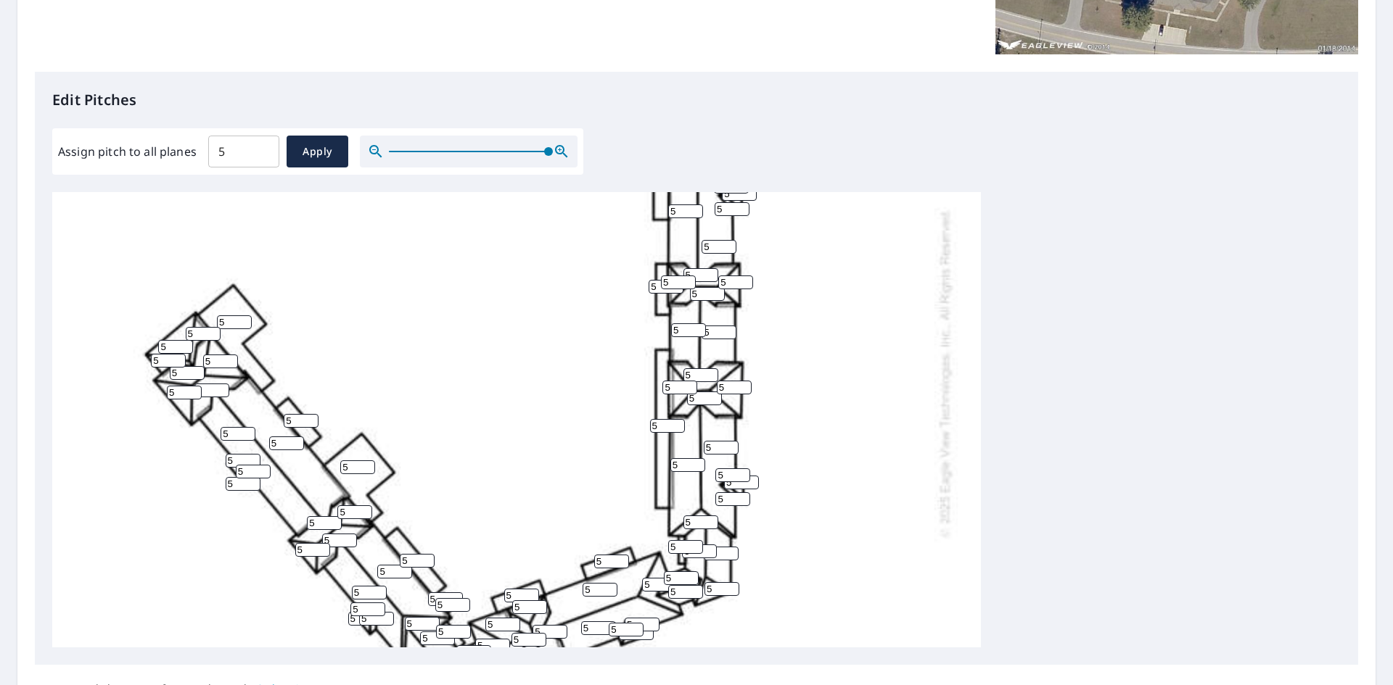
click at [233, 323] on input "5" at bounding box center [234, 323] width 35 height 14
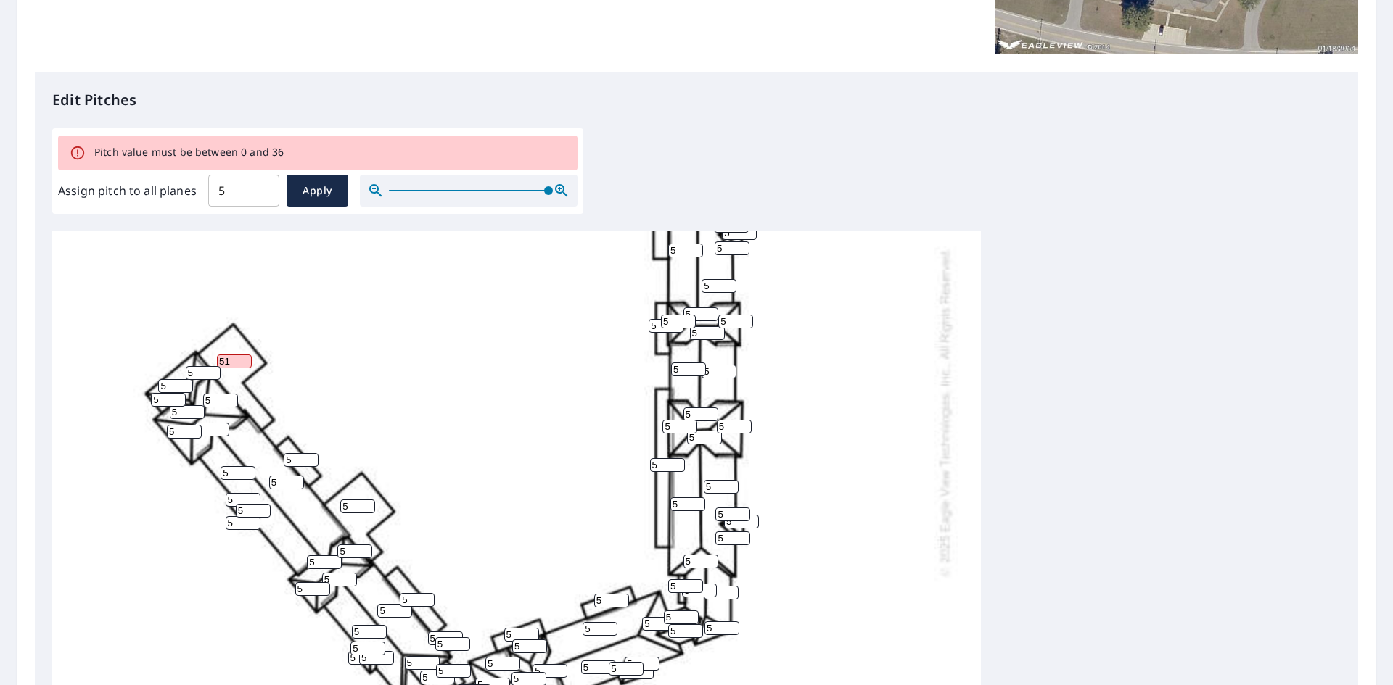
click at [308, 367] on div "5 5 5 5 5 5 51 5 5 5 5 5 5 5 5 5 5 5 5 5 5 5 5 5 5 5 5 5 5 5 5 5 5 5 5 5 5 5 5 …" at bounding box center [516, 411] width 928 height 911
drag, startPoint x: 231, startPoint y: 360, endPoint x: 210, endPoint y: 360, distance: 20.3
click at [210, 360] on div "5 5 5 5 5 5 51 5 5 5 5 5 5 5 5 5 5 5 5 5 5 5 5 5 5 5 5 5 5 5 5 5 5 5 5 5 5 5 5 …" at bounding box center [516, 411] width 928 height 911
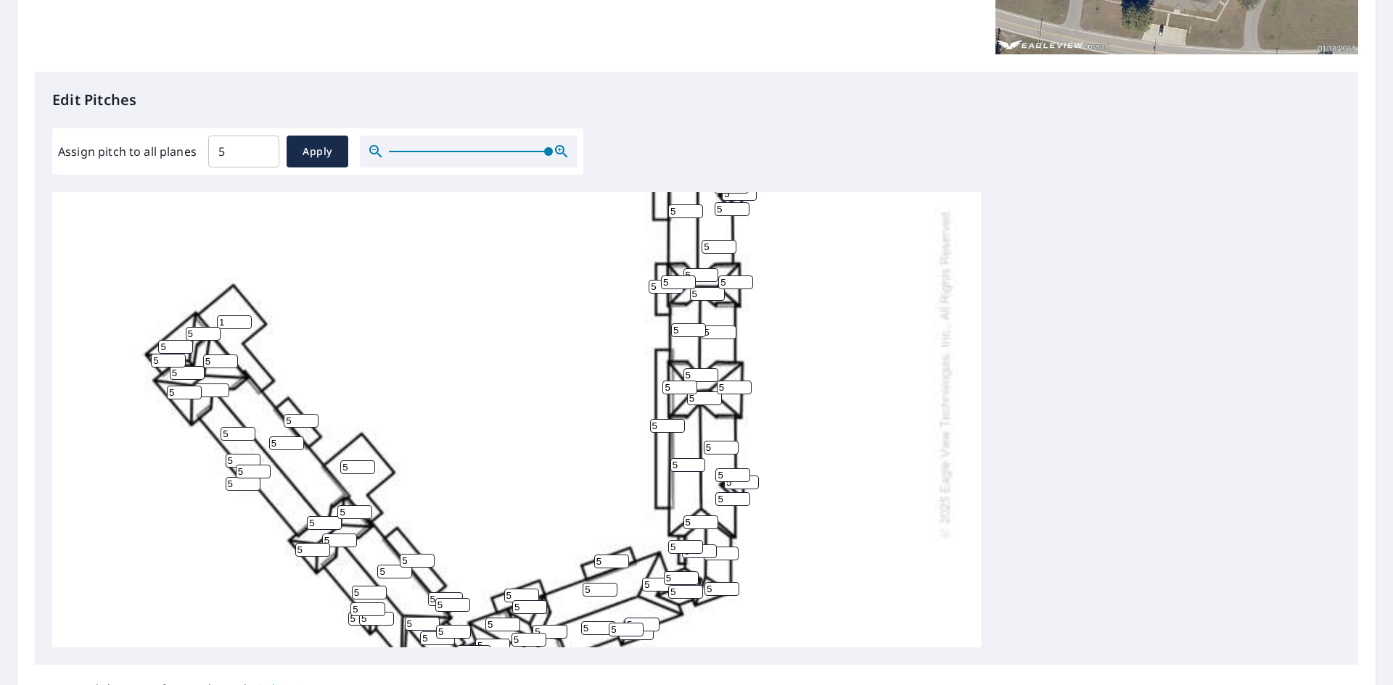
type input "1"
click at [358, 376] on div "5 5 5 5 5 5 1 5 5 5 5 5 5 5 5 5 5 5 5 5 5 5 5 5 5 5 5 5 5 5 5 5 5 5 5 5 5 5 5 5…" at bounding box center [516, 372] width 928 height 911
drag, startPoint x: 302, startPoint y: 415, endPoint x: 269, endPoint y: 424, distance: 33.8
click at [269, 424] on div "5 5 5 5 5 5 1 5 5 5 5 5 5 5 5 5 5 5 5 5 5 5 5 5 5 5 5 5 5 5 5 5 5 5 5 5 5 5 5 5…" at bounding box center [516, 372] width 928 height 911
type input "1"
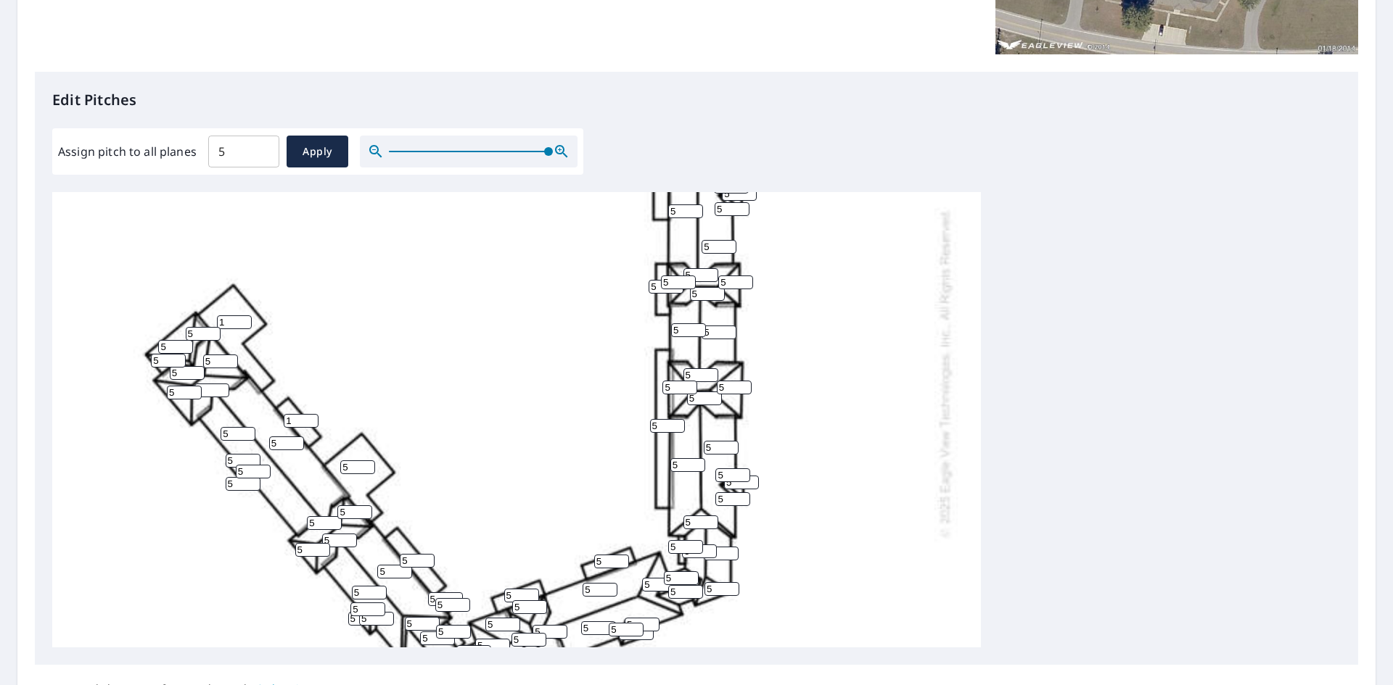
drag, startPoint x: 347, startPoint y: 466, endPoint x: 323, endPoint y: 466, distance: 23.2
click at [323, 466] on div "5 5 5 5 5 5 1 5 5 5 5 5 5 5 5 5 5 5 5 5 5 5 5 5 5 5 5 5 5 5 1 5 5 5 5 5 5 5 5 5…" at bounding box center [516, 372] width 928 height 911
type input "1"
click at [424, 445] on div "5 5 5 5 5 5 1 5 5 5 1 5 5 5 5 5 5 5 5 5 5 5 5 5 5 5 5 5 5 5 1 5 5 5 5 5 5 5 5 5…" at bounding box center [516, 372] width 928 height 911
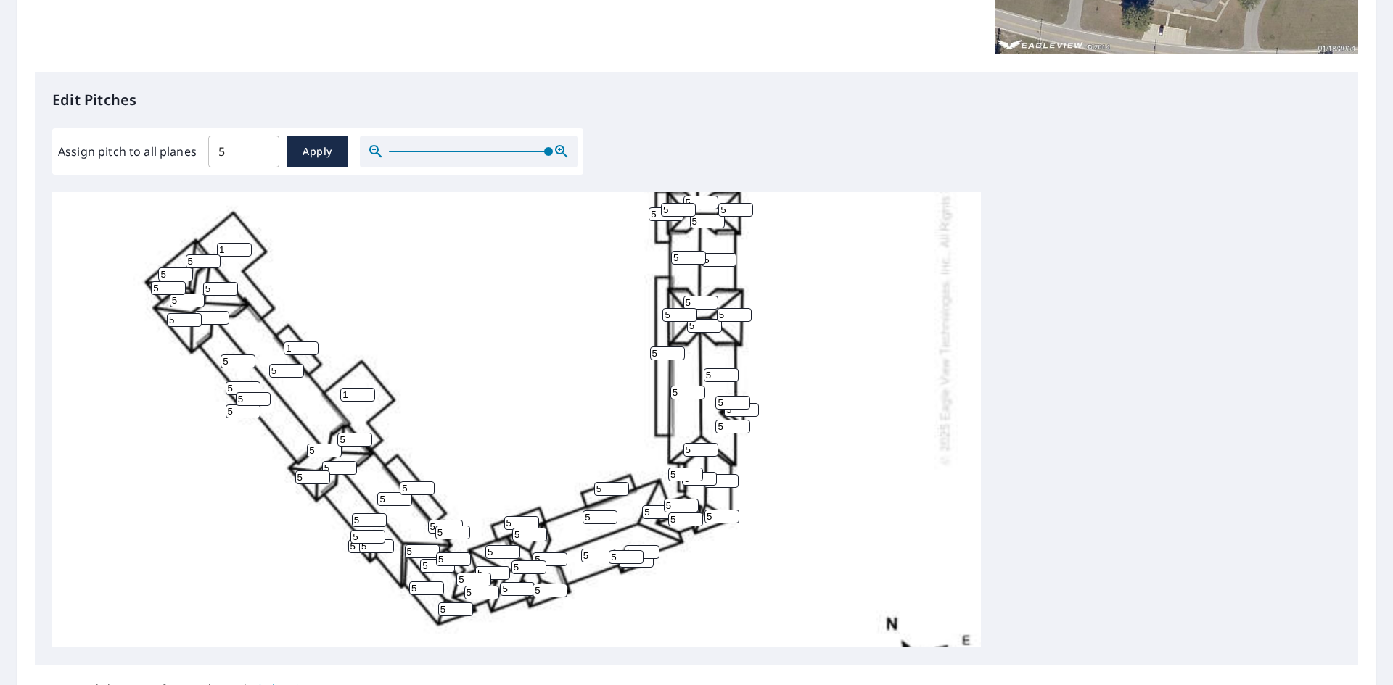
drag, startPoint x: 416, startPoint y: 484, endPoint x: 382, endPoint y: 488, distance: 33.6
click at [382, 488] on div "5 5 5 5 5 5 1 5 5 5 1 5 5 5 5 5 5 5 5 5 5 5 5 5 5 5 5 5 5 5 1 5 5 5 5 5 5 5 5 5…" at bounding box center [516, 300] width 928 height 911
type input "1"
click at [464, 456] on div "5 5 5 5 5 5 1 5 5 5 1 5 5 5 5 5 1 5 5 5 5 5 5 5 5 5 5 5 5 5 1 5 5 5 5 5 5 5 5 5…" at bounding box center [516, 300] width 928 height 911
drag, startPoint x: 513, startPoint y: 520, endPoint x: 478, endPoint y: 518, distance: 34.9
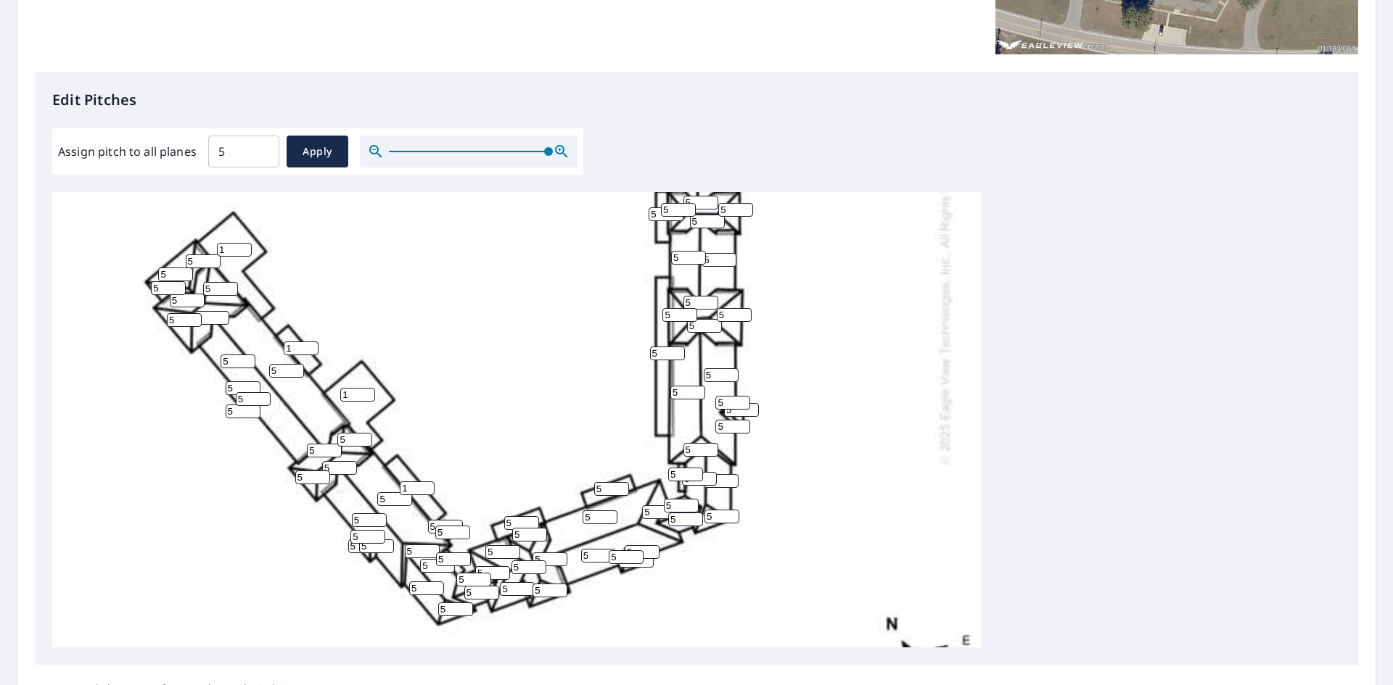
click at [478, 518] on div "5 5 5 5 5 5 1 5 5 5 1 5 5 5 5 5 1 5 5 5 5 5 5 5 5 5 5 5 5 5 1 5 5 5 5 5 5 5 5 5…" at bounding box center [516, 300] width 928 height 911
type input "1"
drag, startPoint x: 605, startPoint y: 487, endPoint x: 539, endPoint y: 484, distance: 66.1
click at [541, 490] on div "5 5 5 5 5 5 1 5 5 5 1 5 5 5 5 5 1 5 5 5 5 5 5 5 5 5 5 5 5 5 1 5 5 1 5 5 5 5 5 5…" at bounding box center [516, 300] width 928 height 911
type input "1"
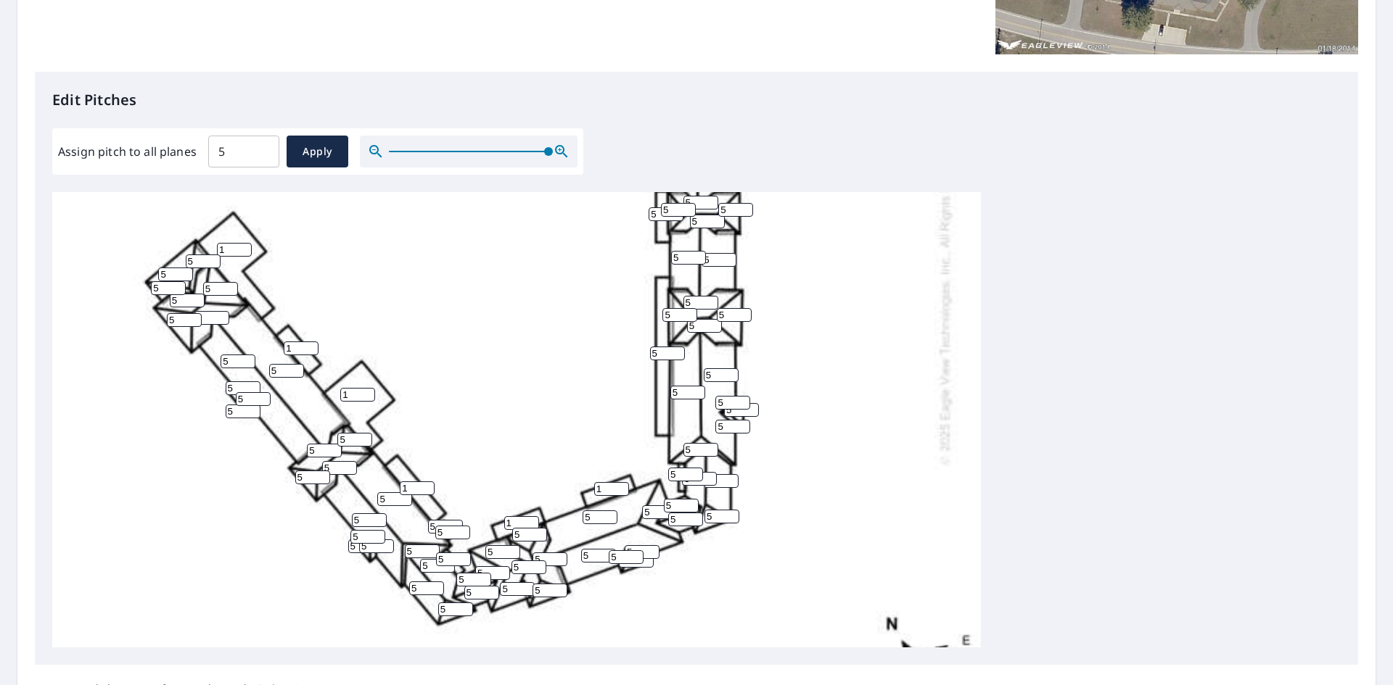
click at [526, 455] on div "5 5 5 5 5 5 1 5 5 5 1 5 5 5 5 5 1 5 5 5 5 5 5 5 5 5 5 5 5 5 1 5 5 1 5 5 1 5 5 5…" at bounding box center [516, 300] width 928 height 911
drag, startPoint x: 661, startPoint y: 351, endPoint x: 620, endPoint y: 349, distance: 40.7
click at [621, 349] on div "5 5 5 5 5 5 1 5 5 5 1 5 5 5 5 5 1 5 5 5 5 5 5 5 5 5 5 5 5 5 1 5 5 1 5 5 1 5 5 5…" at bounding box center [516, 300] width 928 height 911
type input "1"
click at [586, 359] on div "5 5 5 5 5 5 1 5 5 5 1 5 1 5 5 5 1 5 5 5 5 5 5 5 5 5 5 5 5 5 1 5 5 1 5 5 1 5 5 5…" at bounding box center [516, 300] width 928 height 911
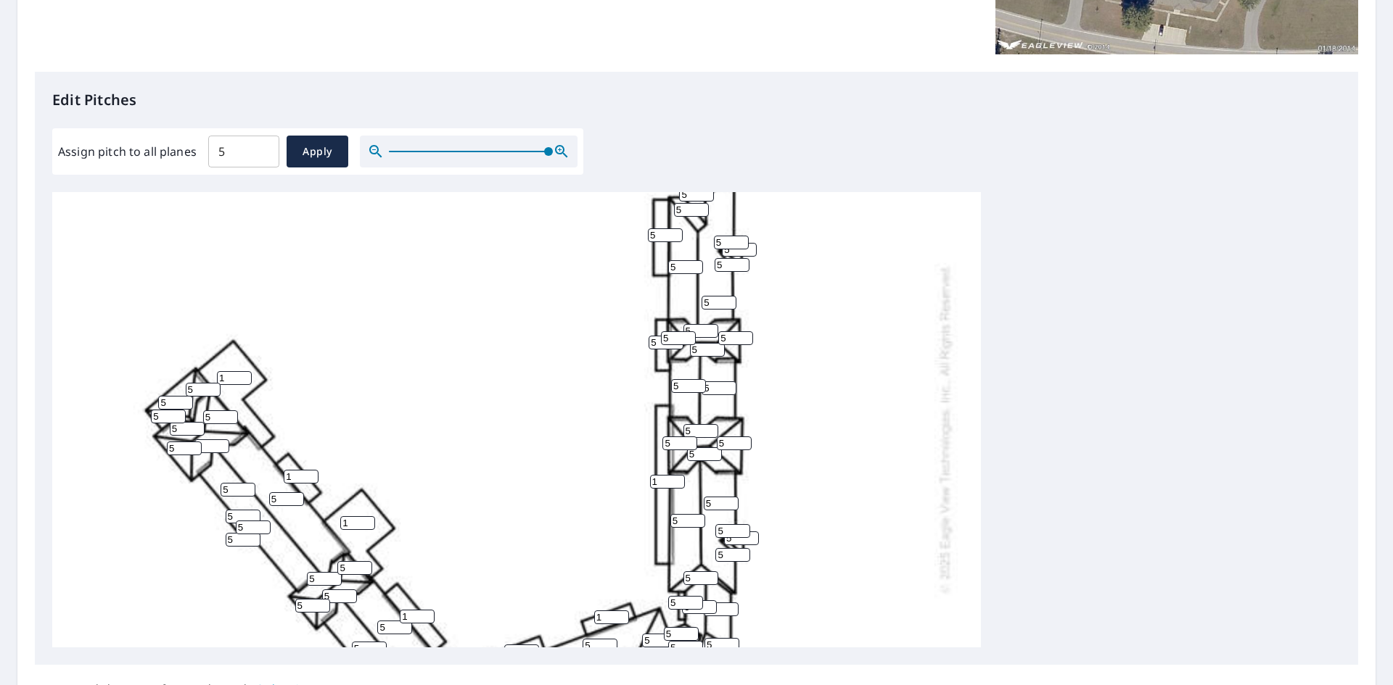
scroll to position [202, 0]
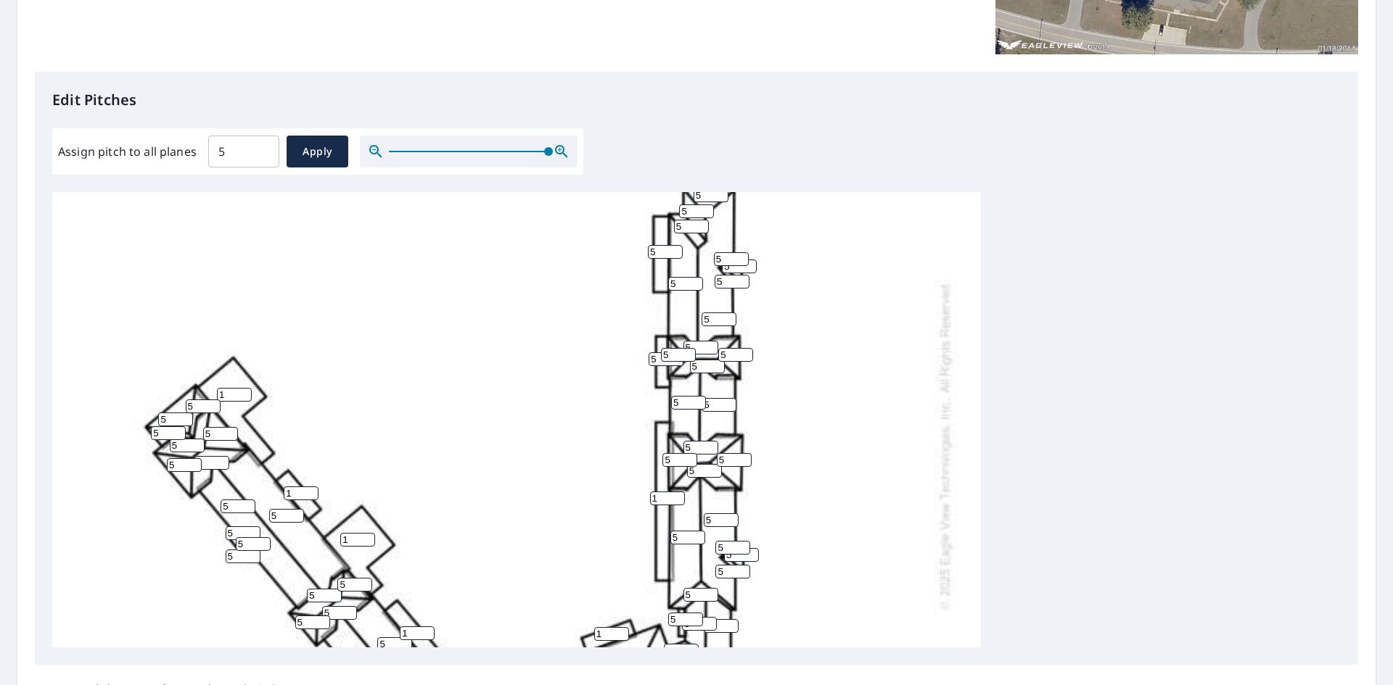
drag, startPoint x: 656, startPoint y: 358, endPoint x: 640, endPoint y: 360, distance: 16.8
click at [640, 360] on div "5 5 5 5 5 5 1 5 5 5 1 5 1 5 5 5 1 5 5 5 5 5 5 5 5 5 5 5 5 5 1 5 5 1 5 5 1 5 5 5…" at bounding box center [516, 445] width 928 height 911
type input "1"
drag, startPoint x: 646, startPoint y: 253, endPoint x: 626, endPoint y: 253, distance: 19.6
click at [626, 253] on div "5 5 5 5 5 5 1 5 5 5 1 5 1 5 5 5 1 5 5 5 5 5 5 5 5 5 5 5 5 5 1 5 5 1 5 5 1 5 5 5…" at bounding box center [516, 445] width 928 height 911
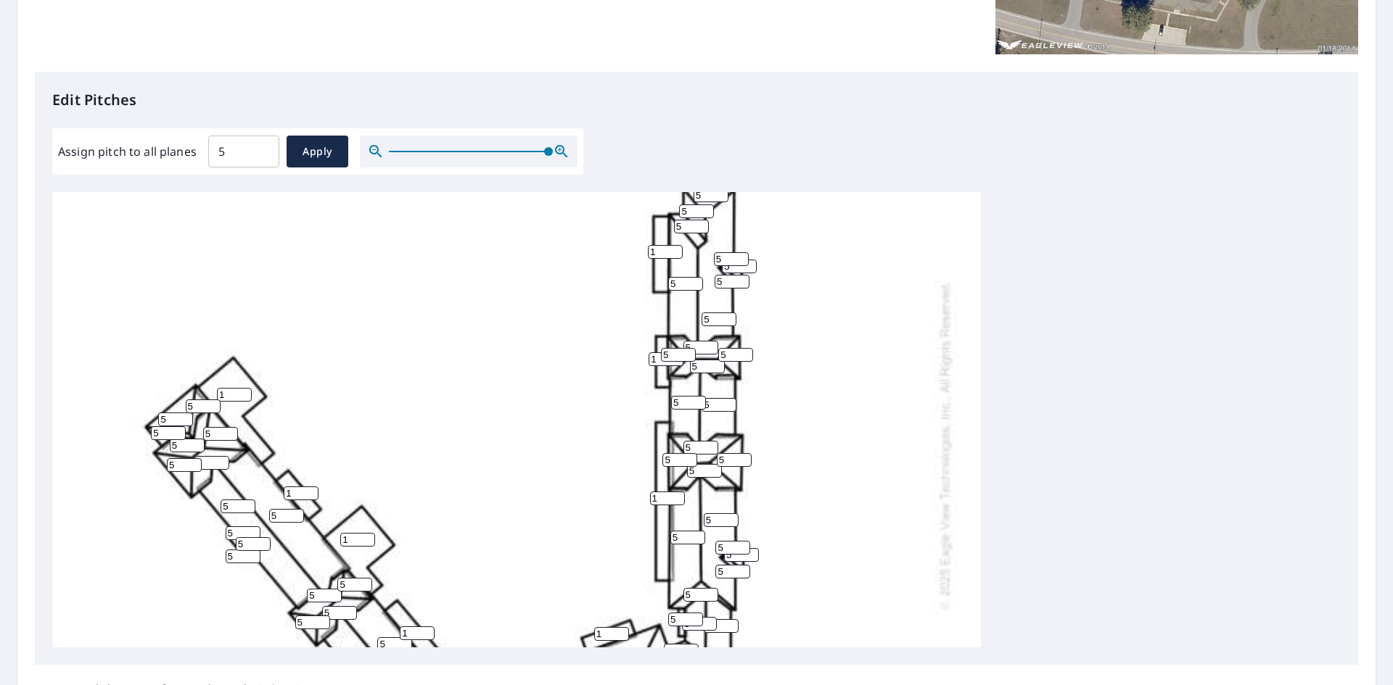
type input "1"
click at [1100, 408] on div "5 5 5 5 5 5 1 5 5 5 1 5 1 5 5 5 1 5 1 5 5 5 5 5 5 5 5 5 5 5 1 5 5 1 5 5 1 5 5 5…" at bounding box center [696, 419] width 1288 height 455
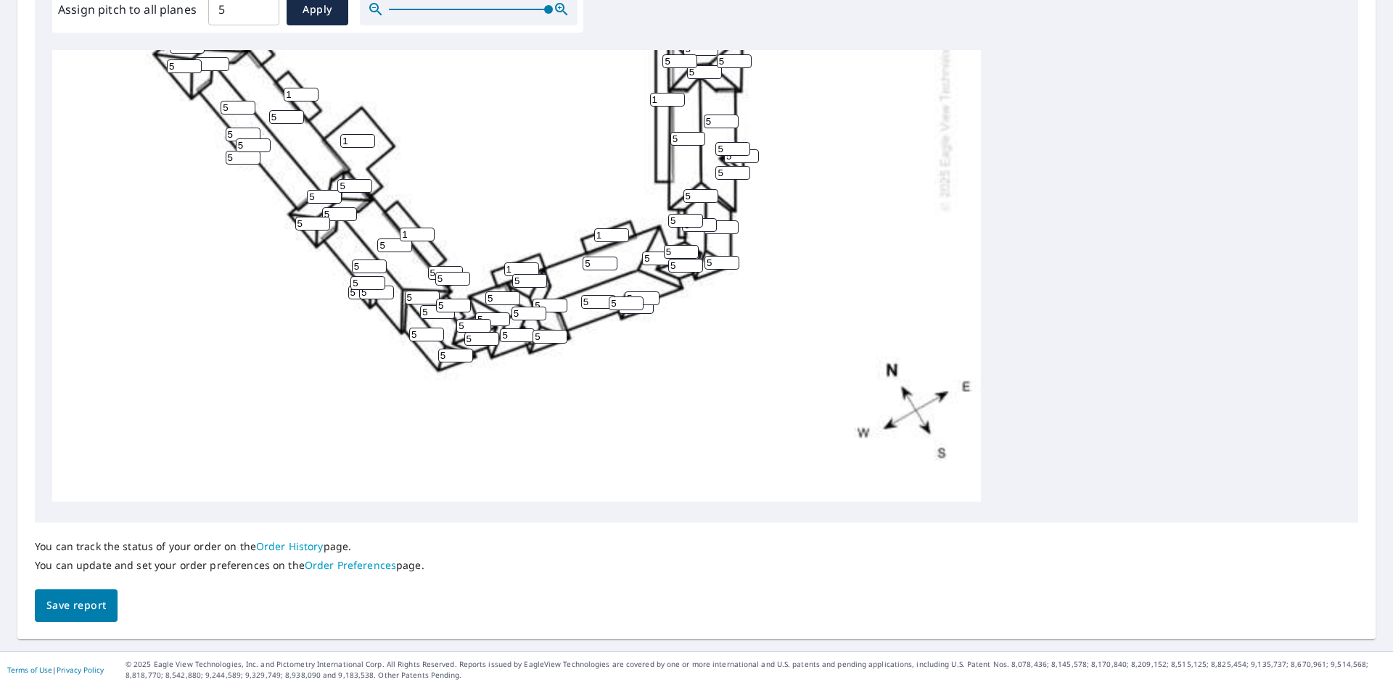
scroll to position [463, 0]
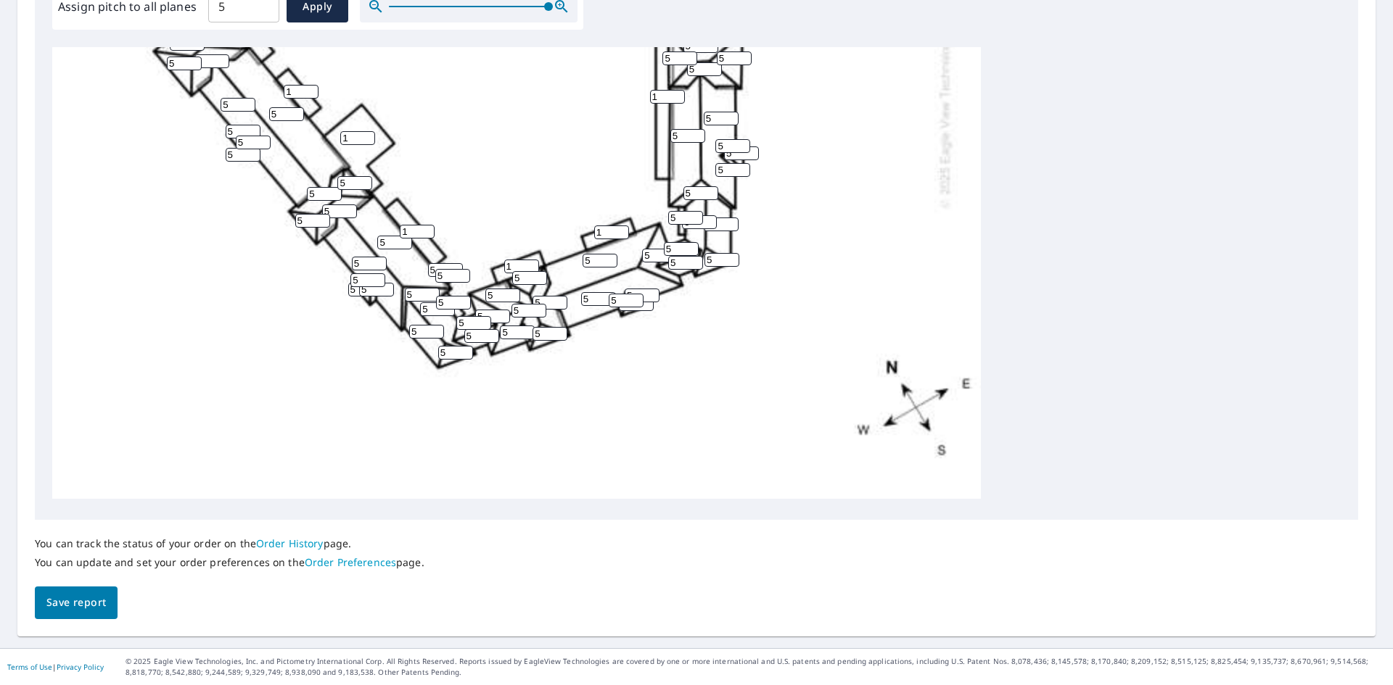
click at [936, 566] on div "You can track the status of your order on the Order History page. You can updat…" at bounding box center [696, 569] width 1323 height 99
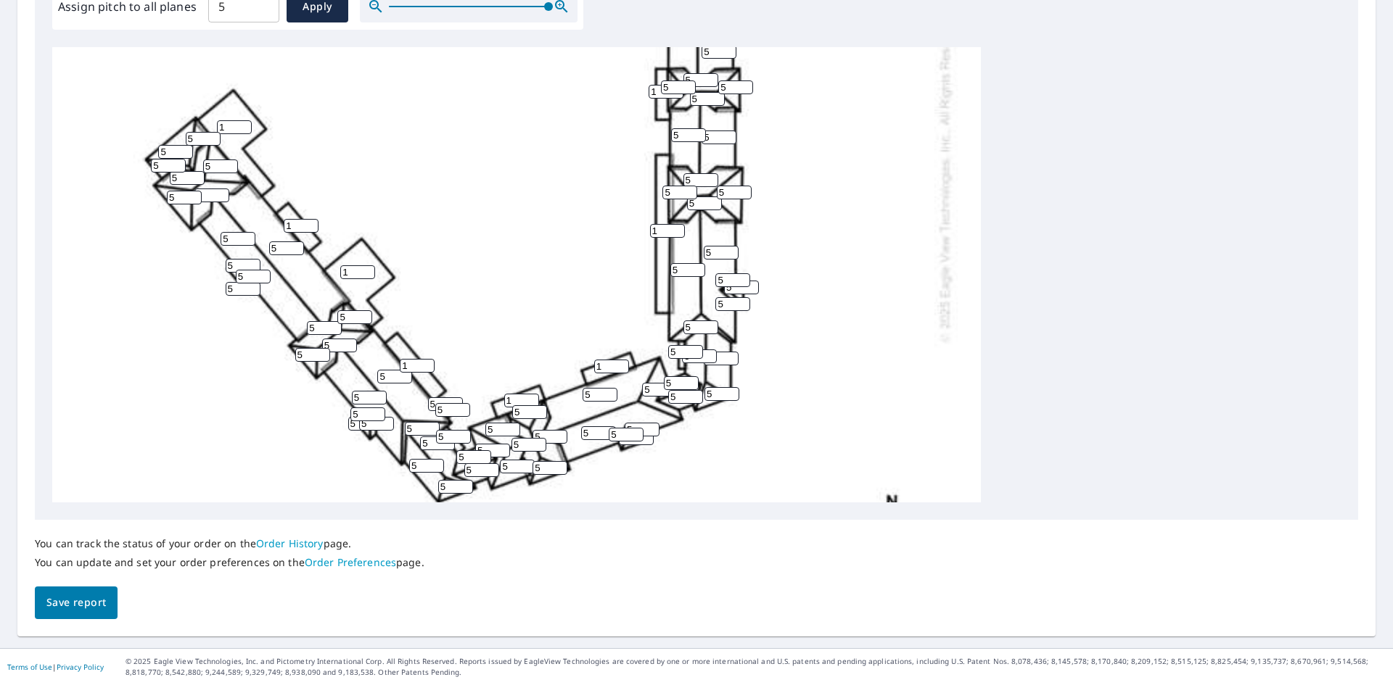
click at [708, 582] on div "You can track the status of your order on the Order History page. You can updat…" at bounding box center [696, 569] width 1323 height 99
